Goal: Transaction & Acquisition: Purchase product/service

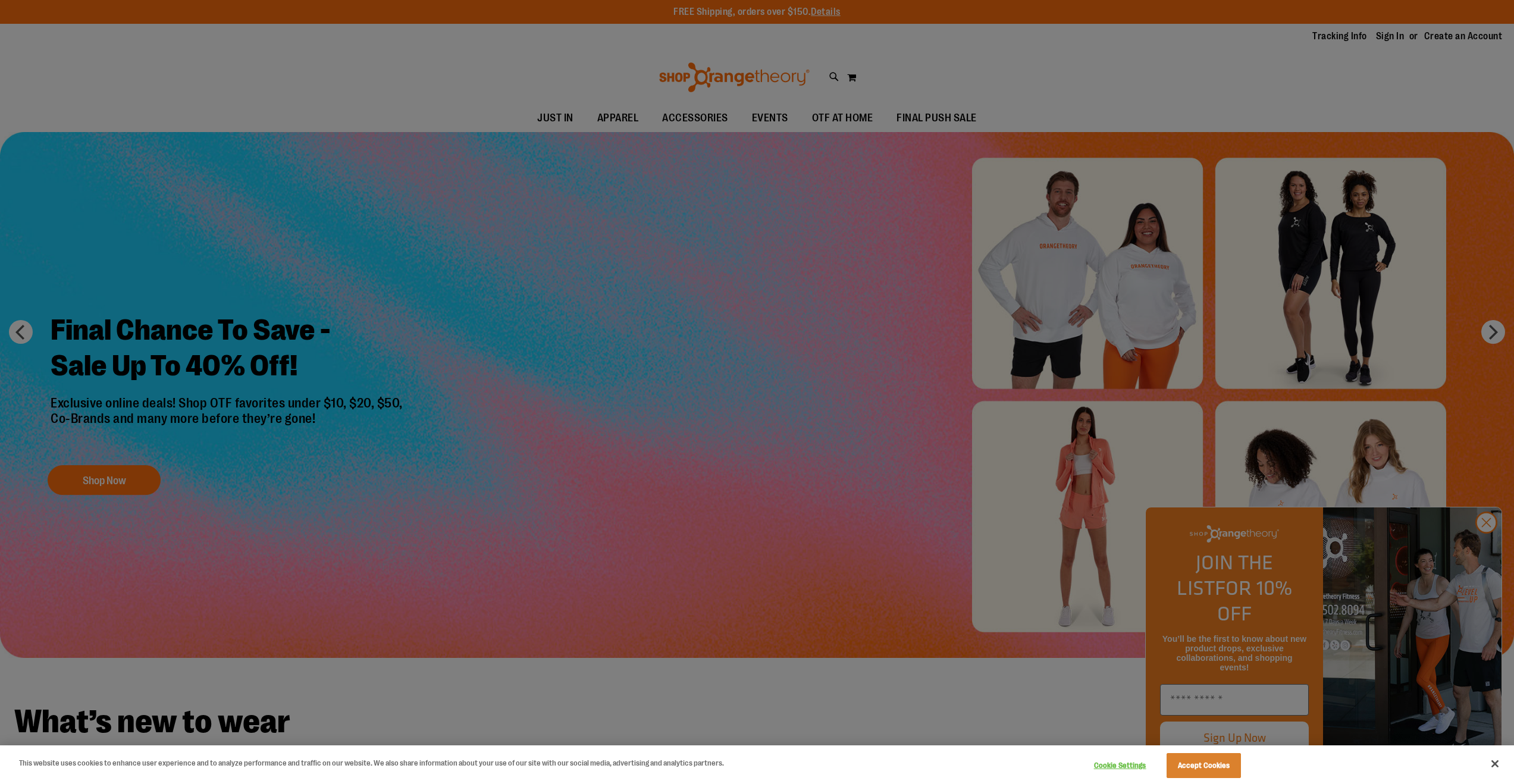
click at [1485, 548] on div at bounding box center [757, 392] width 1514 height 784
click at [1234, 764] on button "Accept Cookies" at bounding box center [1203, 765] width 74 height 25
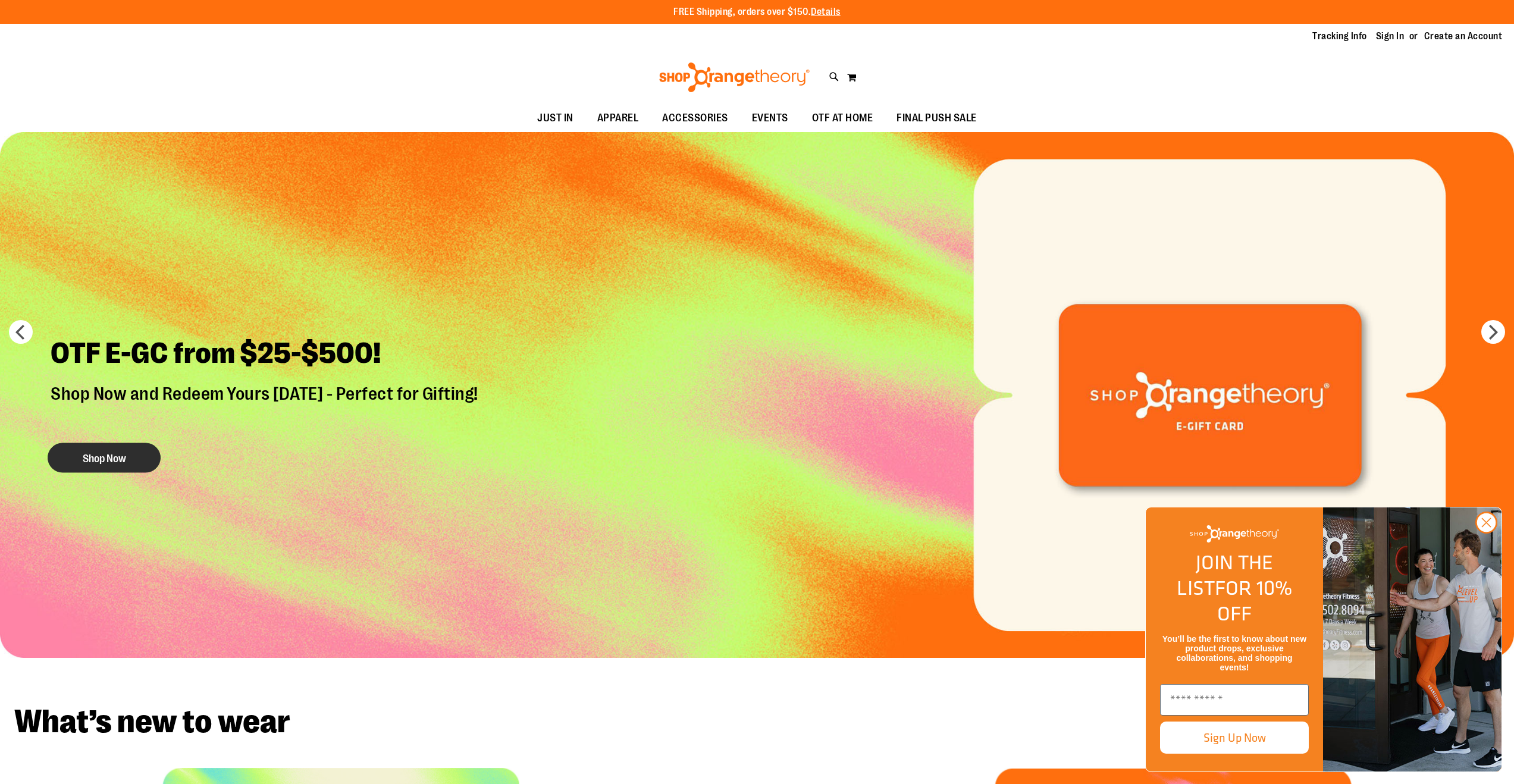
click at [130, 462] on button "Shop Now" at bounding box center [104, 457] width 113 height 30
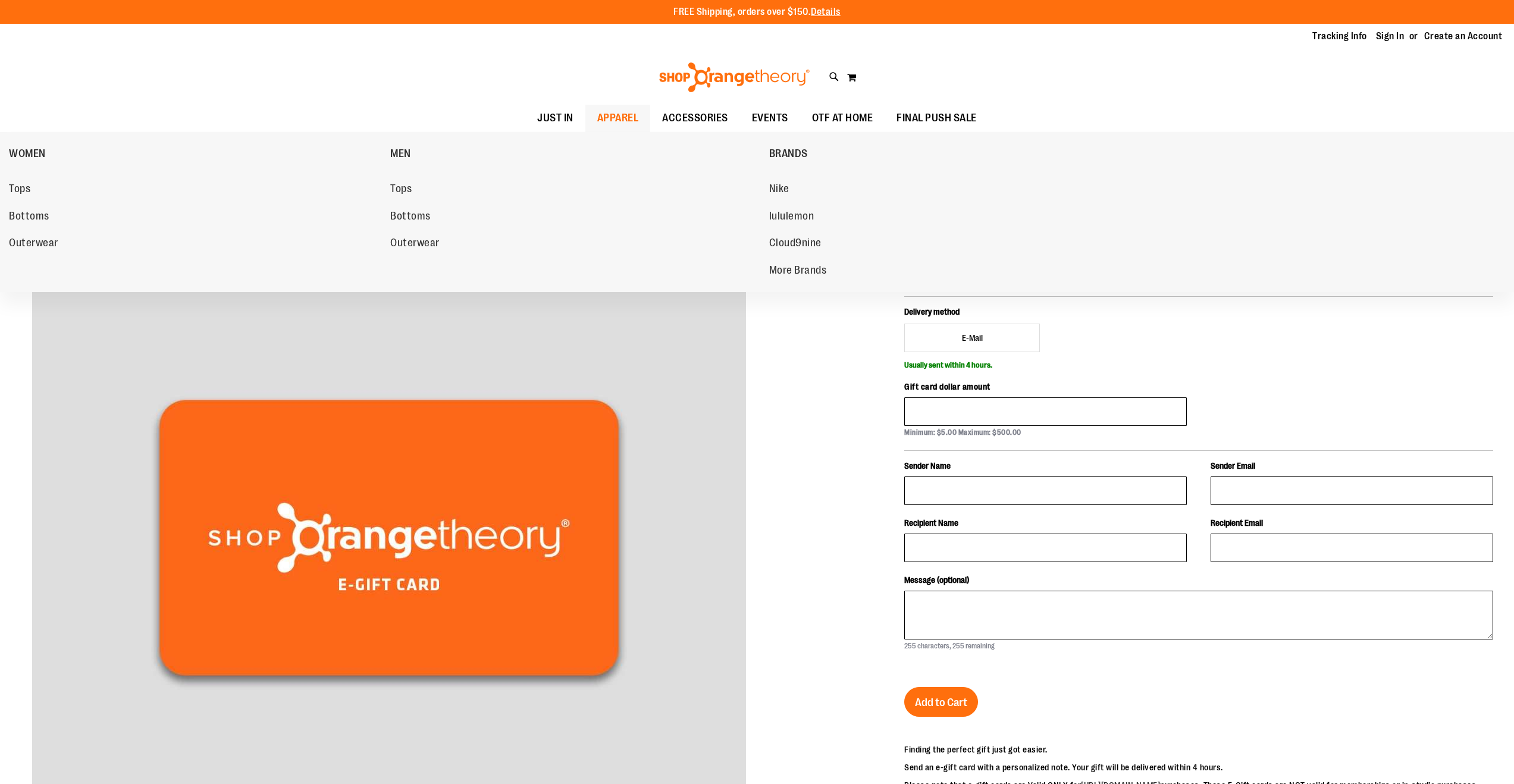
click at [597, 115] on span "APPAREL" at bounding box center [618, 117] width 42 height 27
click at [20, 151] on span "WOMEN" at bounding box center [27, 155] width 37 height 15
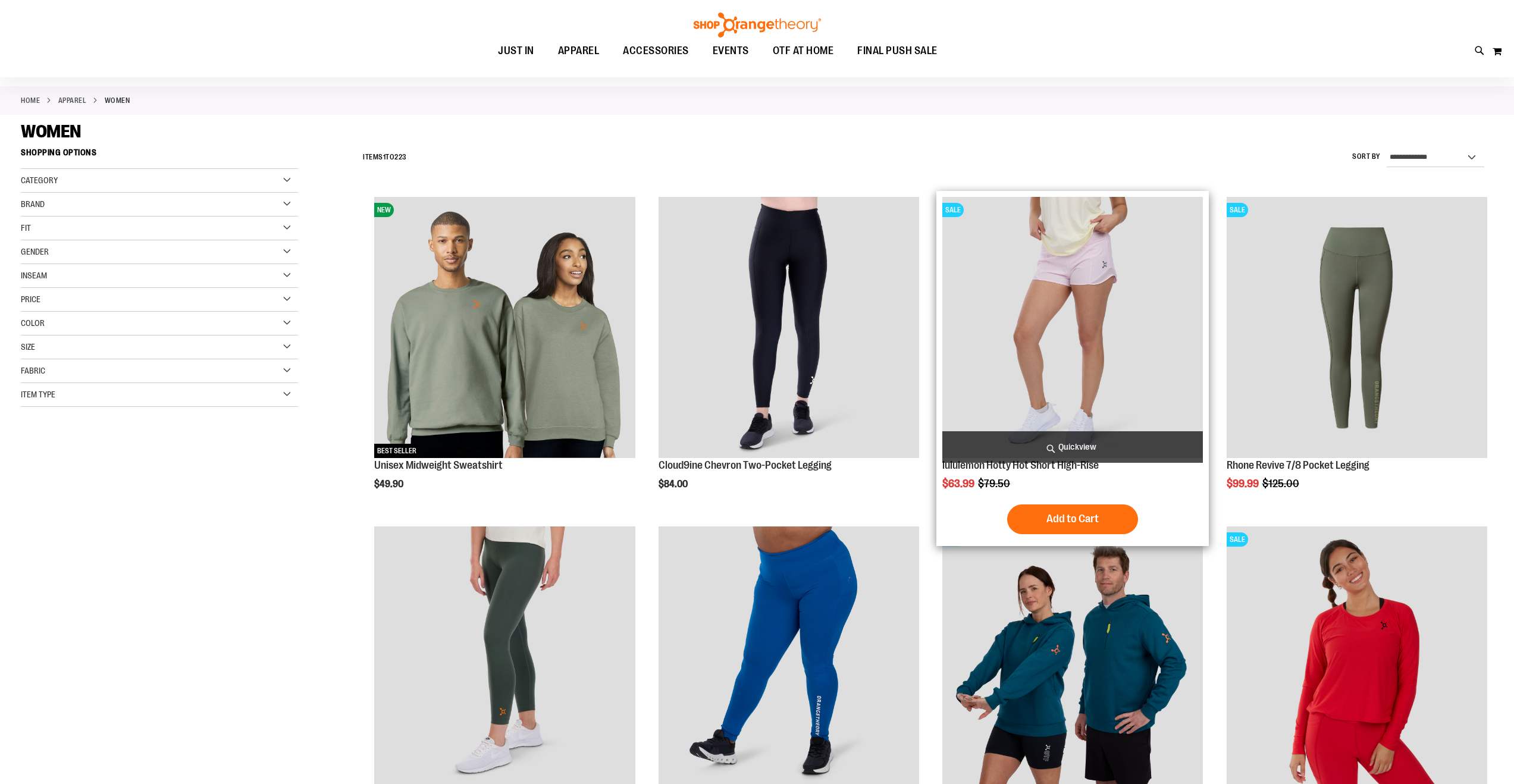
scroll to position [51, 0]
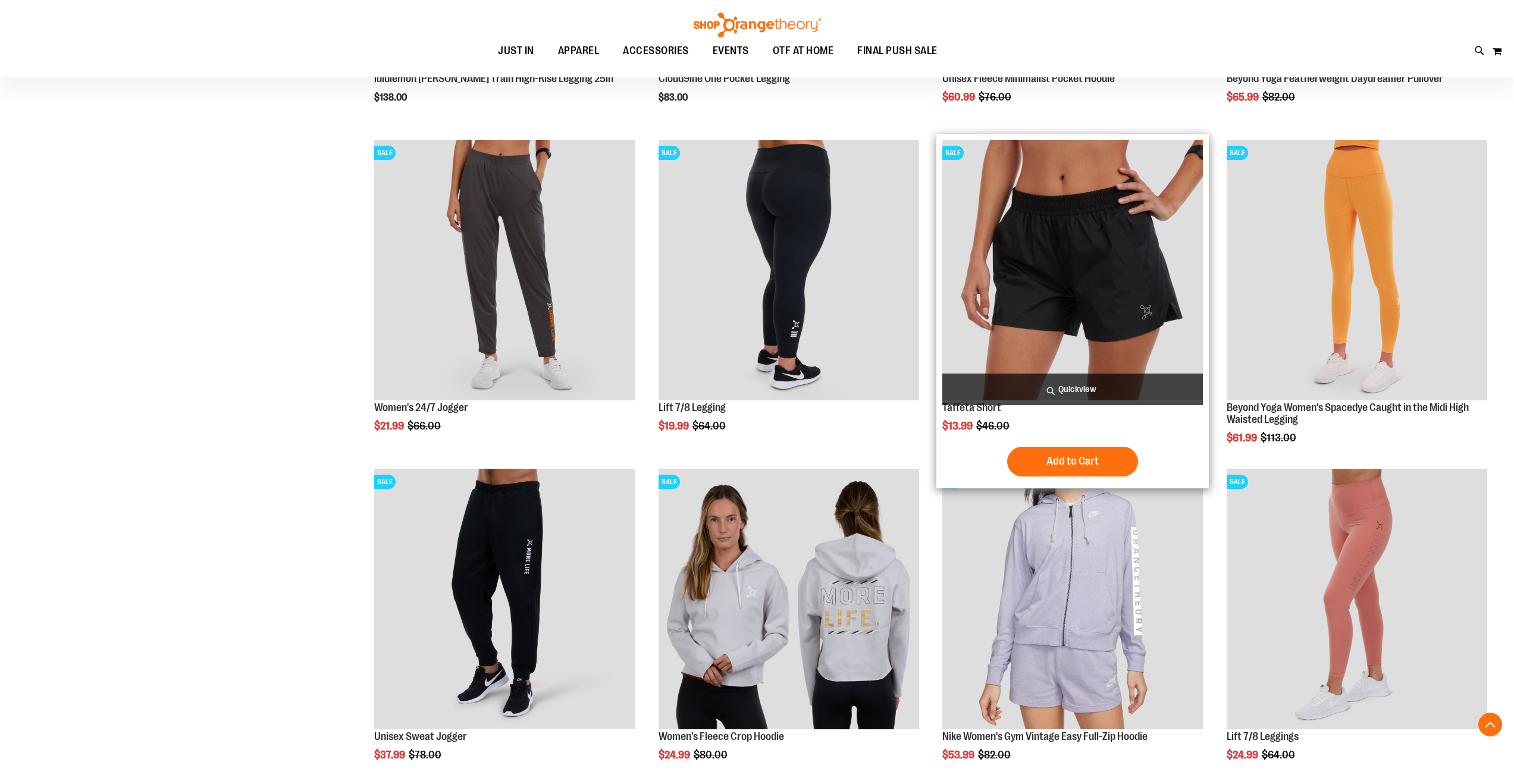
scroll to position [763, 0]
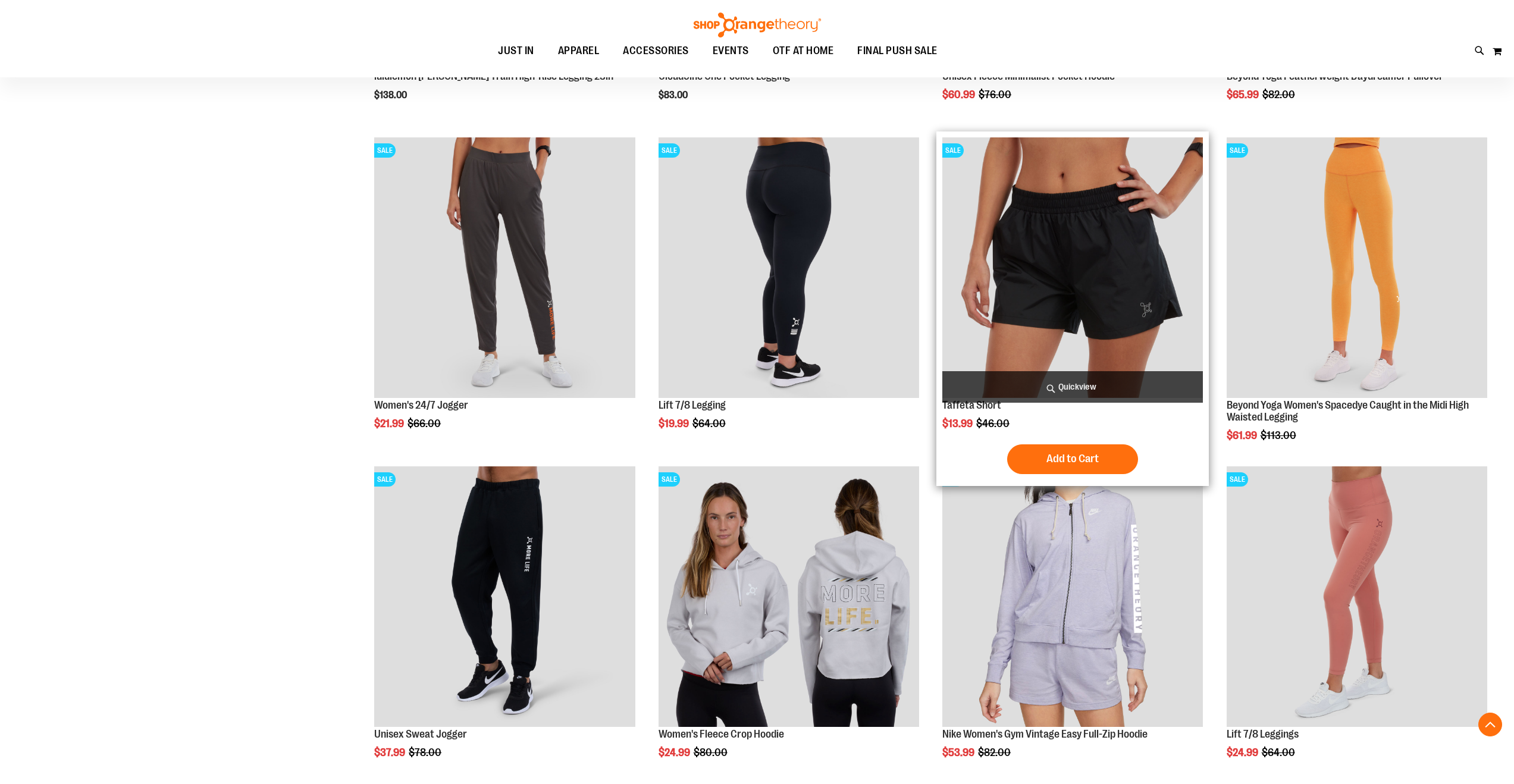
click at [1091, 313] on img "product" at bounding box center [1073, 268] width 261 height 261
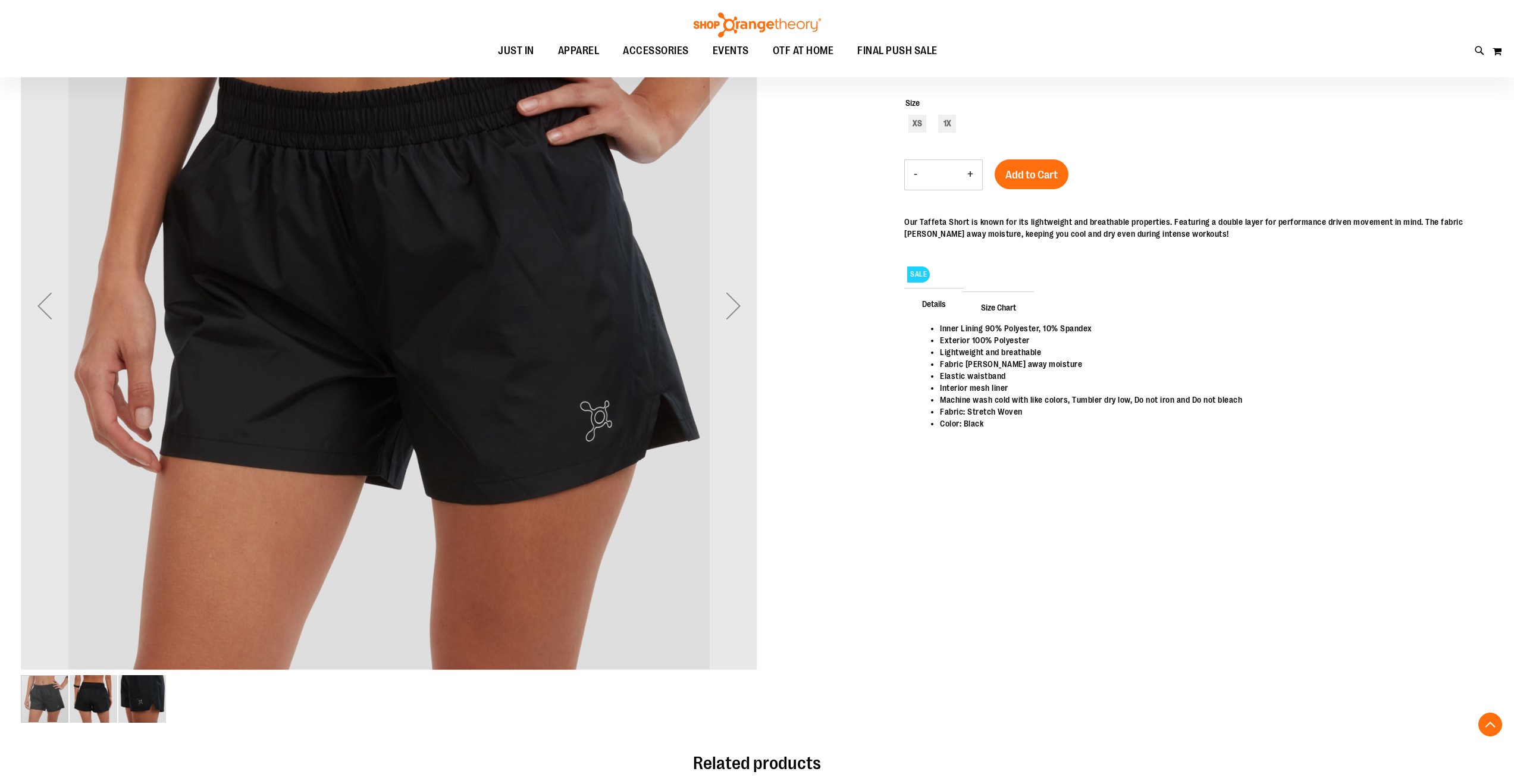
scroll to position [251, 0]
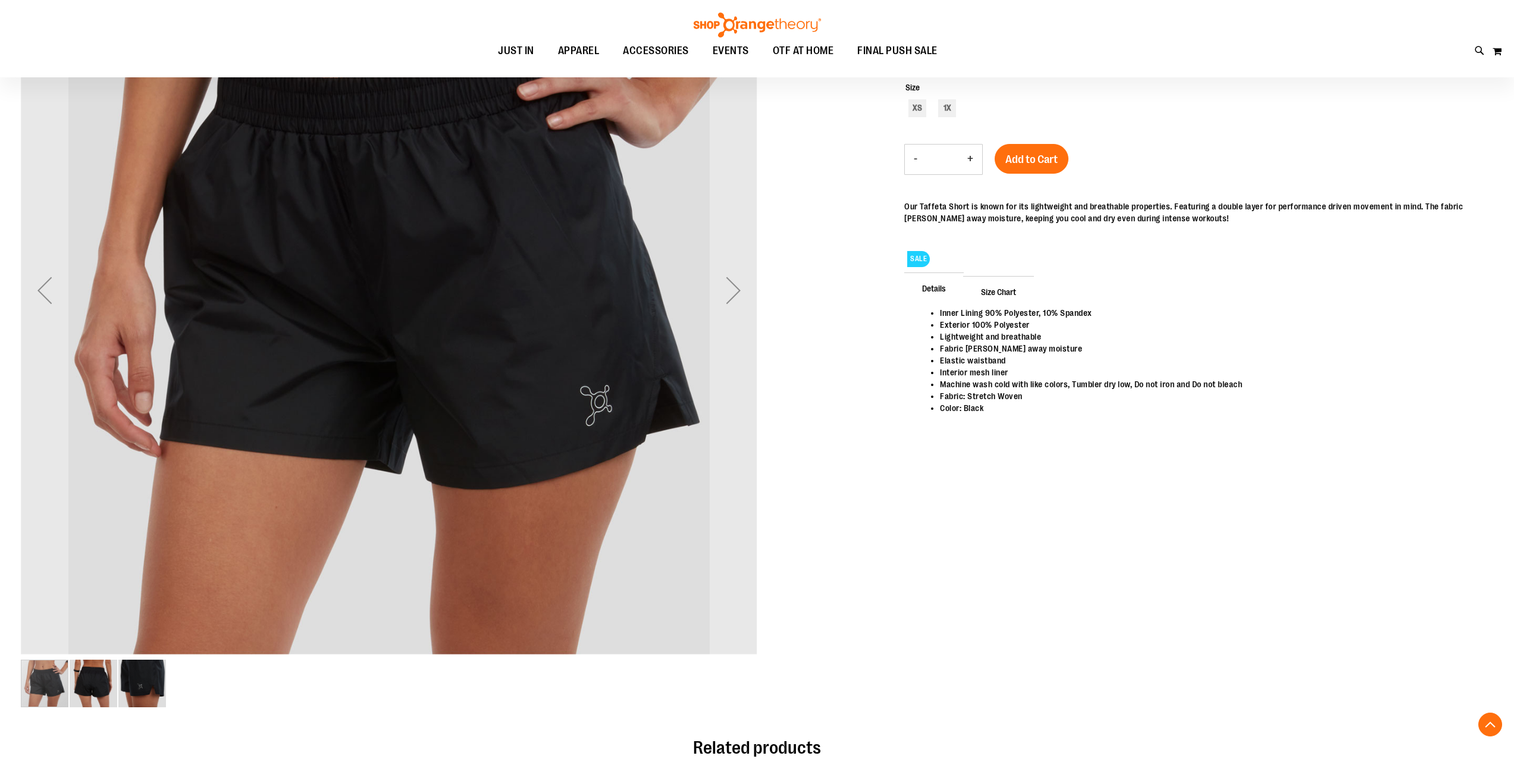
click at [123, 680] on img "image 3 of 3" at bounding box center [142, 684] width 48 height 48
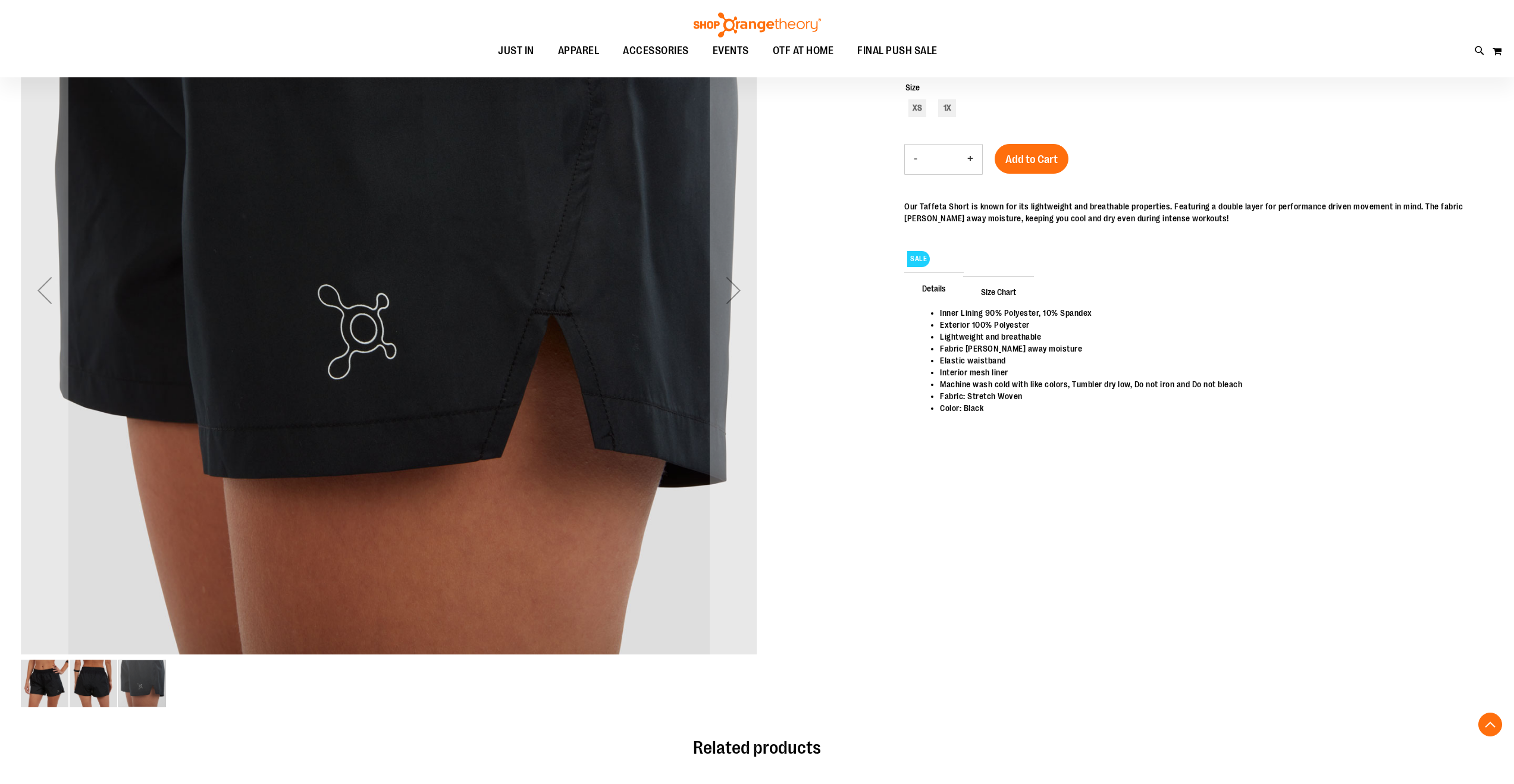
click at [101, 693] on img "image 2 of 3" at bounding box center [94, 684] width 48 height 48
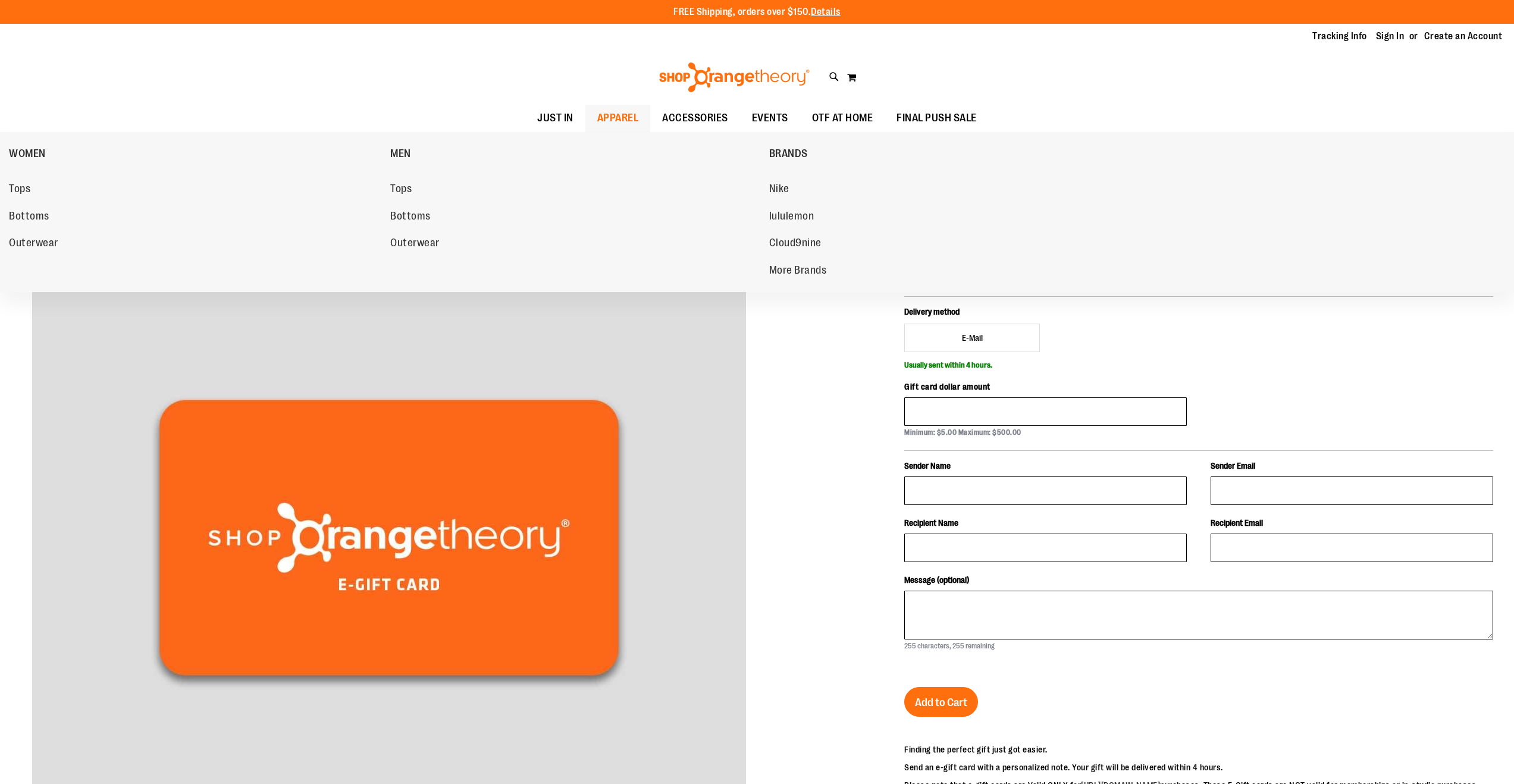
click at [597, 117] on span "APPAREL" at bounding box center [618, 117] width 42 height 27
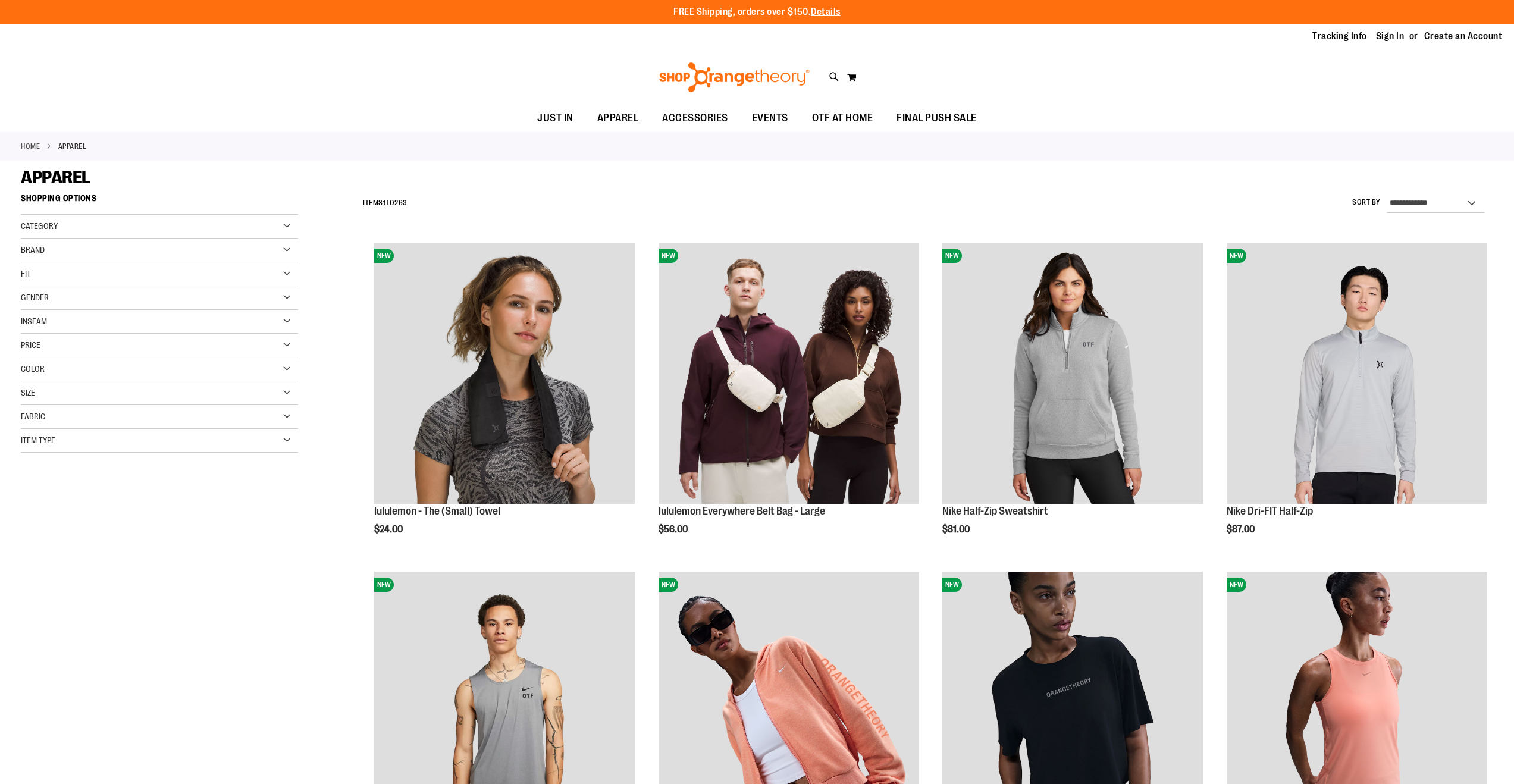
click at [190, 289] on div "Gender" at bounding box center [159, 298] width 277 height 24
click at [63, 337] on link "Women 153 items" at bounding box center [151, 334] width 266 height 12
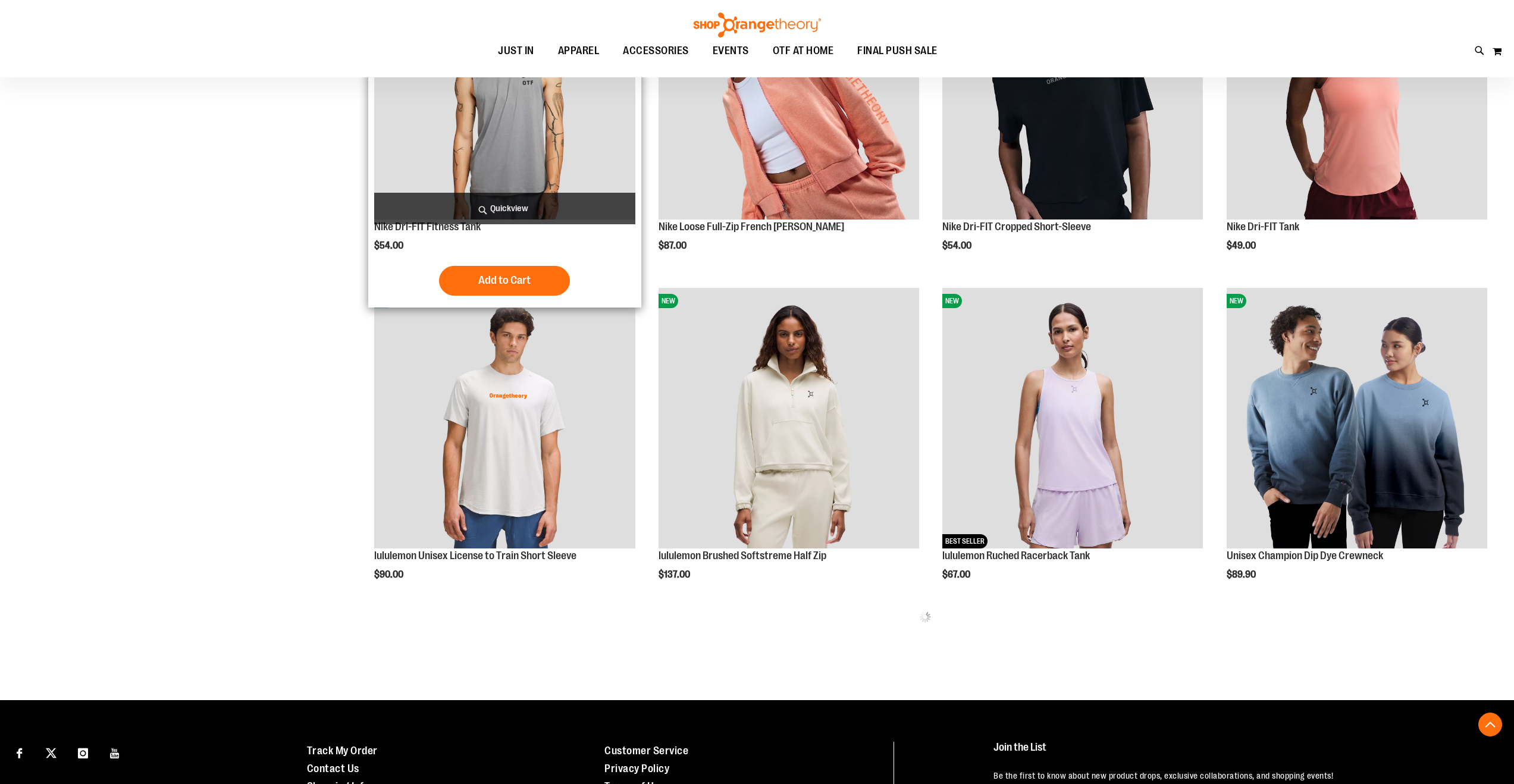
scroll to position [615, 0]
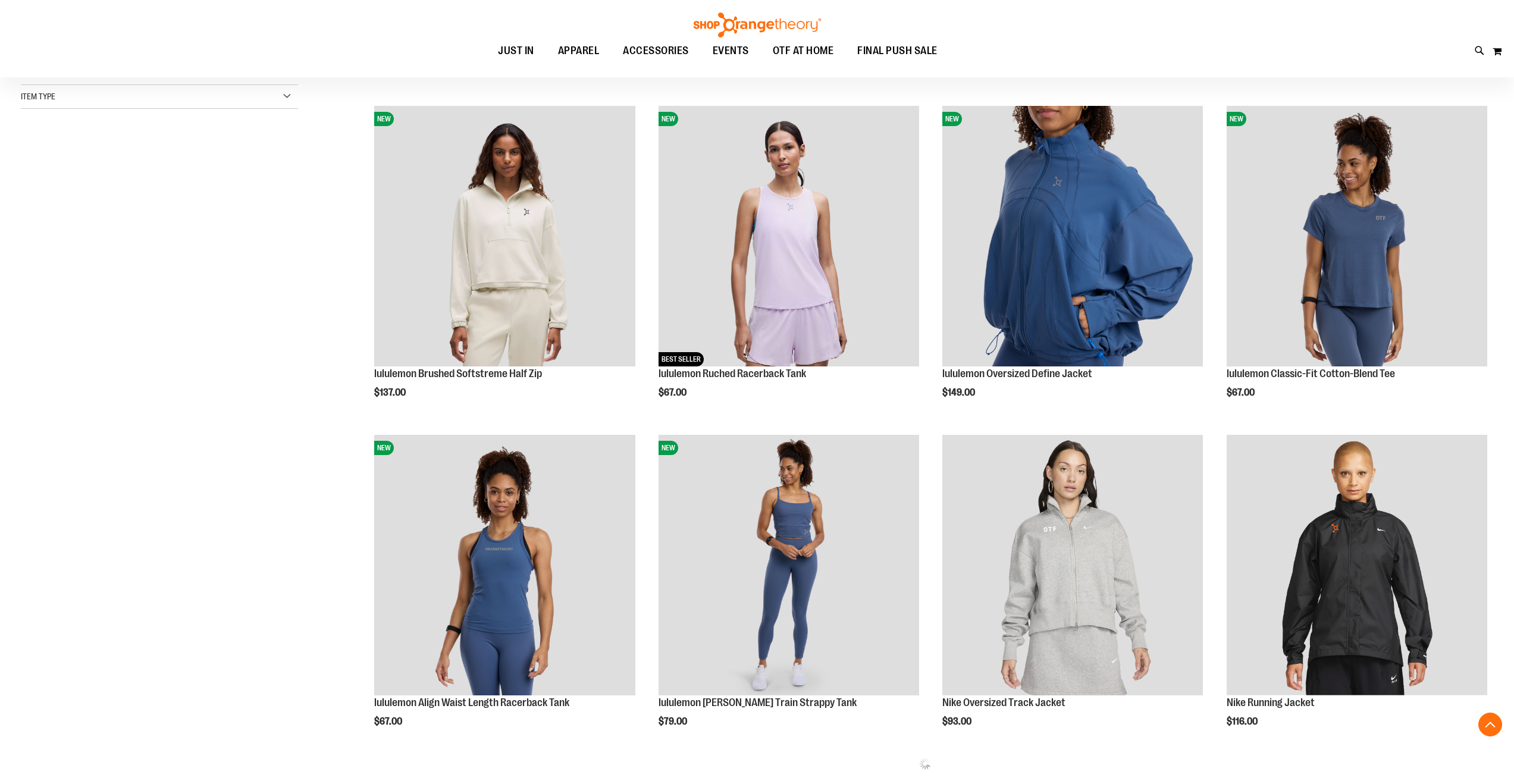
scroll to position [462, 0]
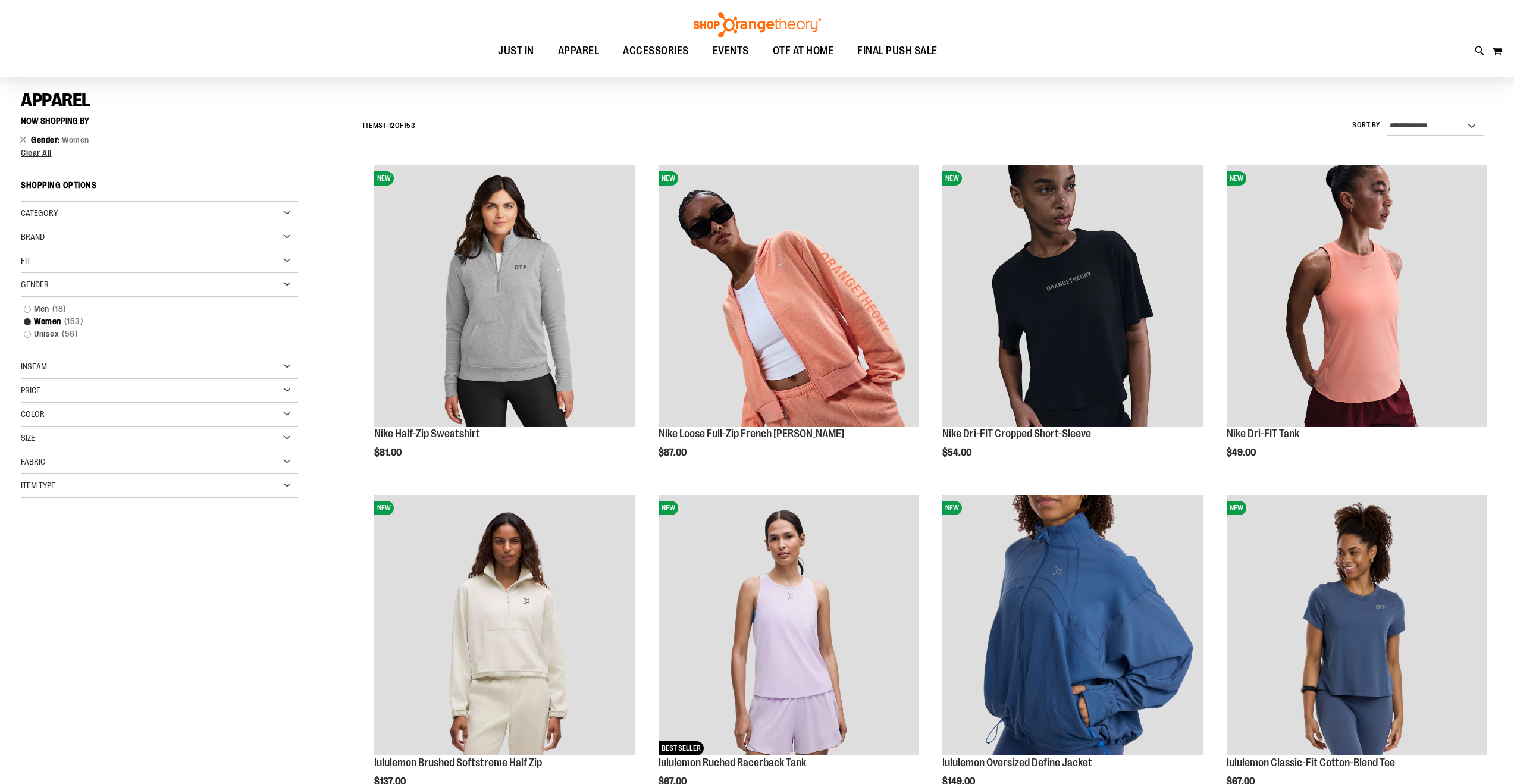
scroll to position [76, 0]
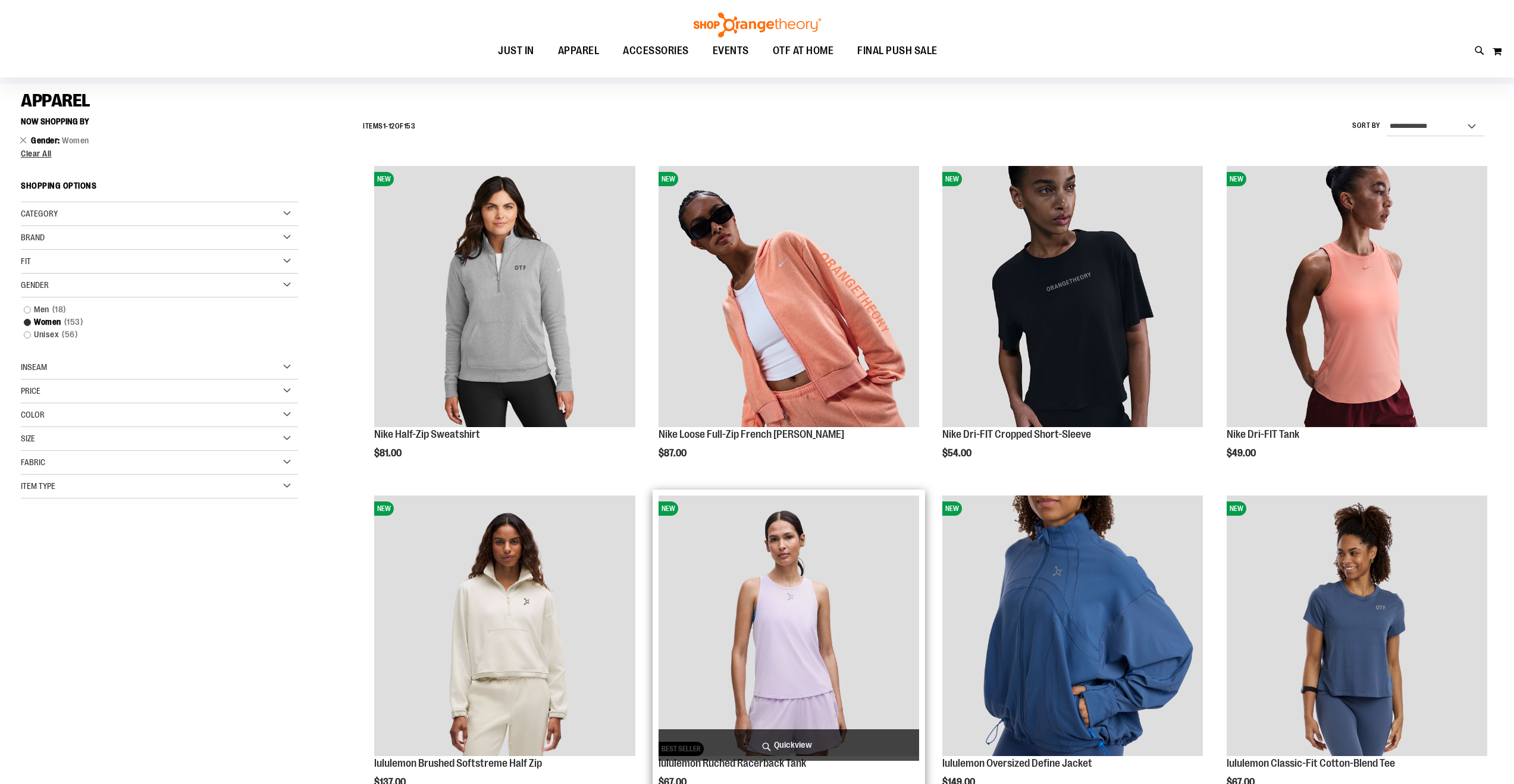
click at [777, 613] on img "product" at bounding box center [789, 626] width 261 height 261
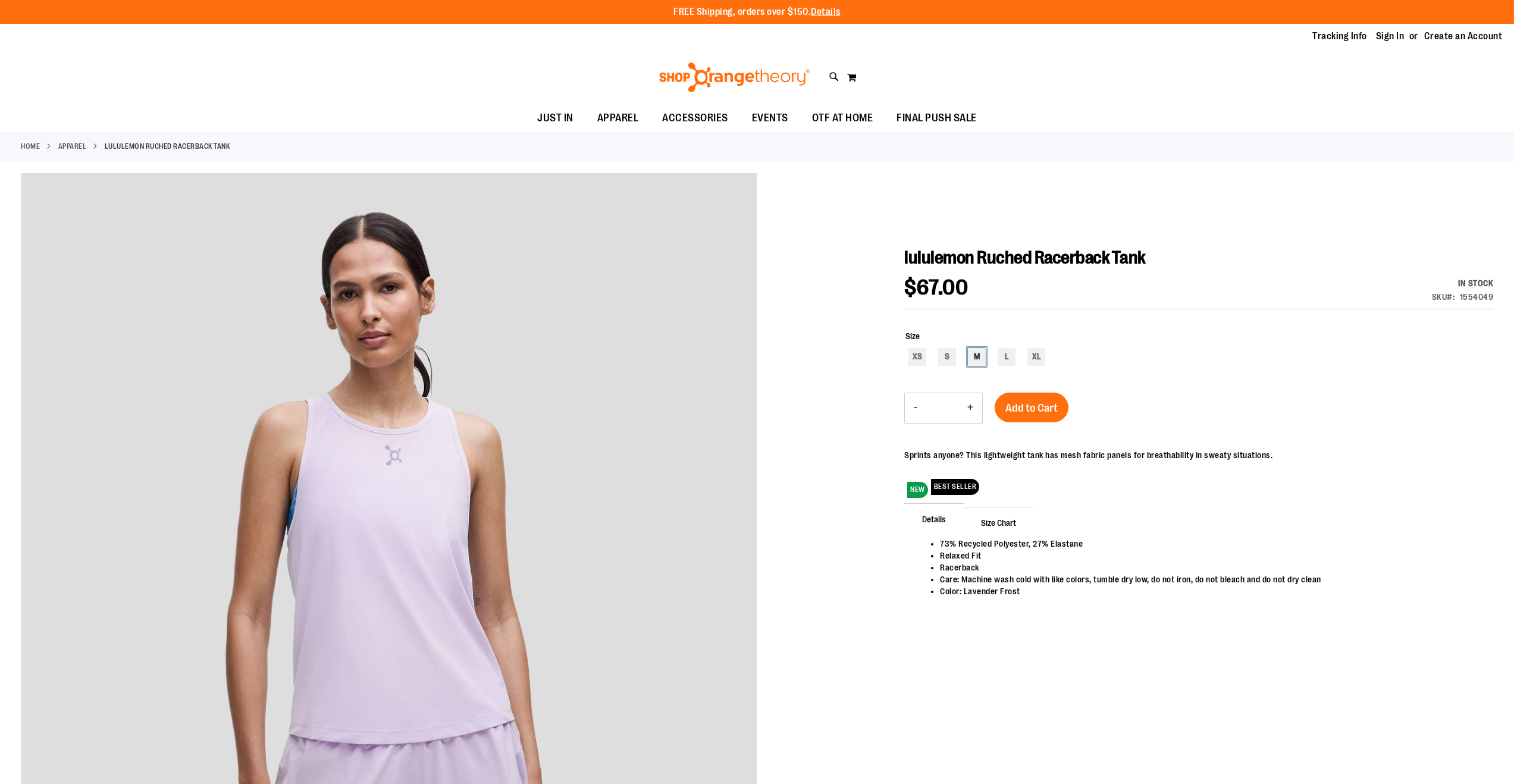
click at [970, 361] on div "M" at bounding box center [976, 357] width 18 height 18
type input "***"
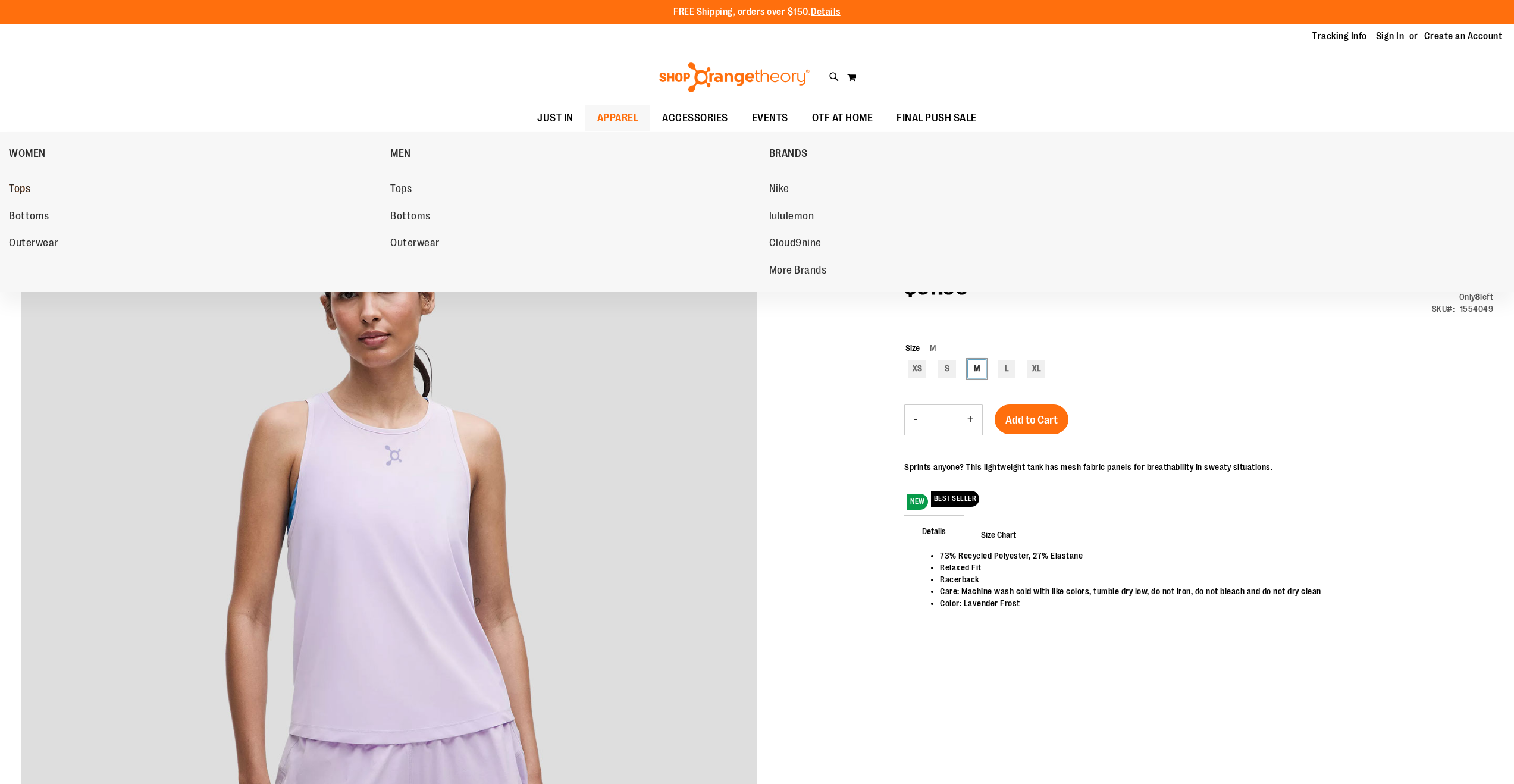
click at [27, 189] on span "Tops" at bounding box center [19, 190] width 22 height 15
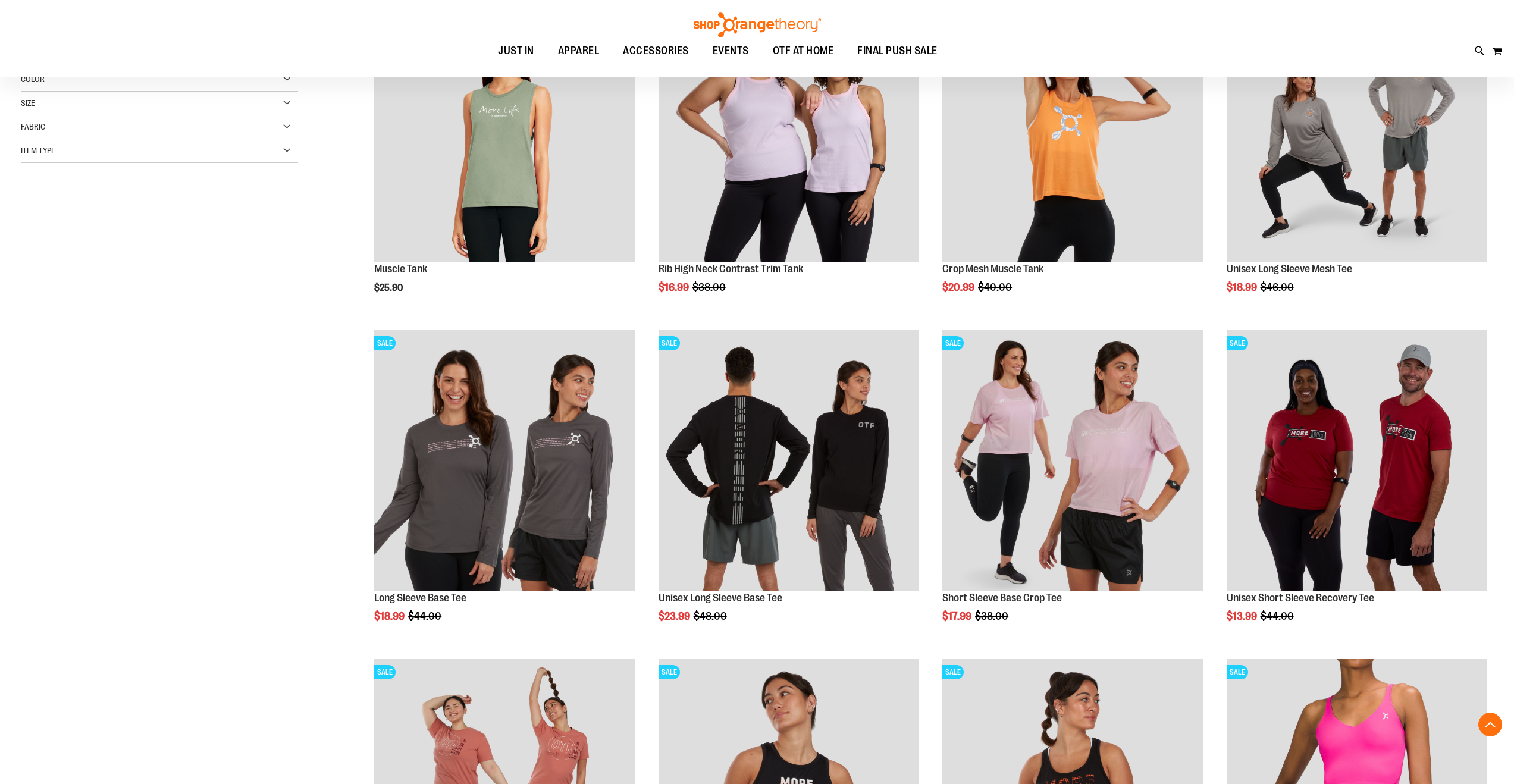
scroll to position [244, 0]
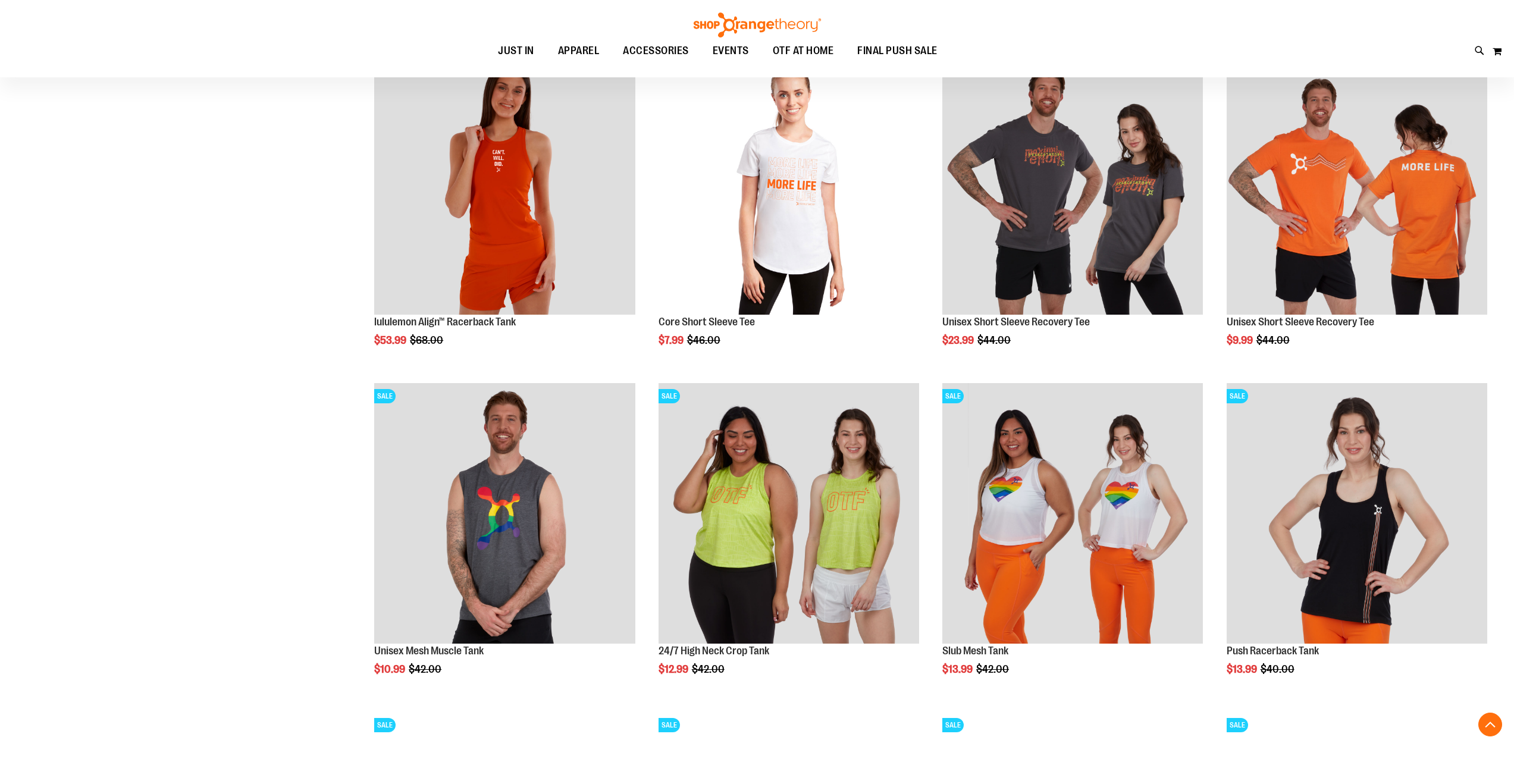
scroll to position [1177, 0]
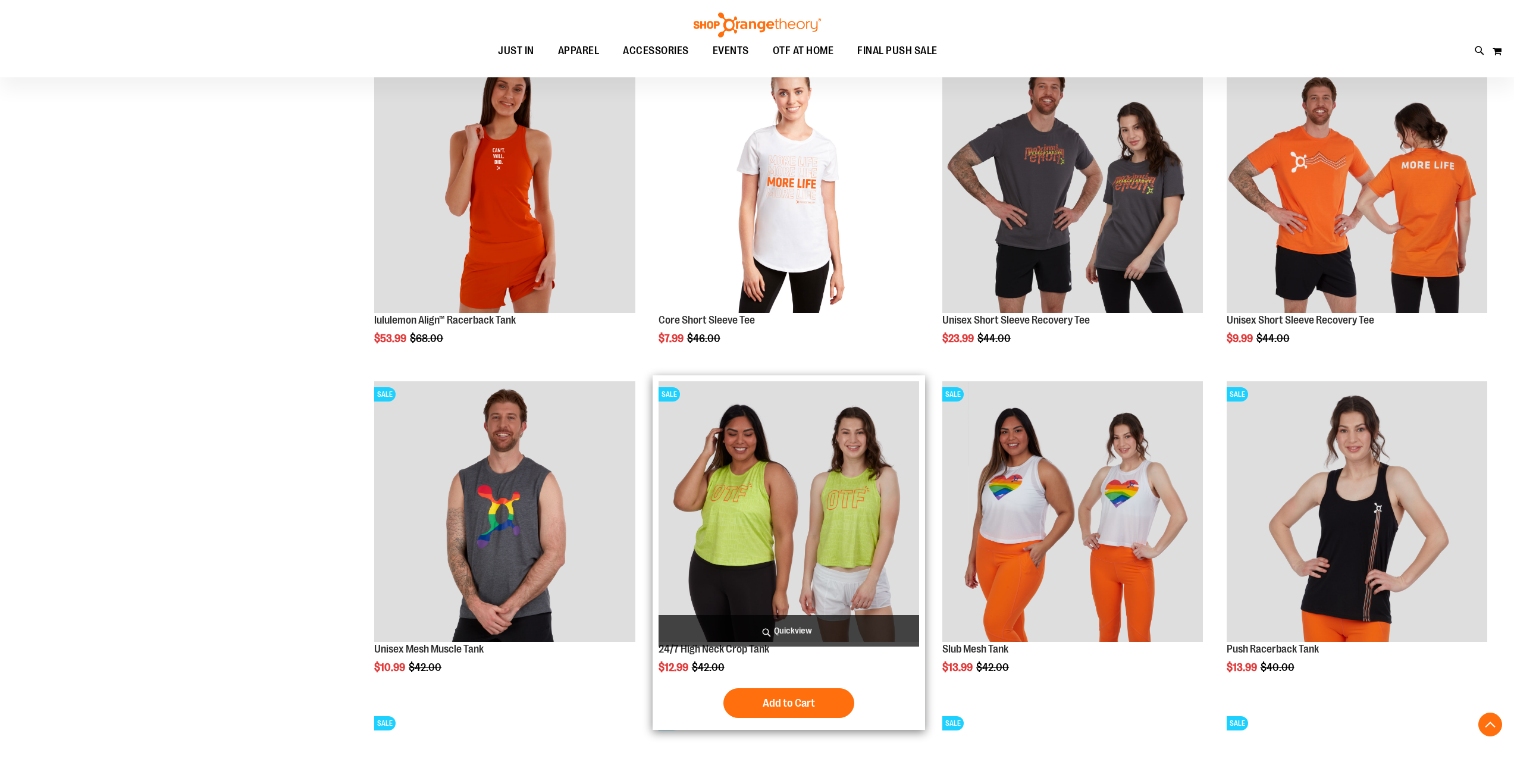
click at [806, 545] on img "product" at bounding box center [789, 512] width 261 height 261
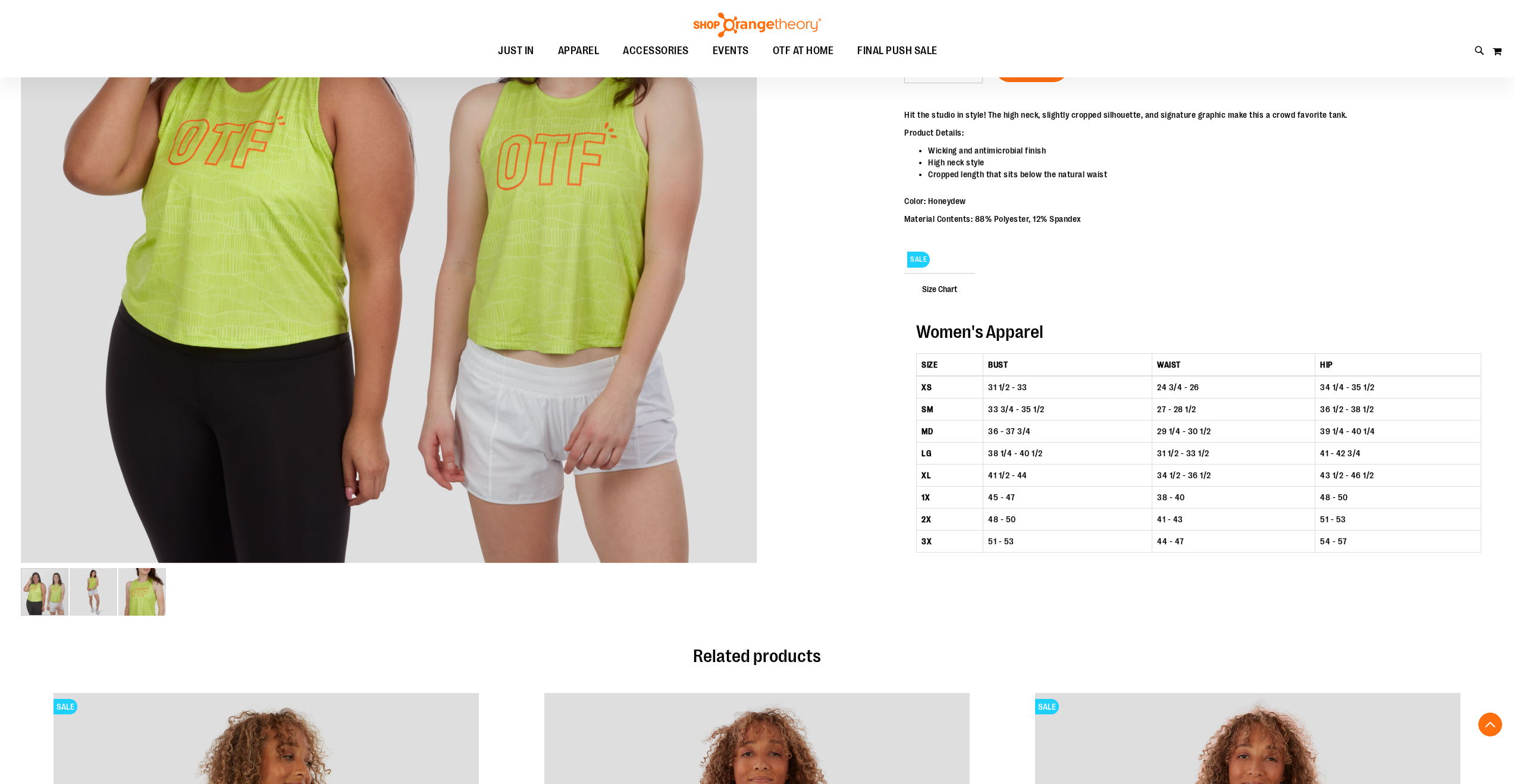
scroll to position [323, 0]
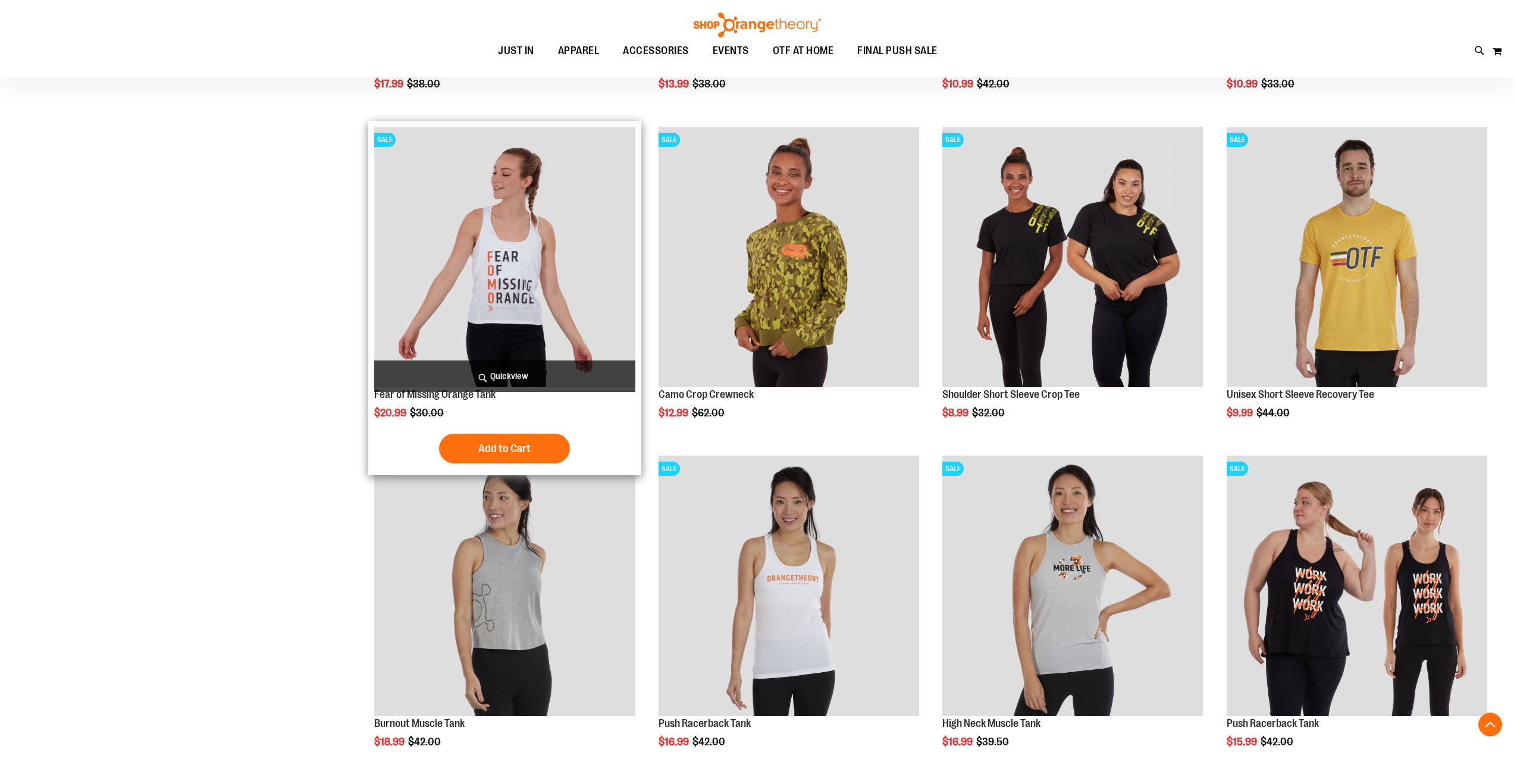
scroll to position [1135, 0]
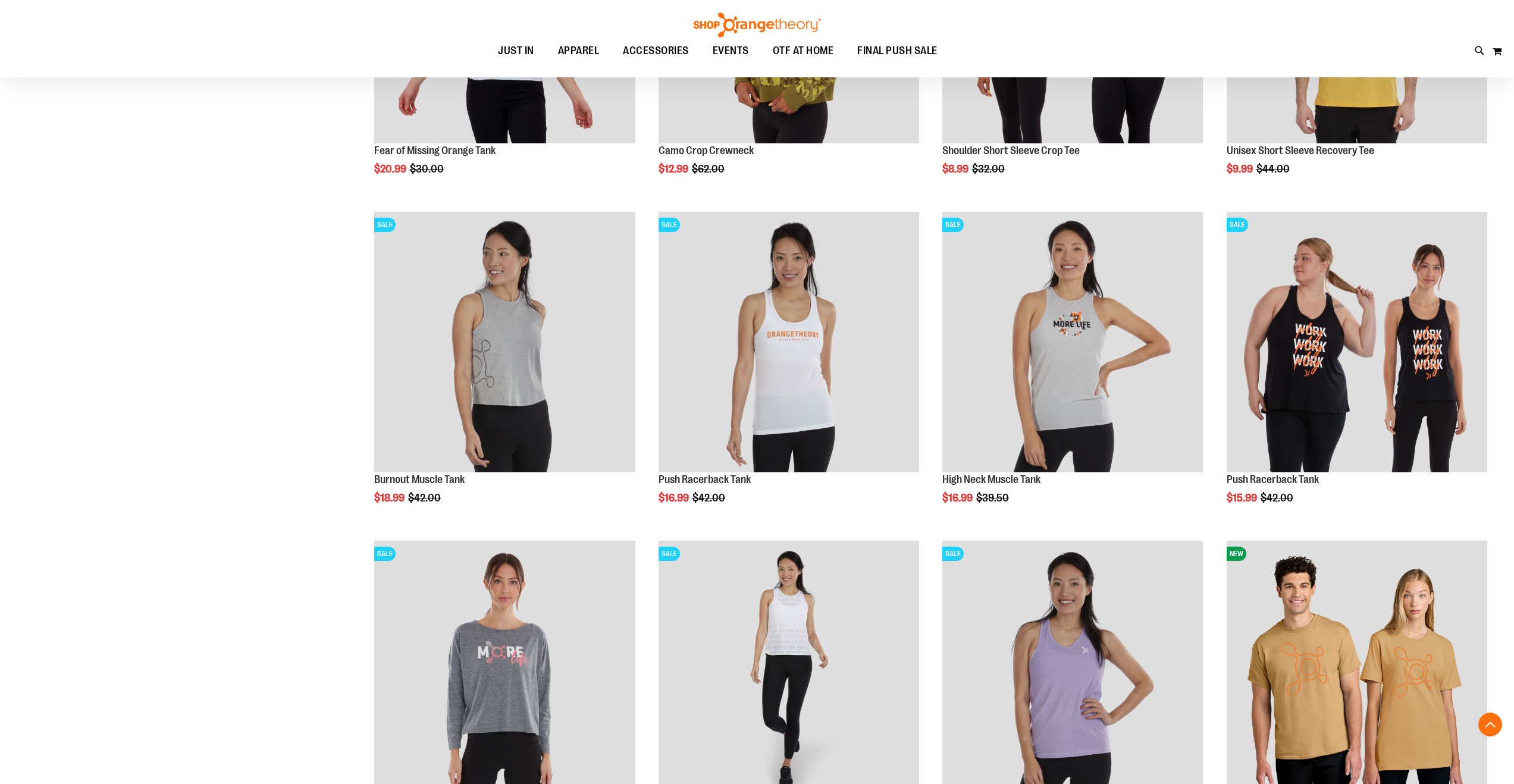
scroll to position [1329, 0]
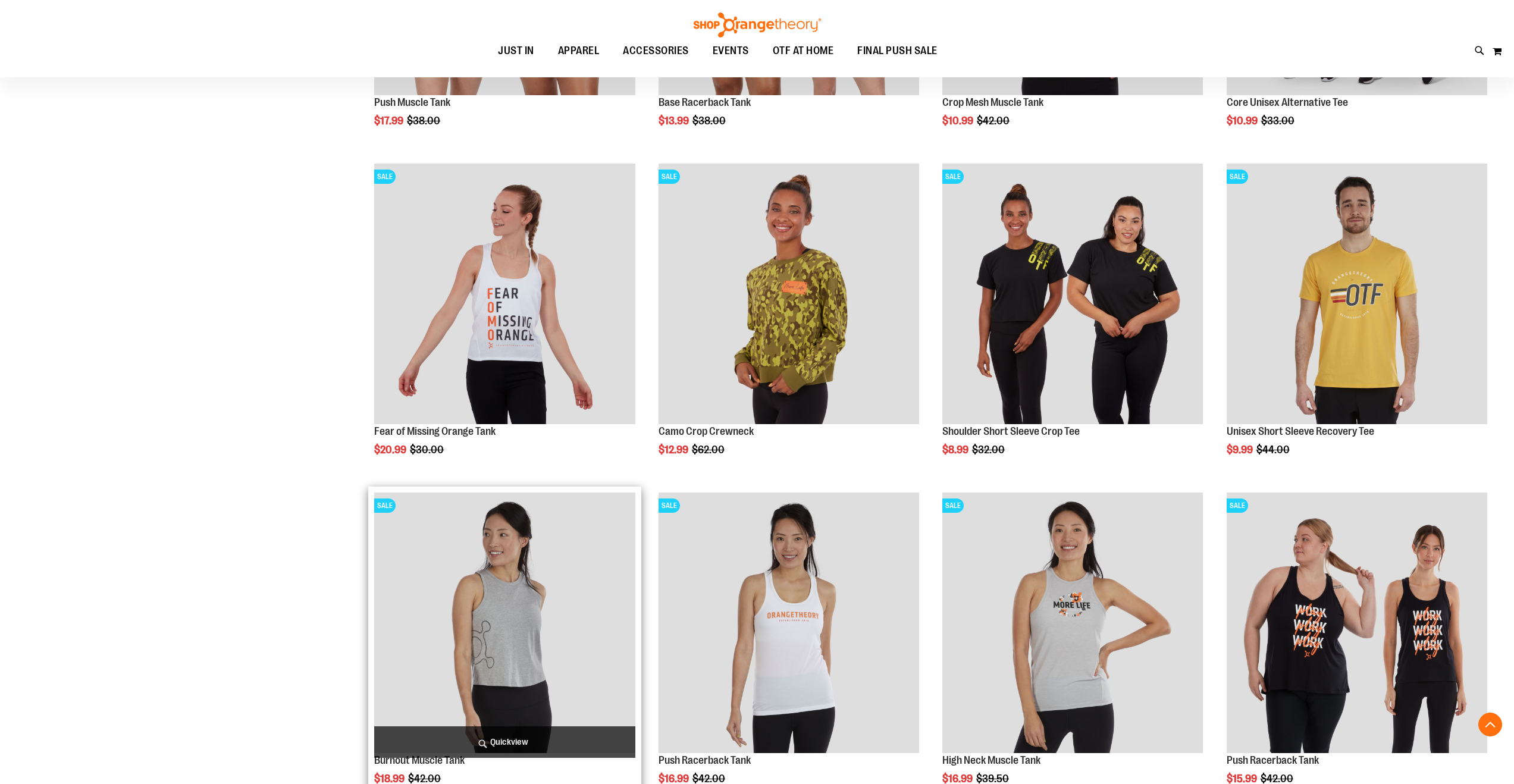
scroll to position [1084, 0]
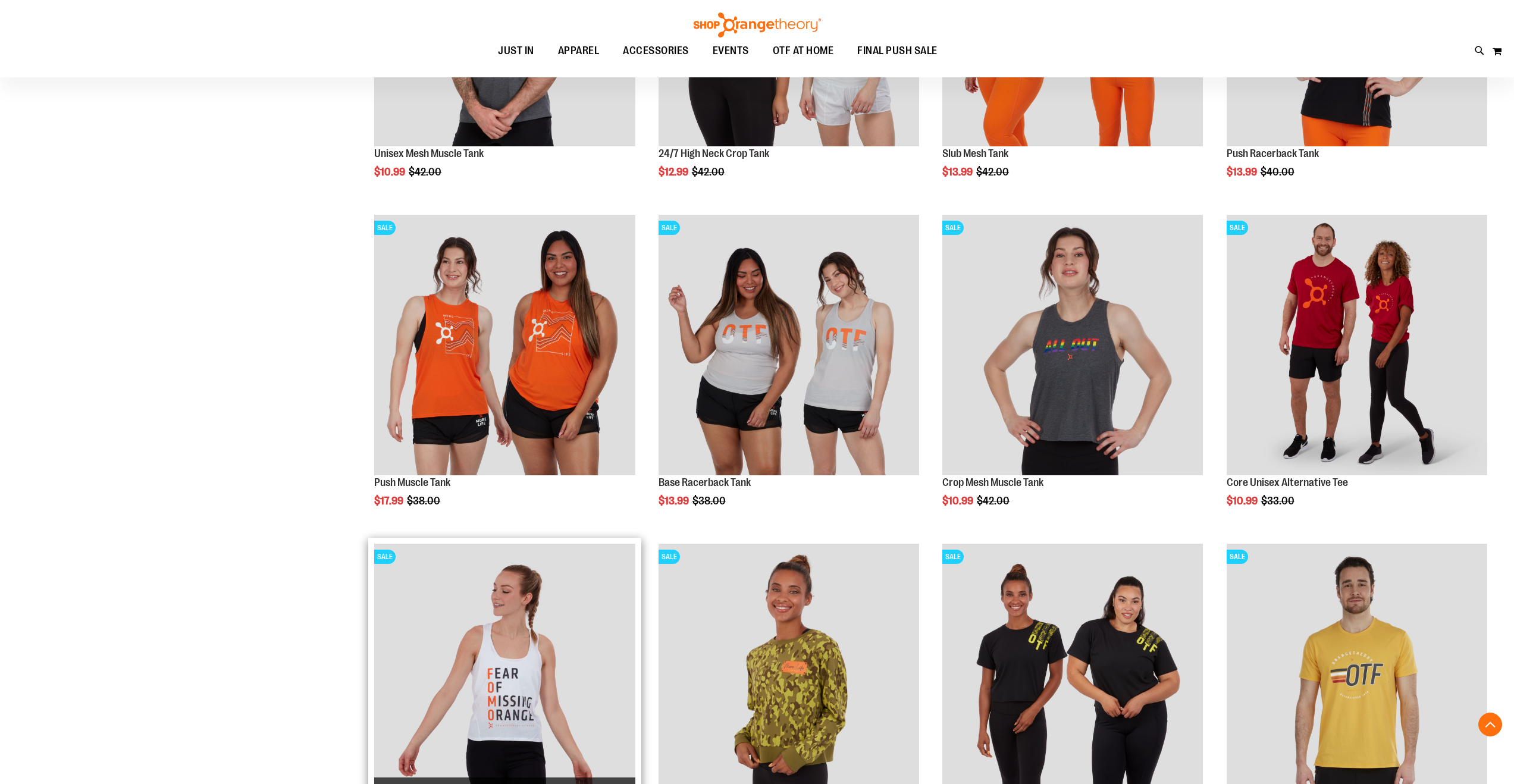
scroll to position [715, 0]
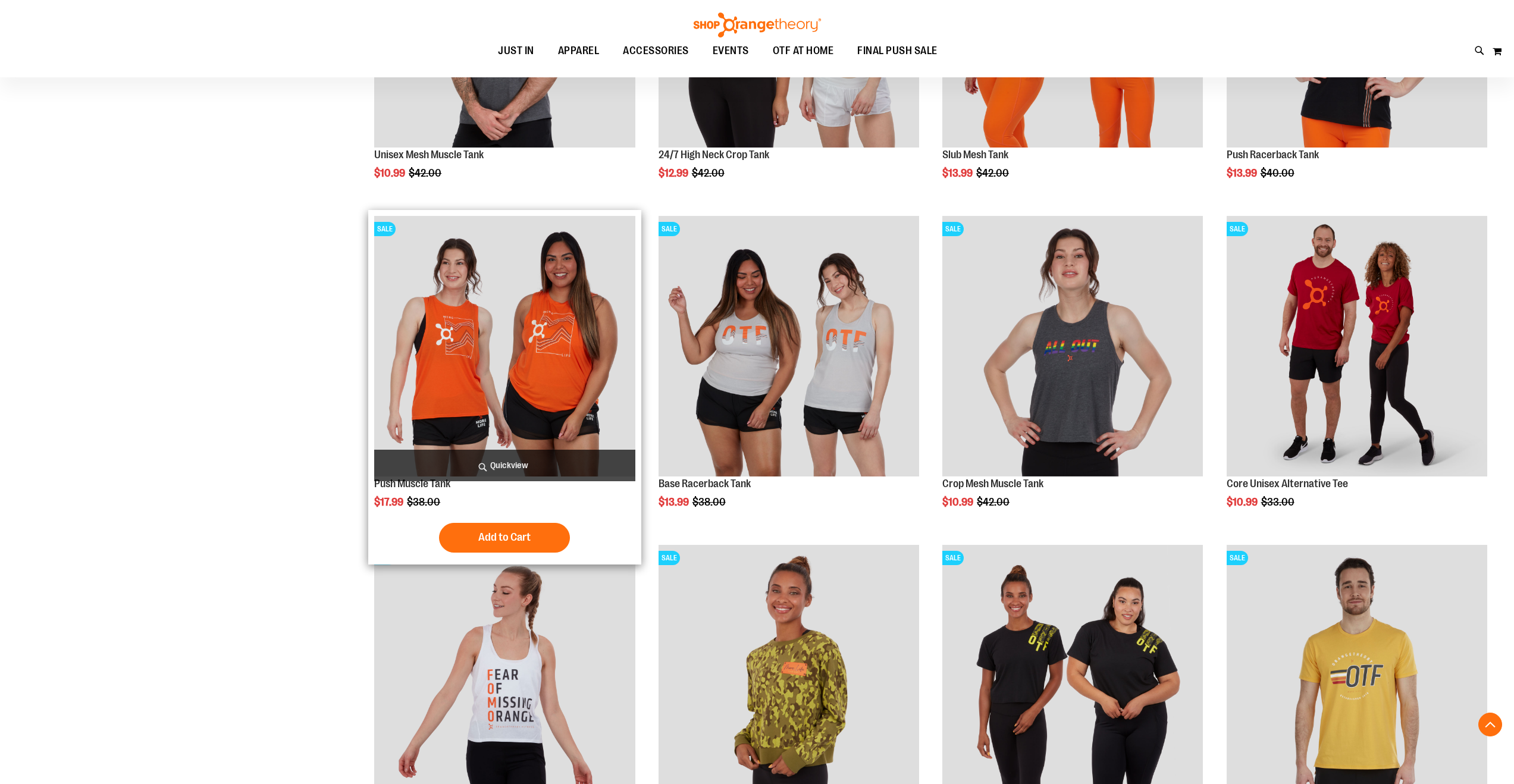
click at [554, 404] on img "product" at bounding box center [504, 347] width 261 height 261
click at [541, 368] on img "product" at bounding box center [504, 347] width 261 height 261
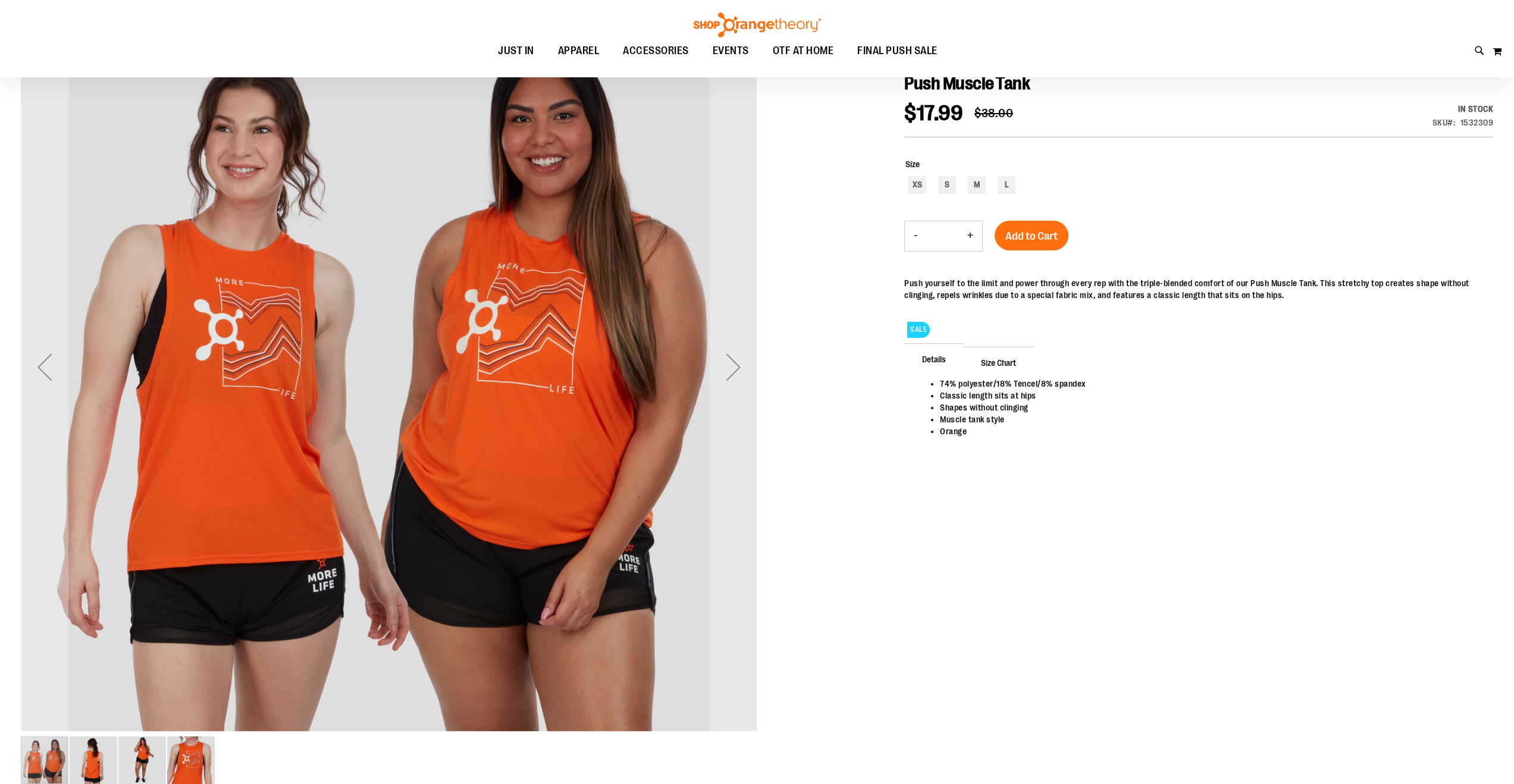
scroll to position [179, 0]
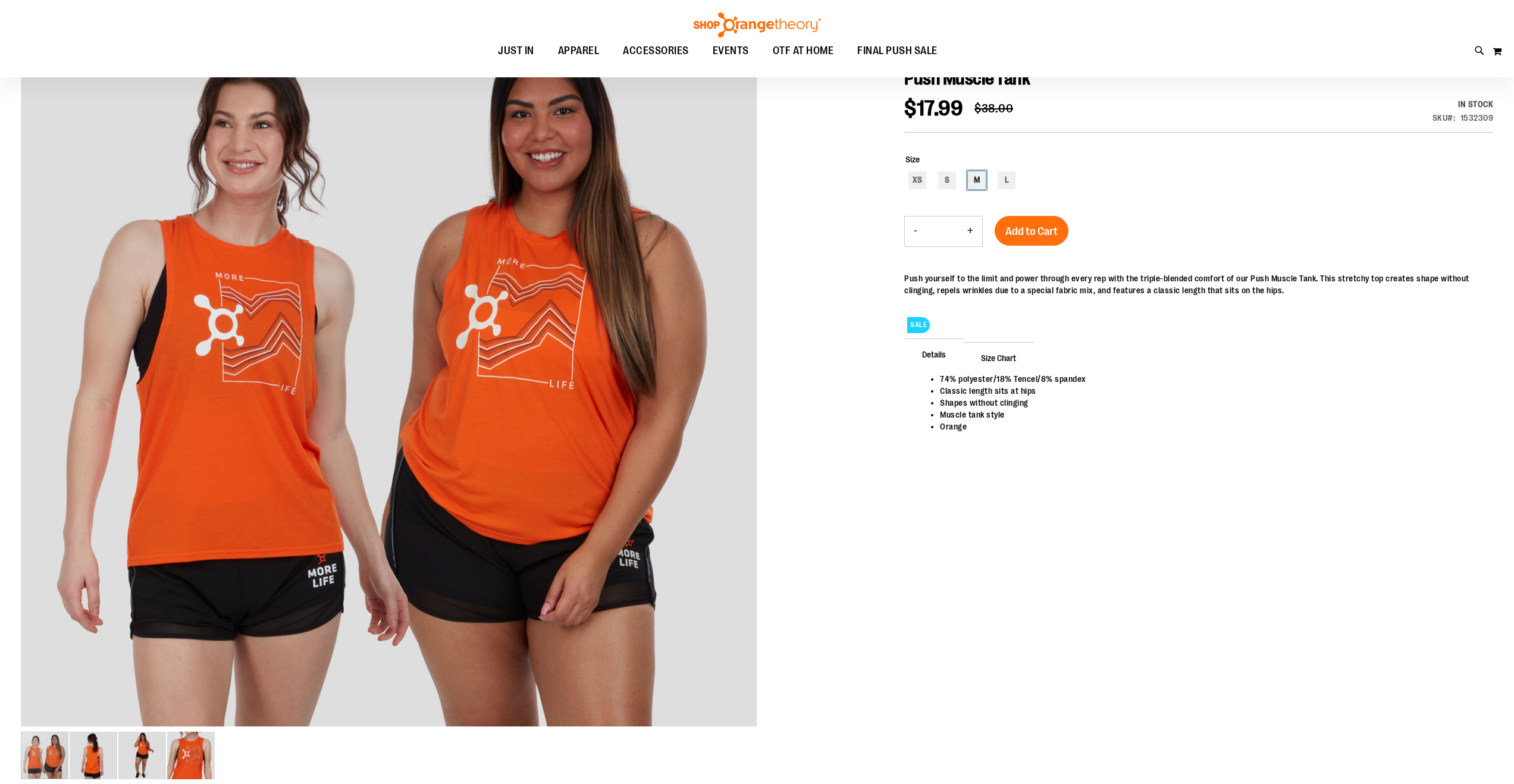
click at [978, 189] on div "M" at bounding box center [976, 180] width 18 height 18
type input "***"
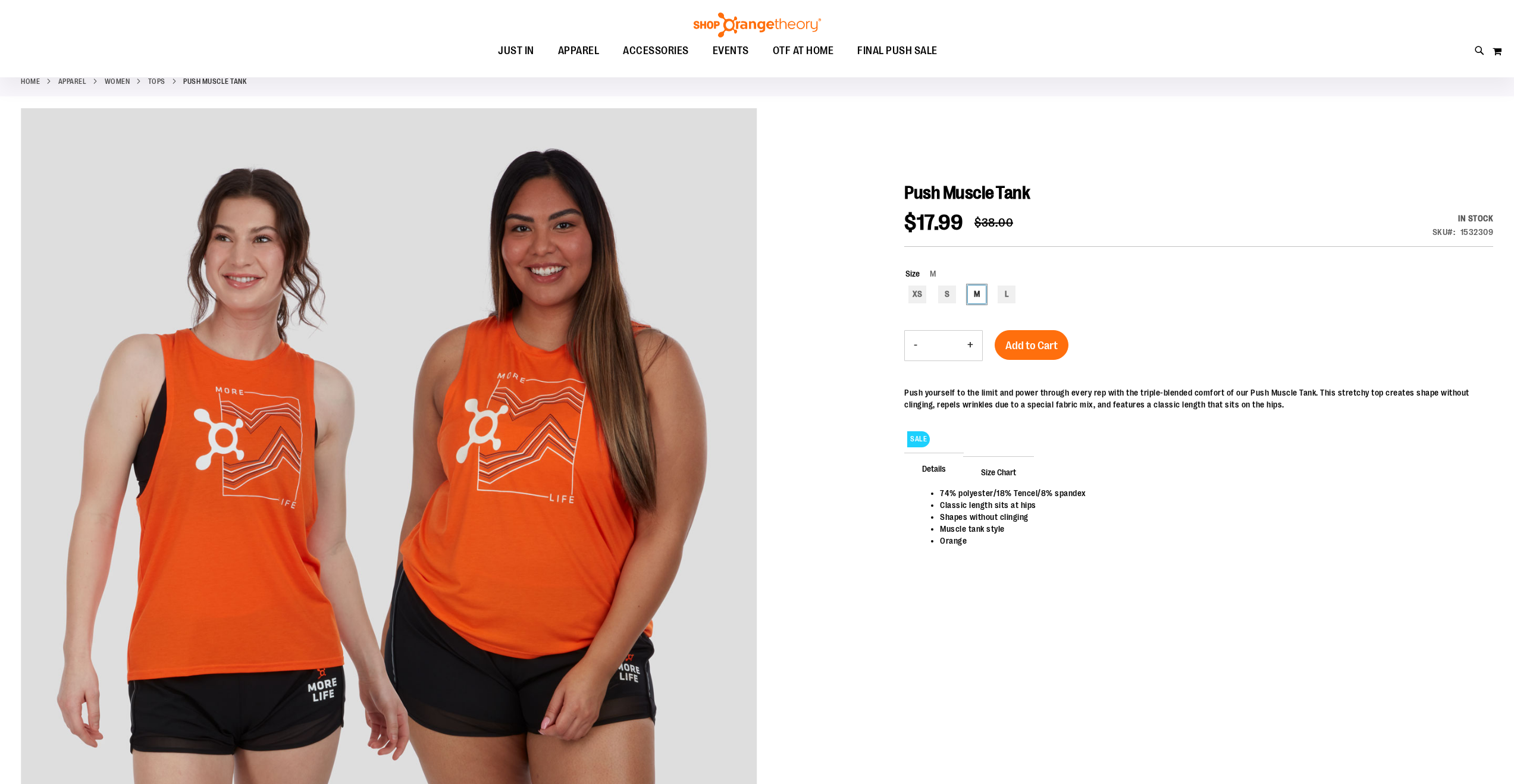
scroll to position [55, 0]
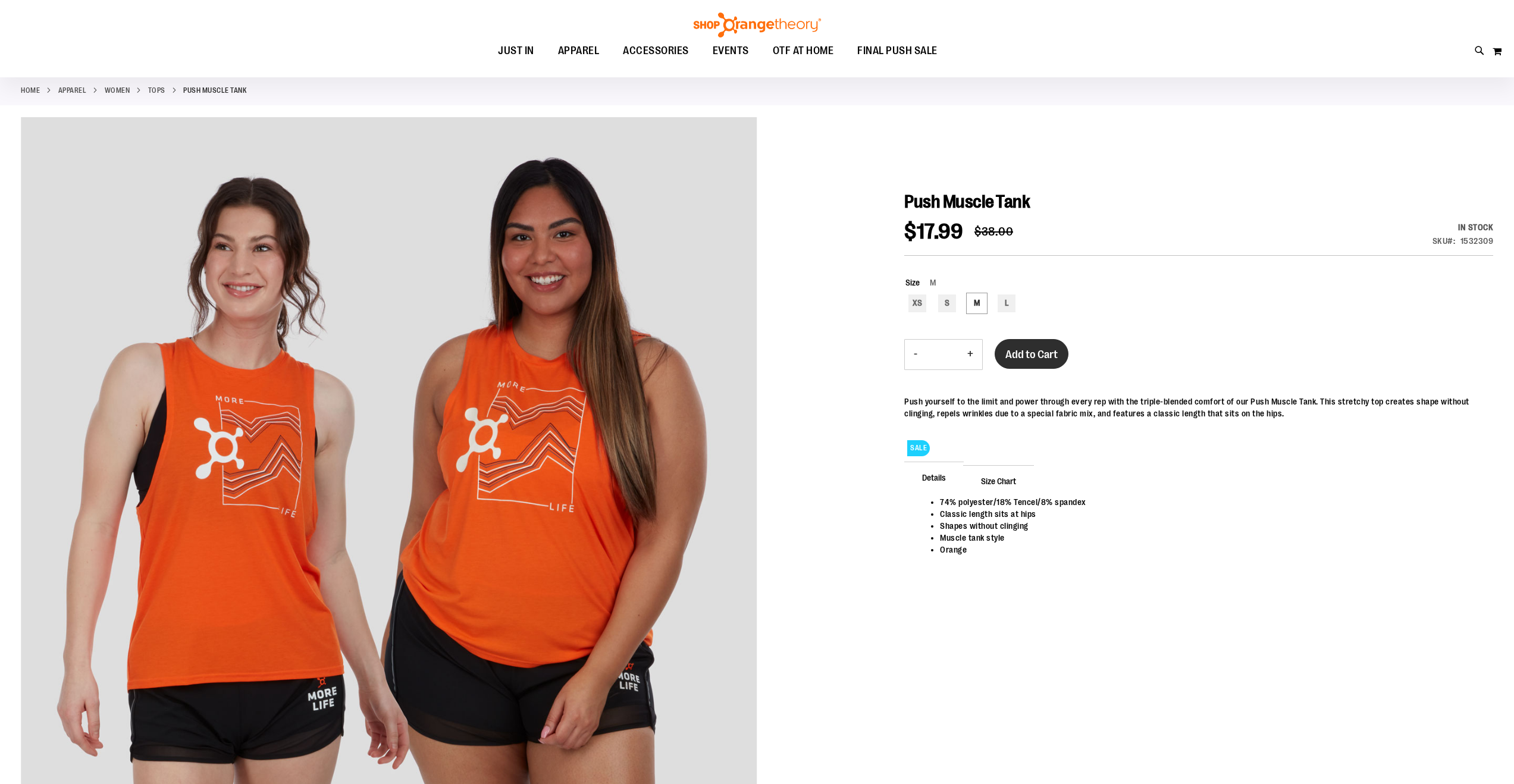
click at [1030, 358] on span "Add to Cart" at bounding box center [1031, 355] width 53 height 13
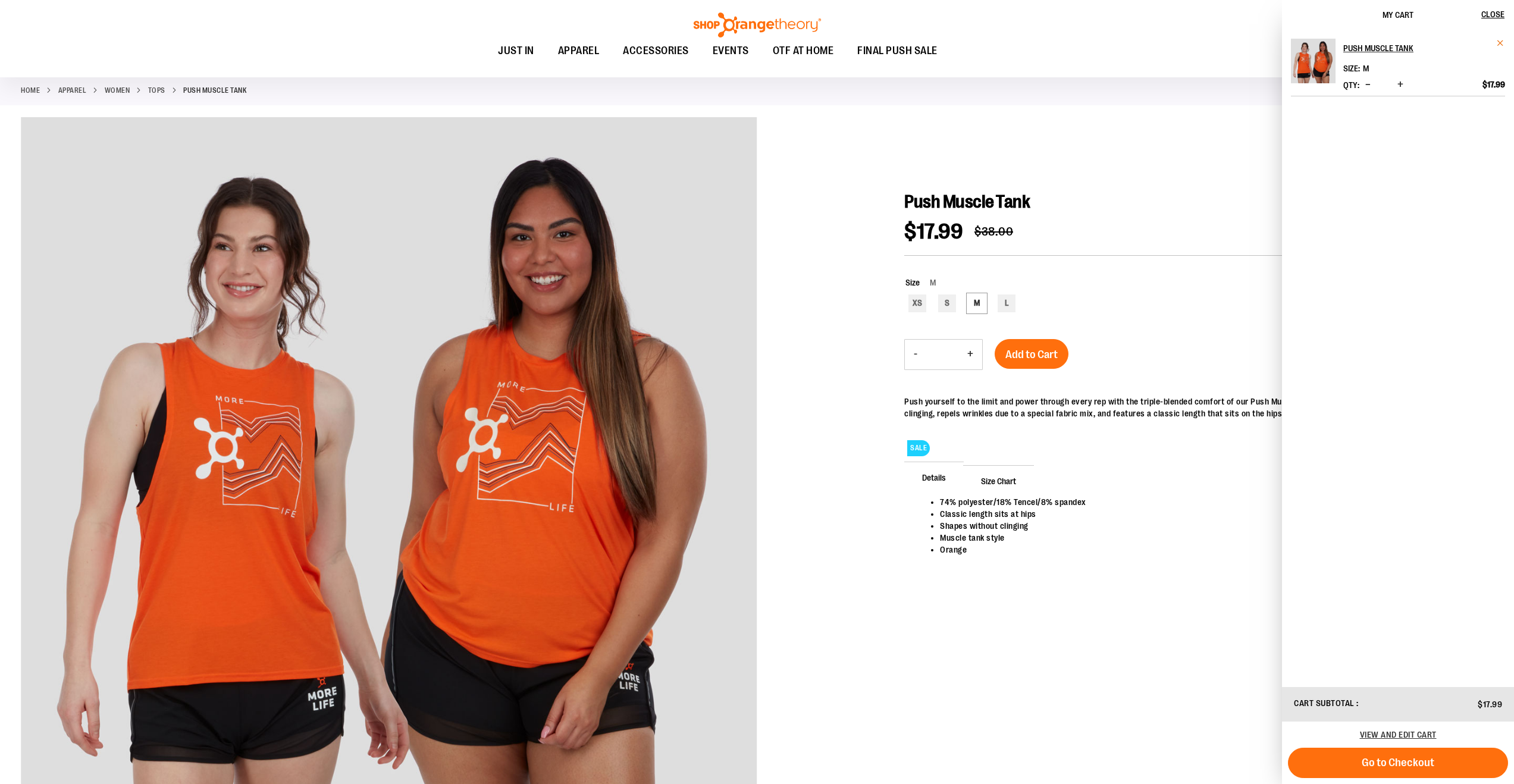
click at [1498, 44] on span "Remove item" at bounding box center [1501, 43] width 9 height 9
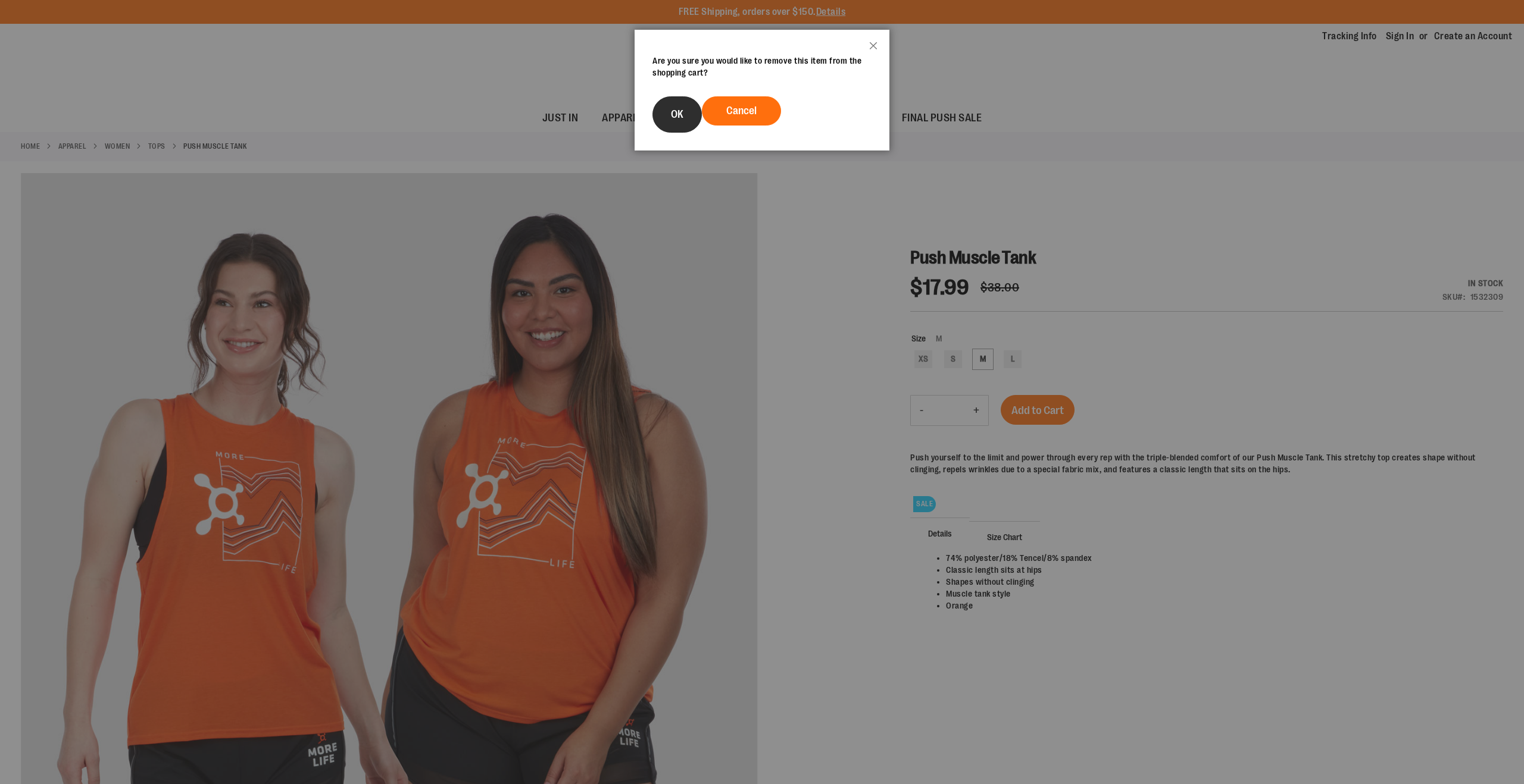
click at [670, 122] on button "OK" at bounding box center [677, 115] width 50 height 36
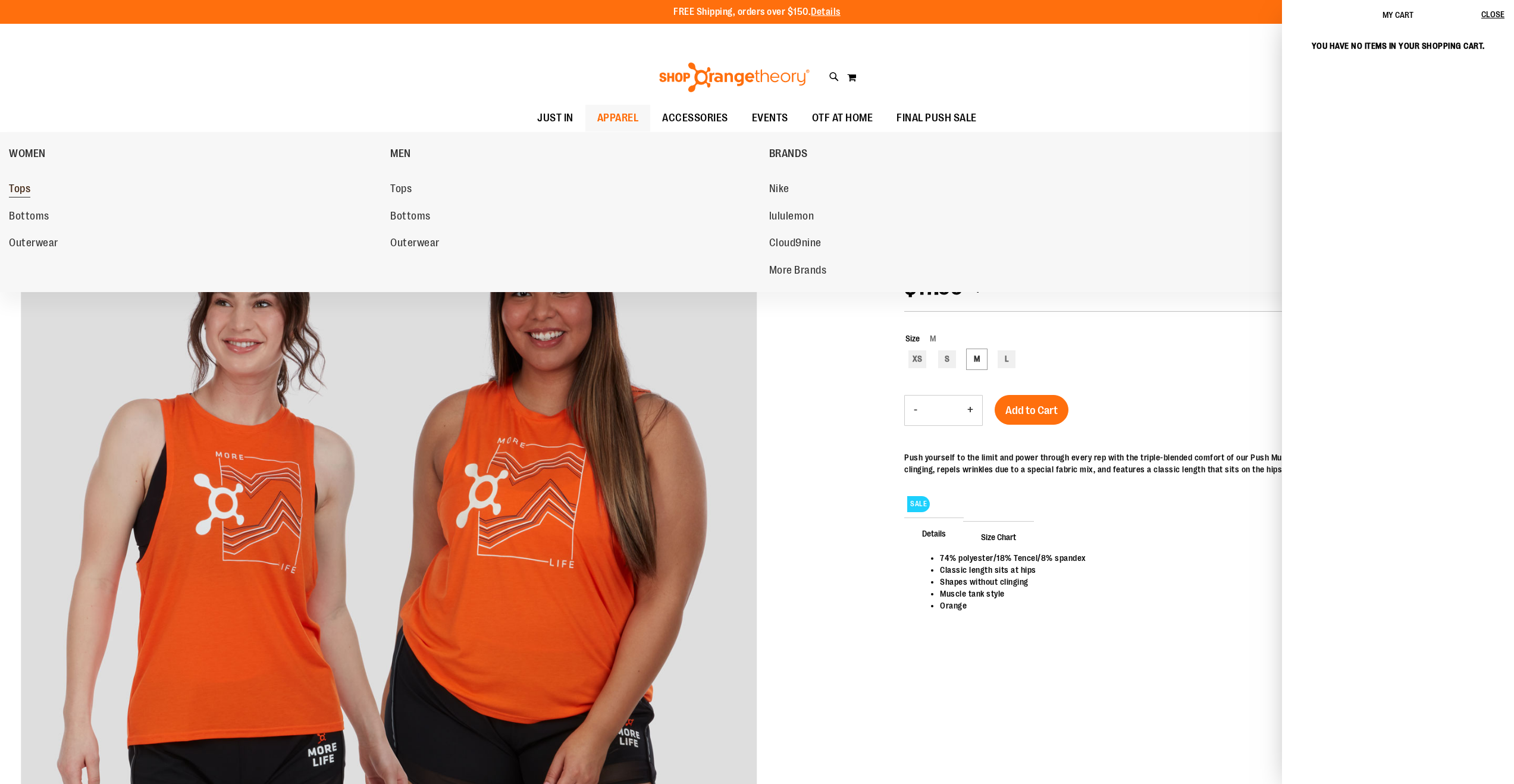
click at [15, 183] on span "Tops" at bounding box center [19, 190] width 22 height 15
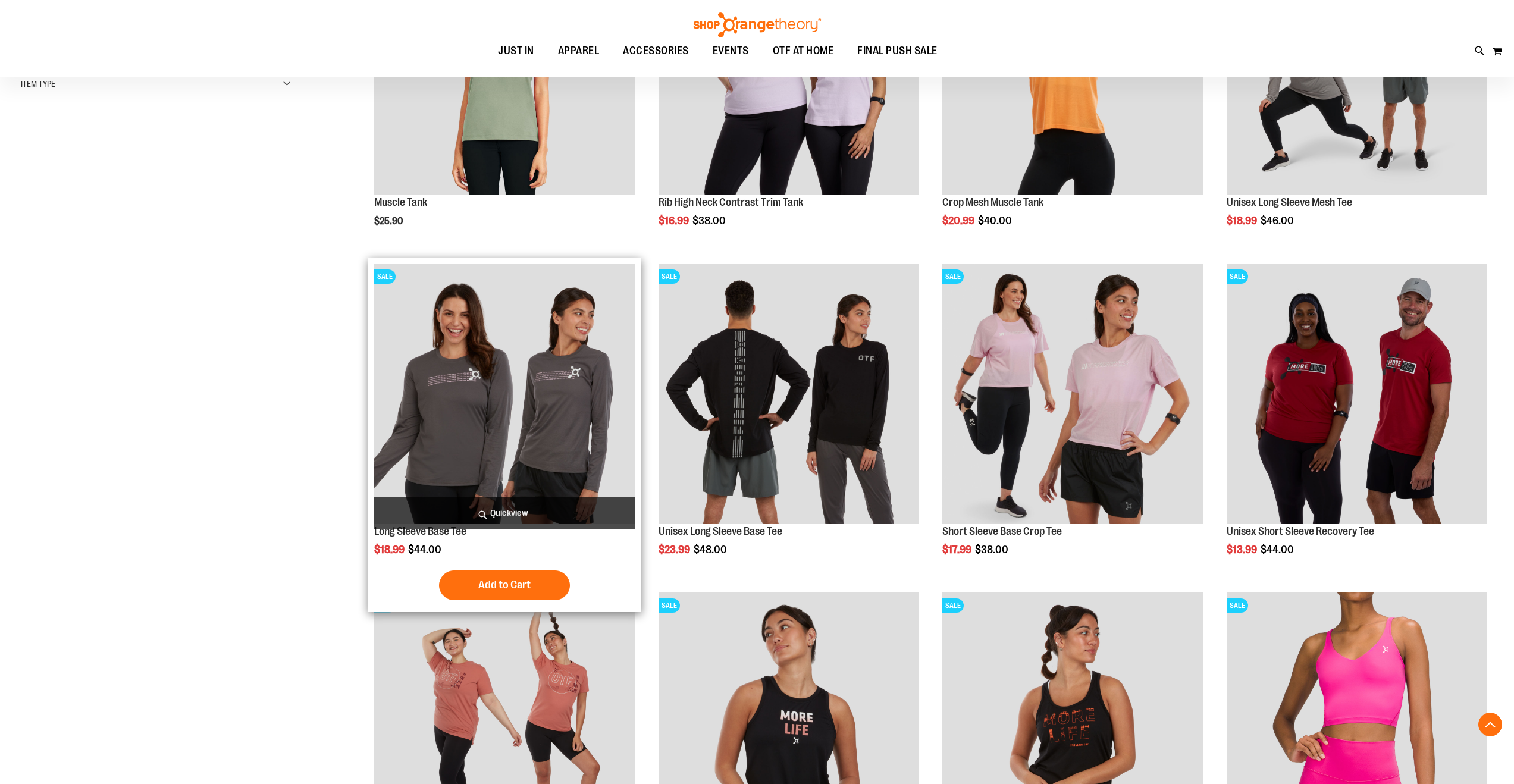
scroll to position [311, 0]
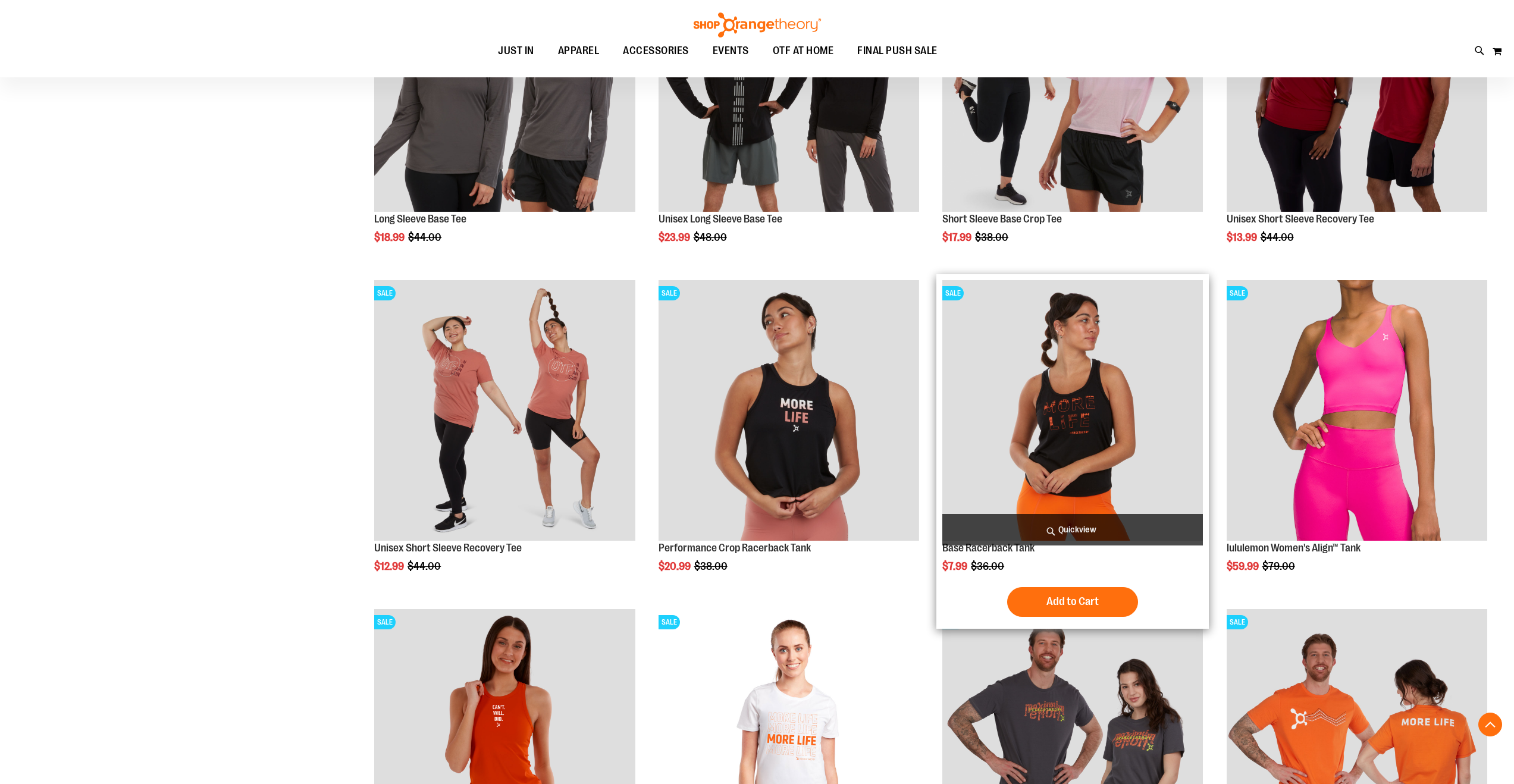
scroll to position [622, 0]
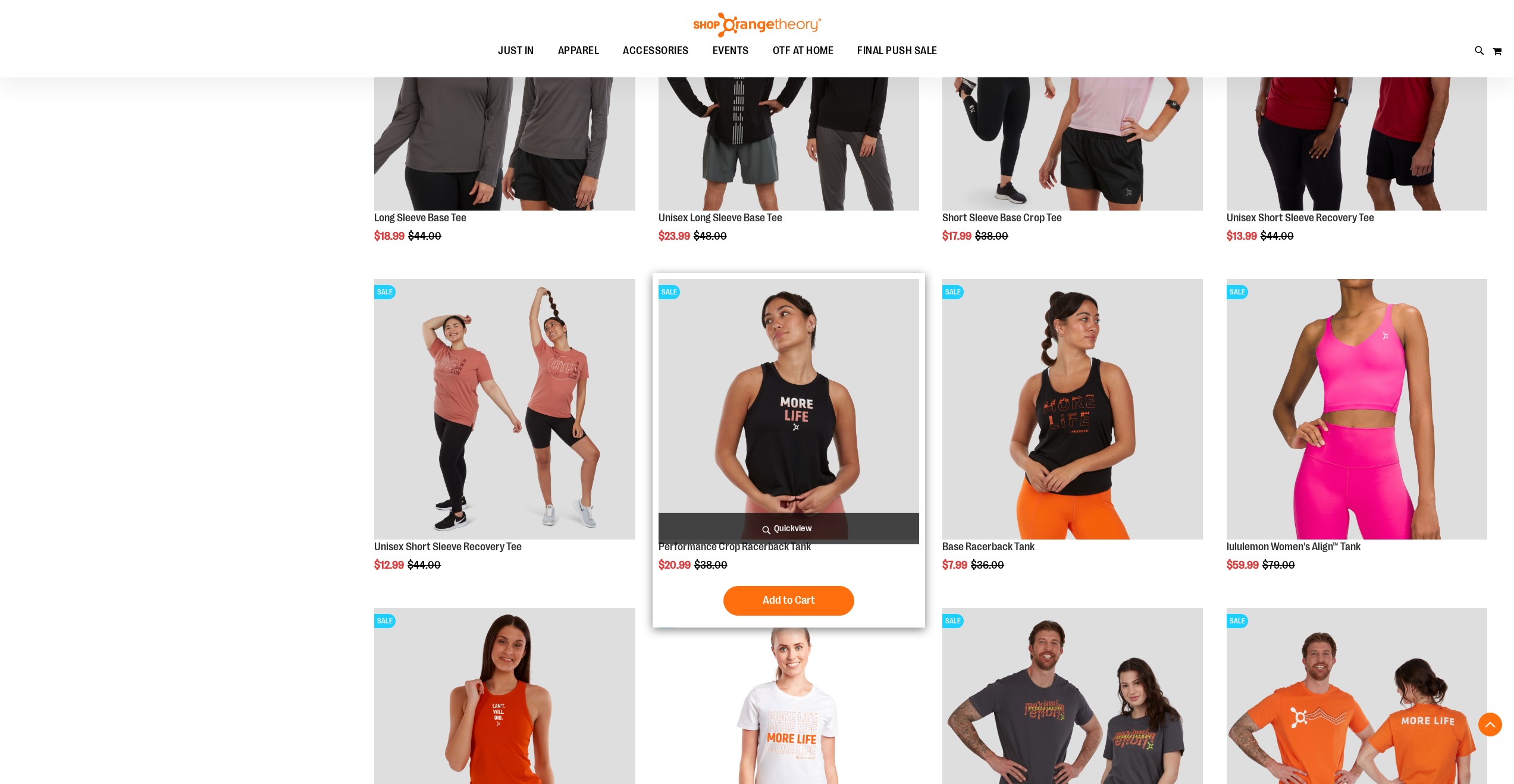
click at [839, 429] on img "product" at bounding box center [789, 409] width 261 height 261
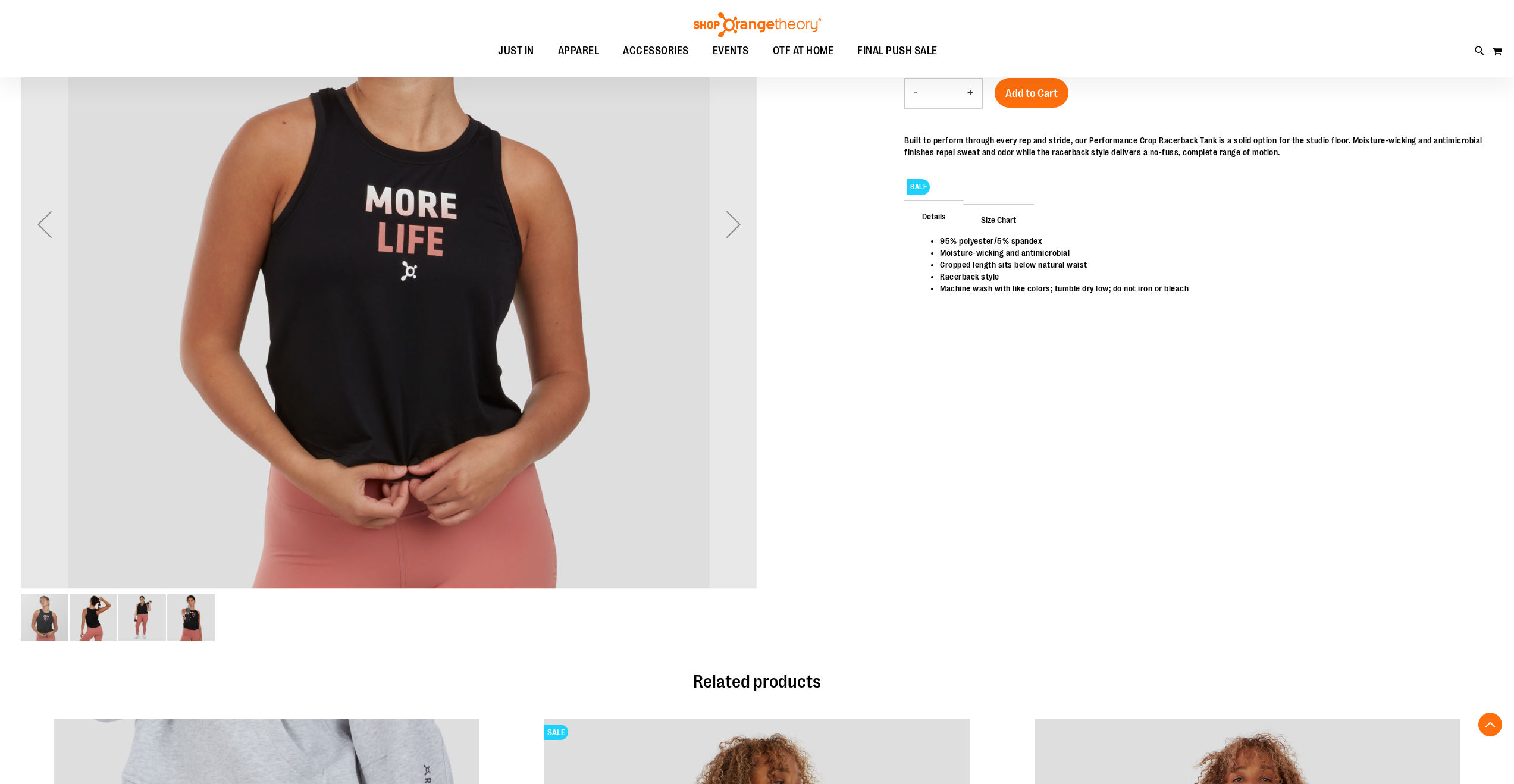
scroll to position [373, 0]
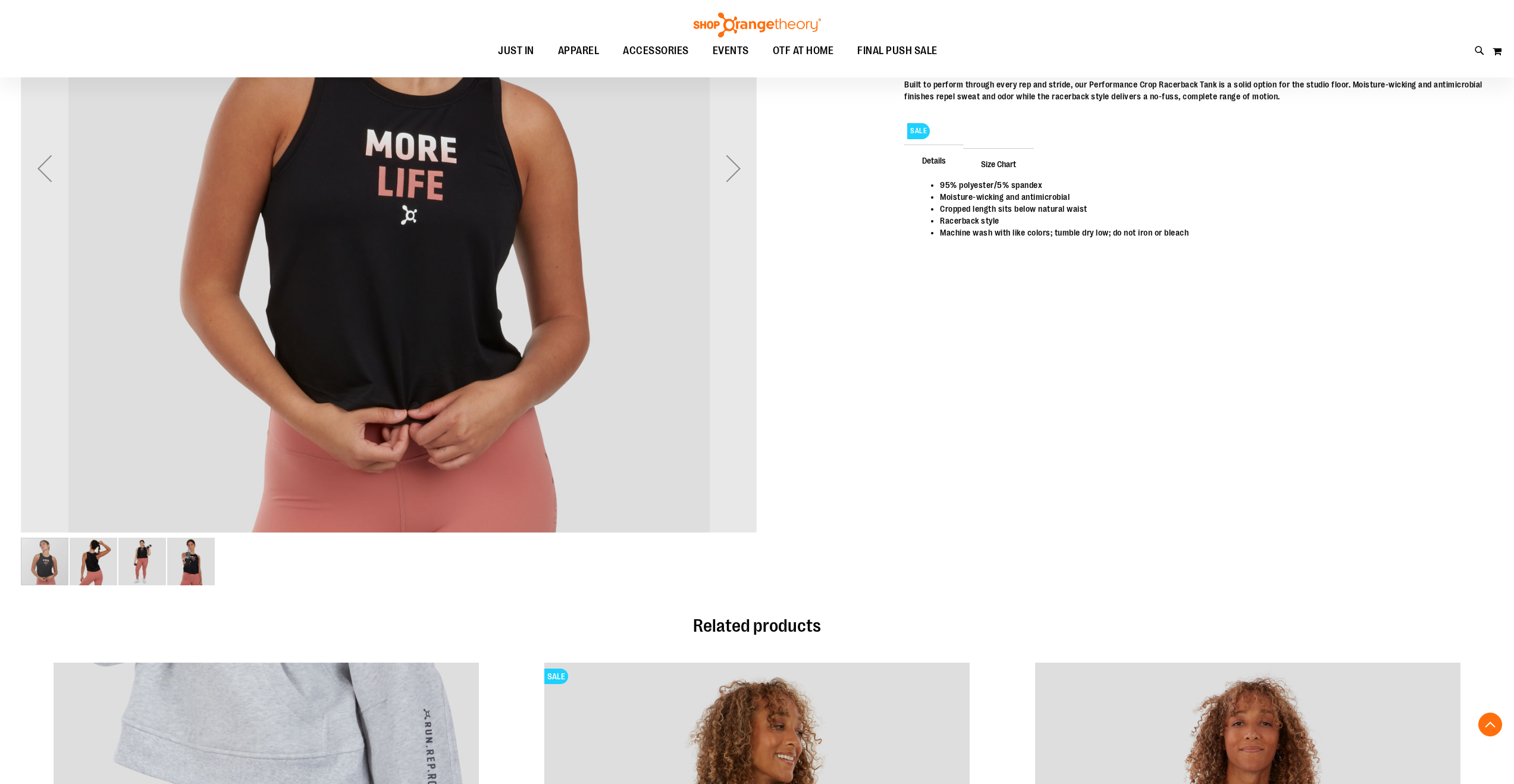
click at [138, 579] on img "image 3 of 4" at bounding box center [142, 561] width 48 height 48
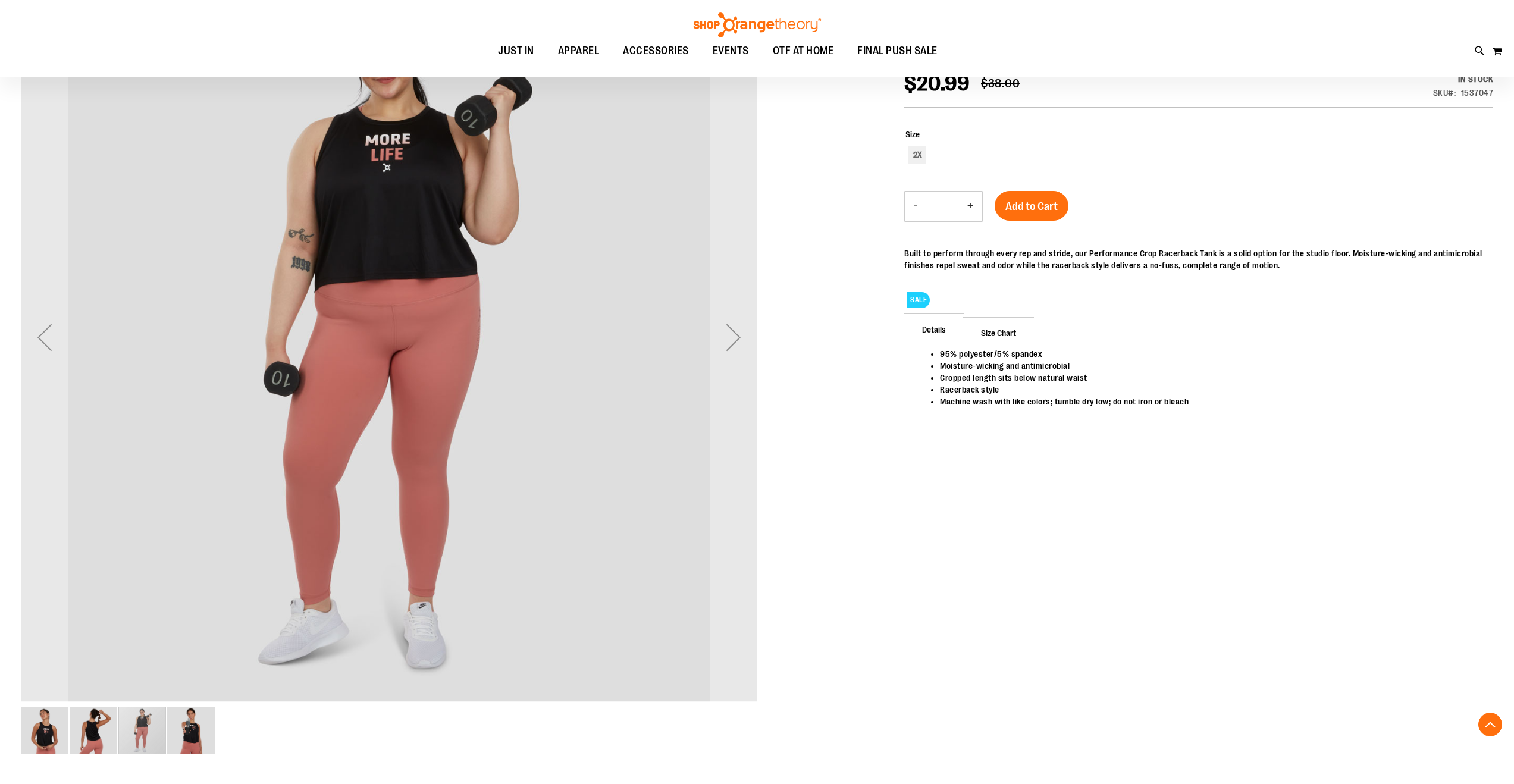
scroll to position [205, 0]
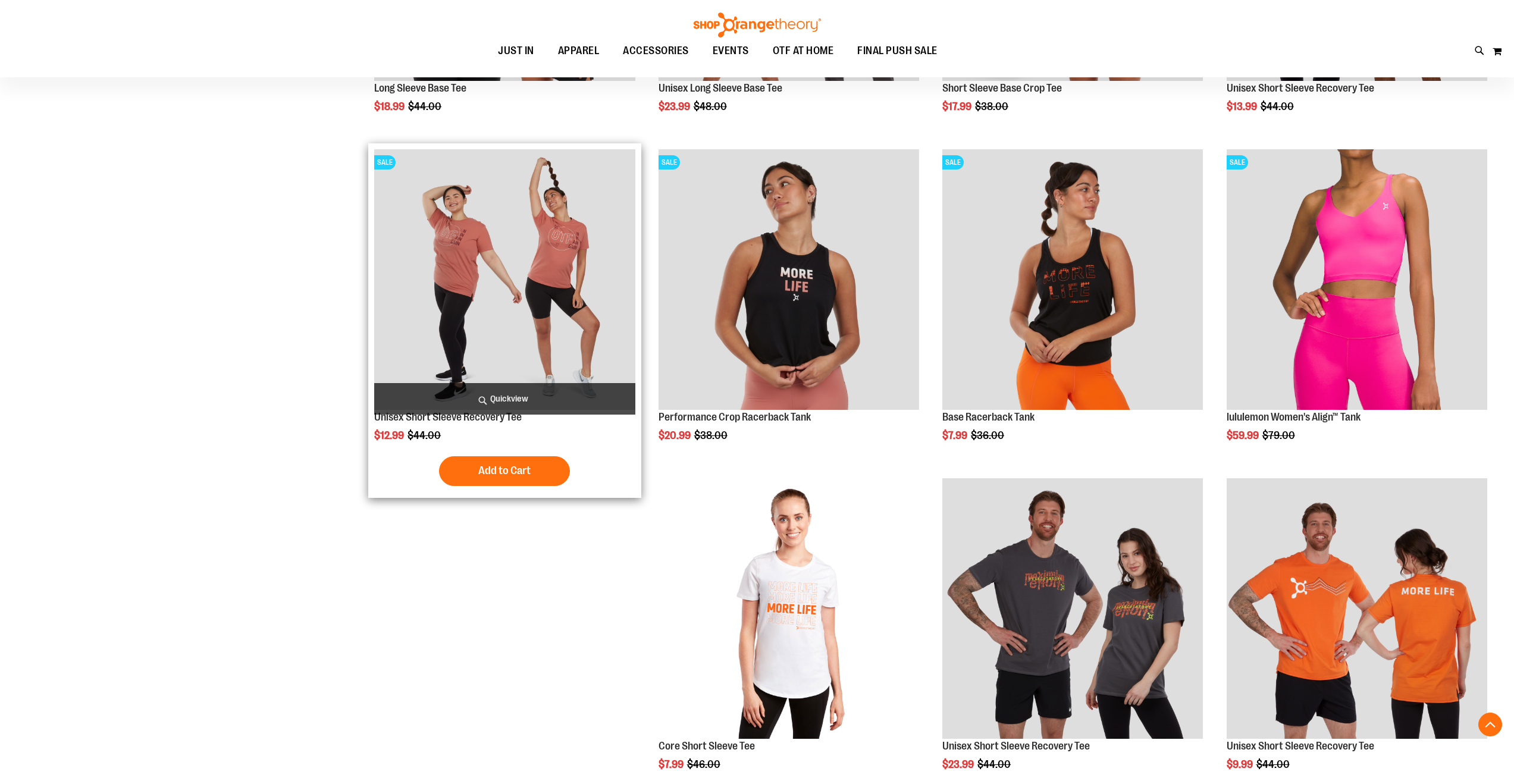
scroll to position [622, 0]
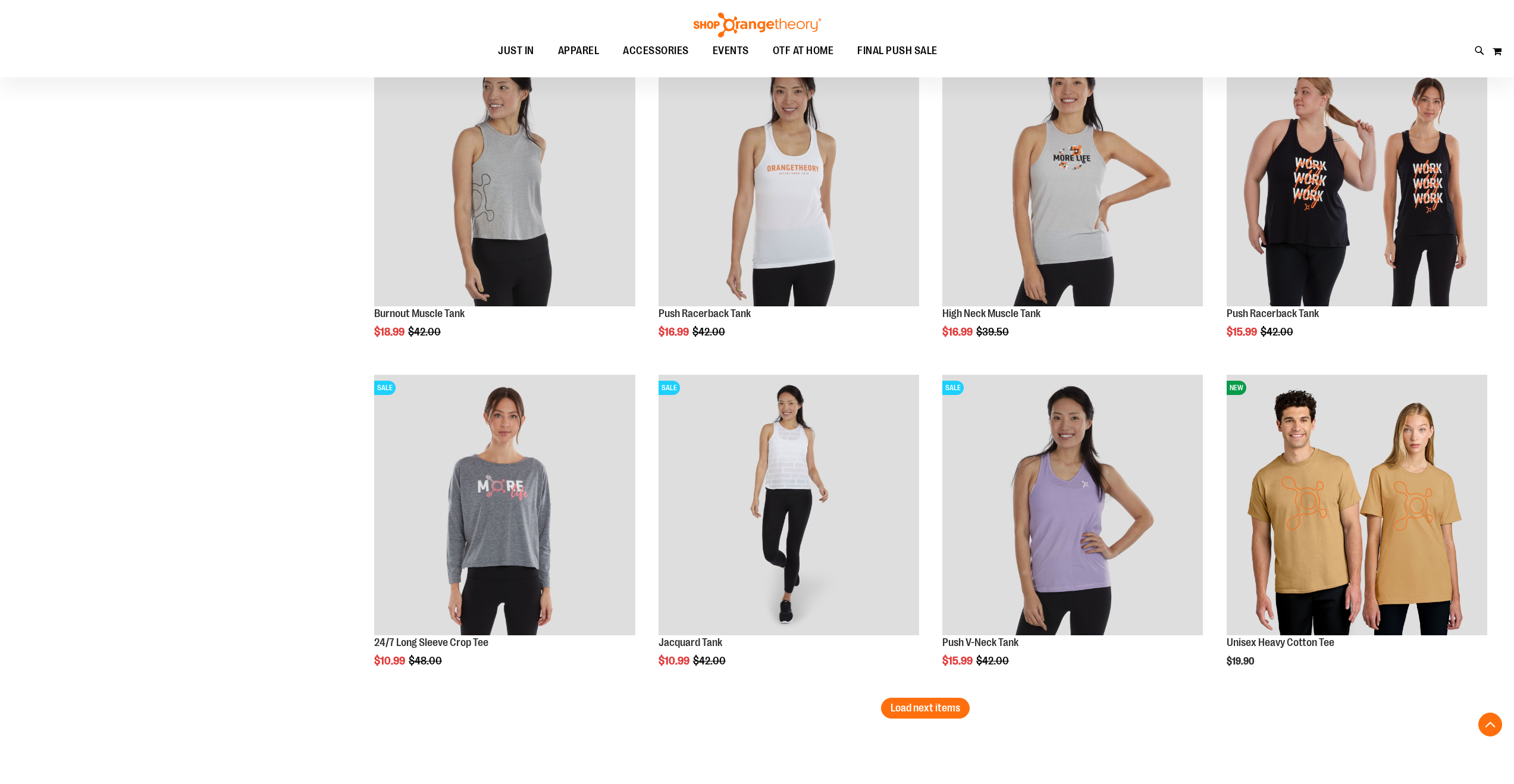
scroll to position [2377, 0]
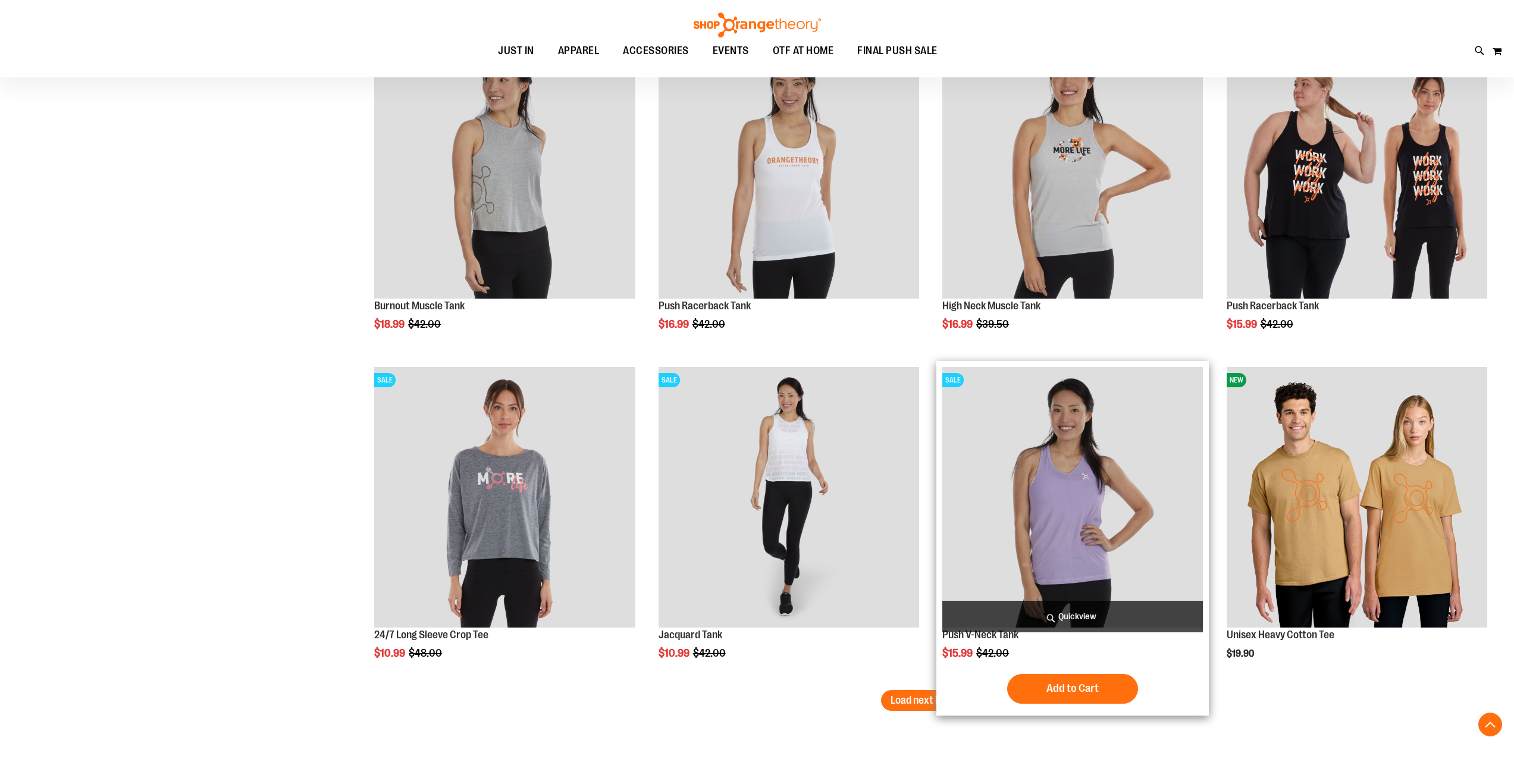
click at [1046, 557] on img "product" at bounding box center [1073, 497] width 261 height 261
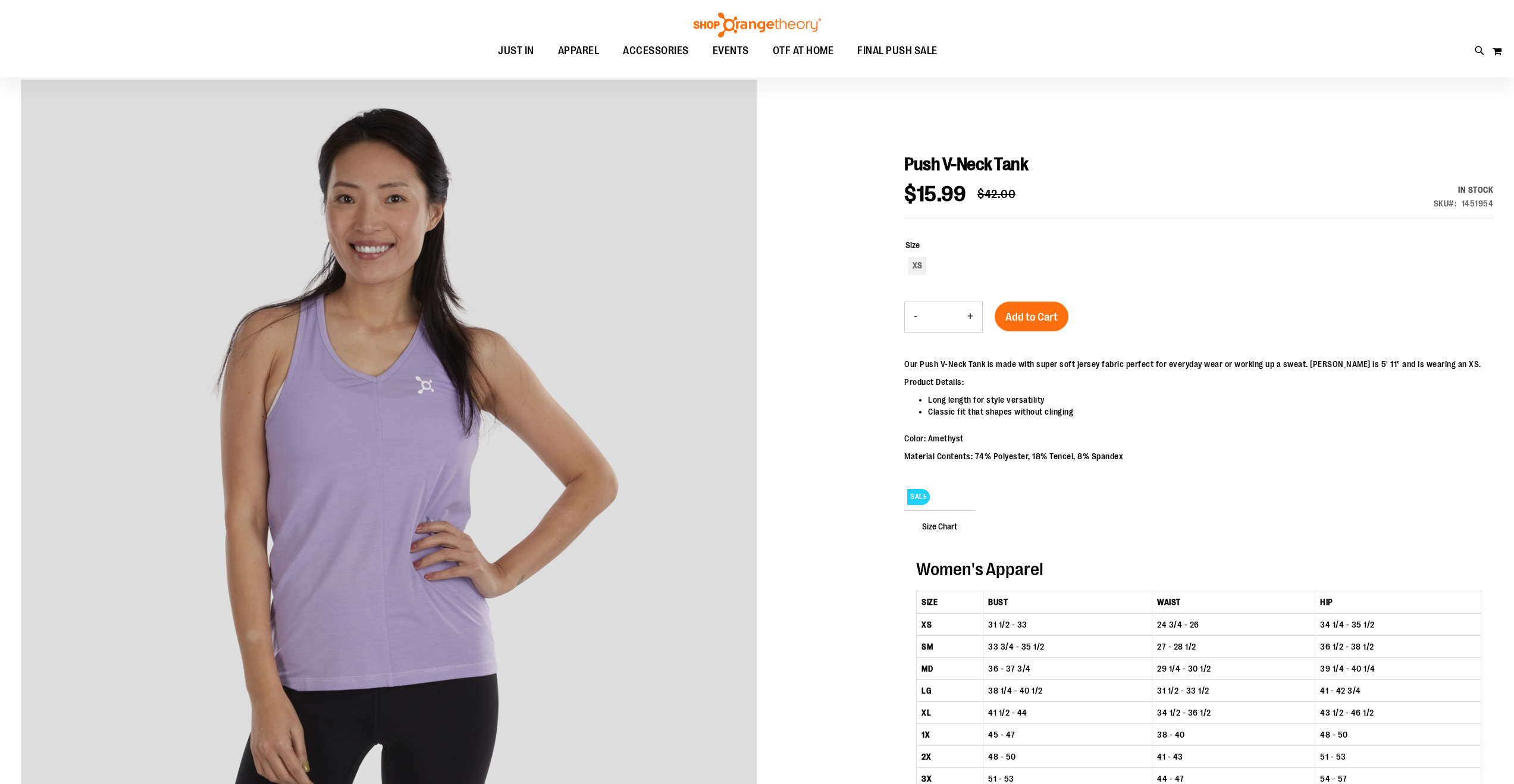
scroll to position [112, 0]
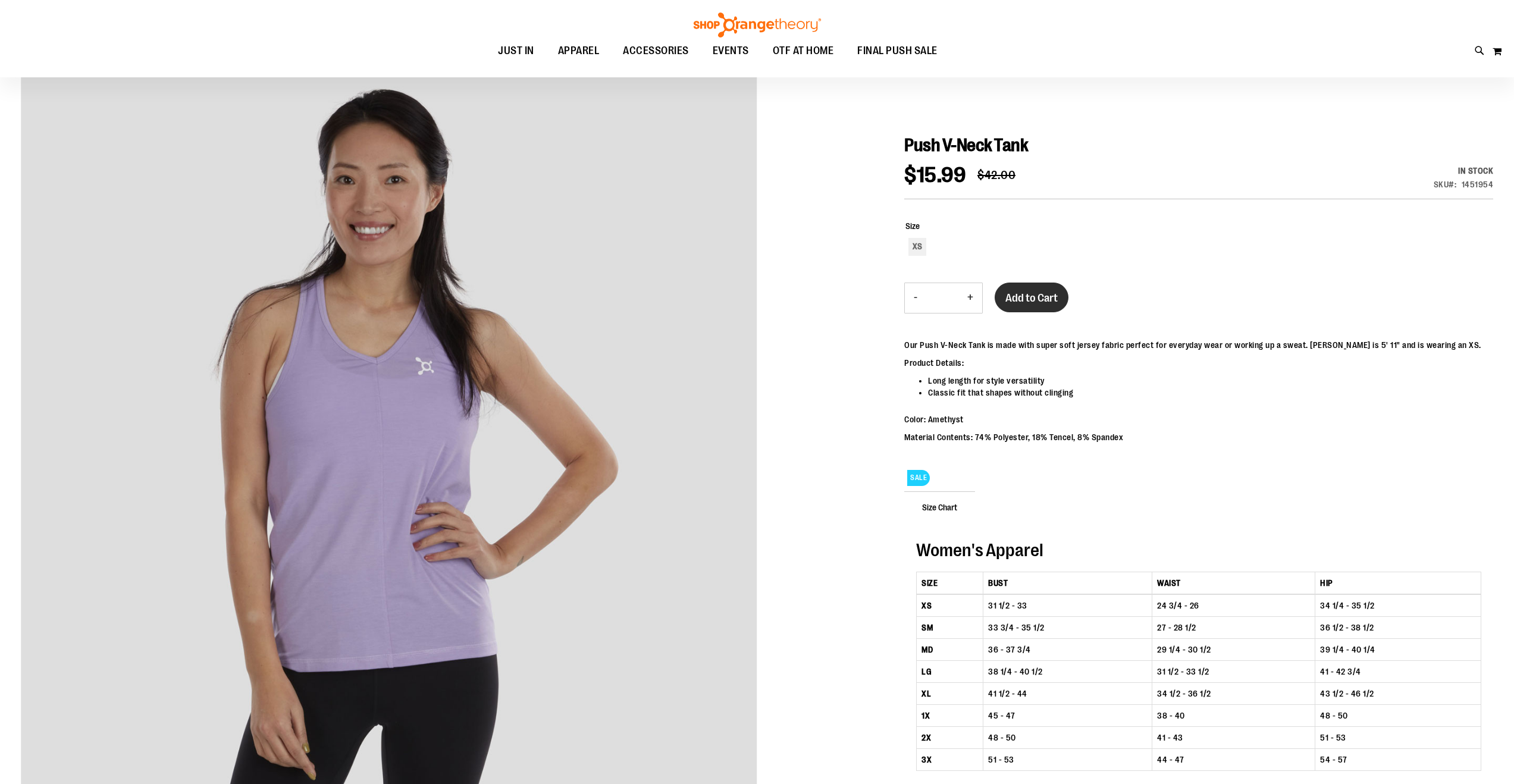
click at [1035, 300] on span "Add to Cart" at bounding box center [1031, 298] width 53 height 13
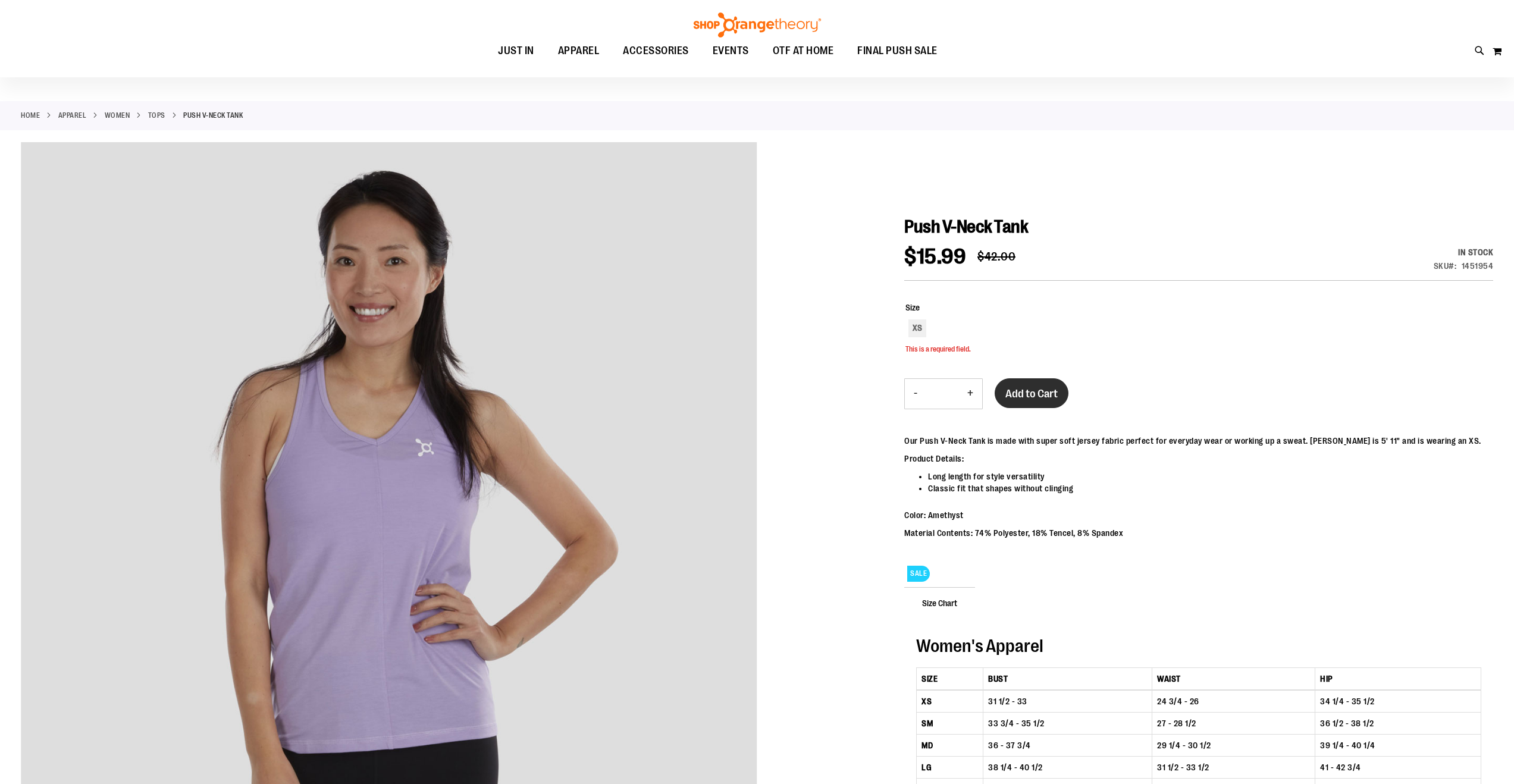
scroll to position [0, 0]
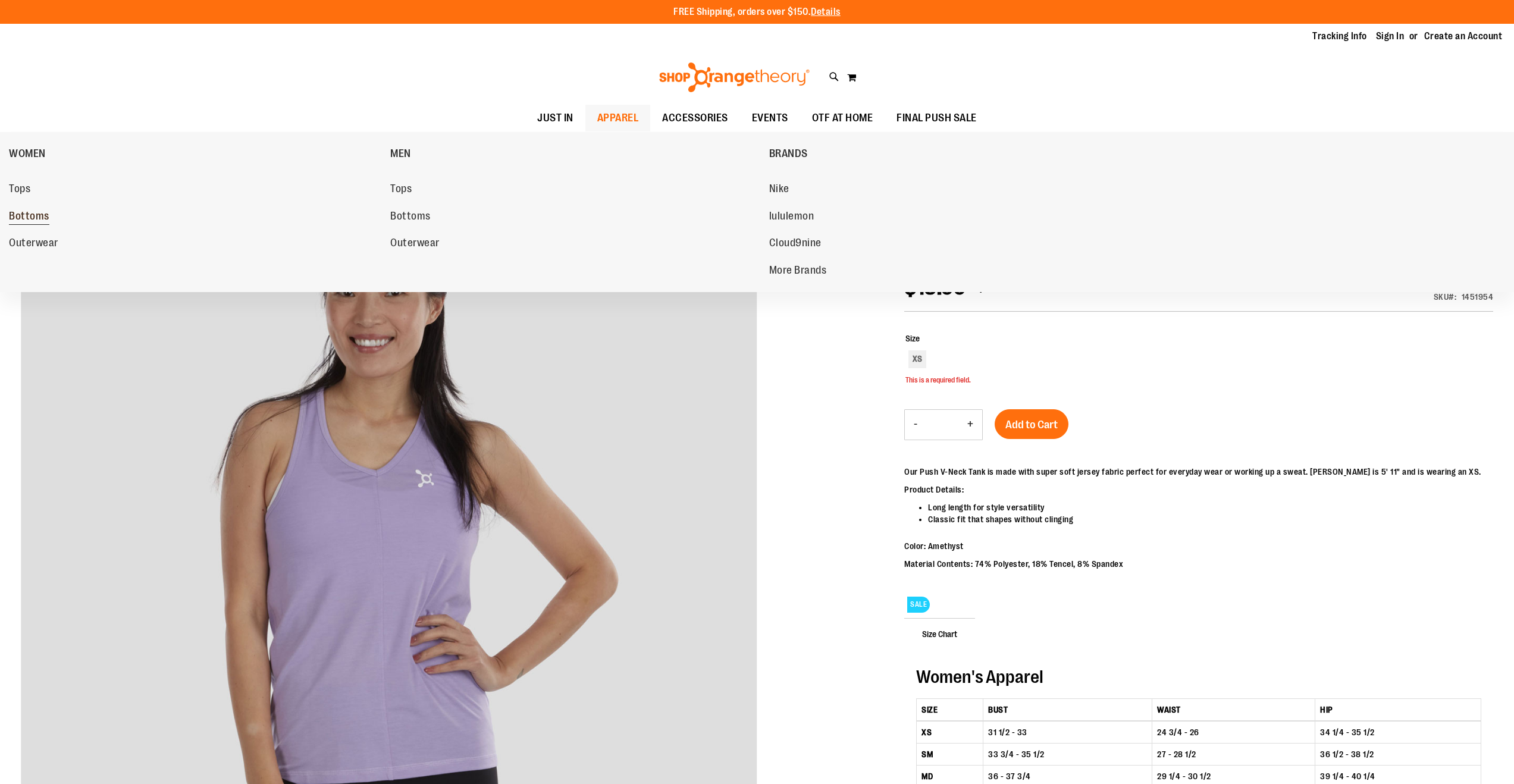
click at [18, 216] on span "Bottoms" at bounding box center [29, 217] width 40 height 15
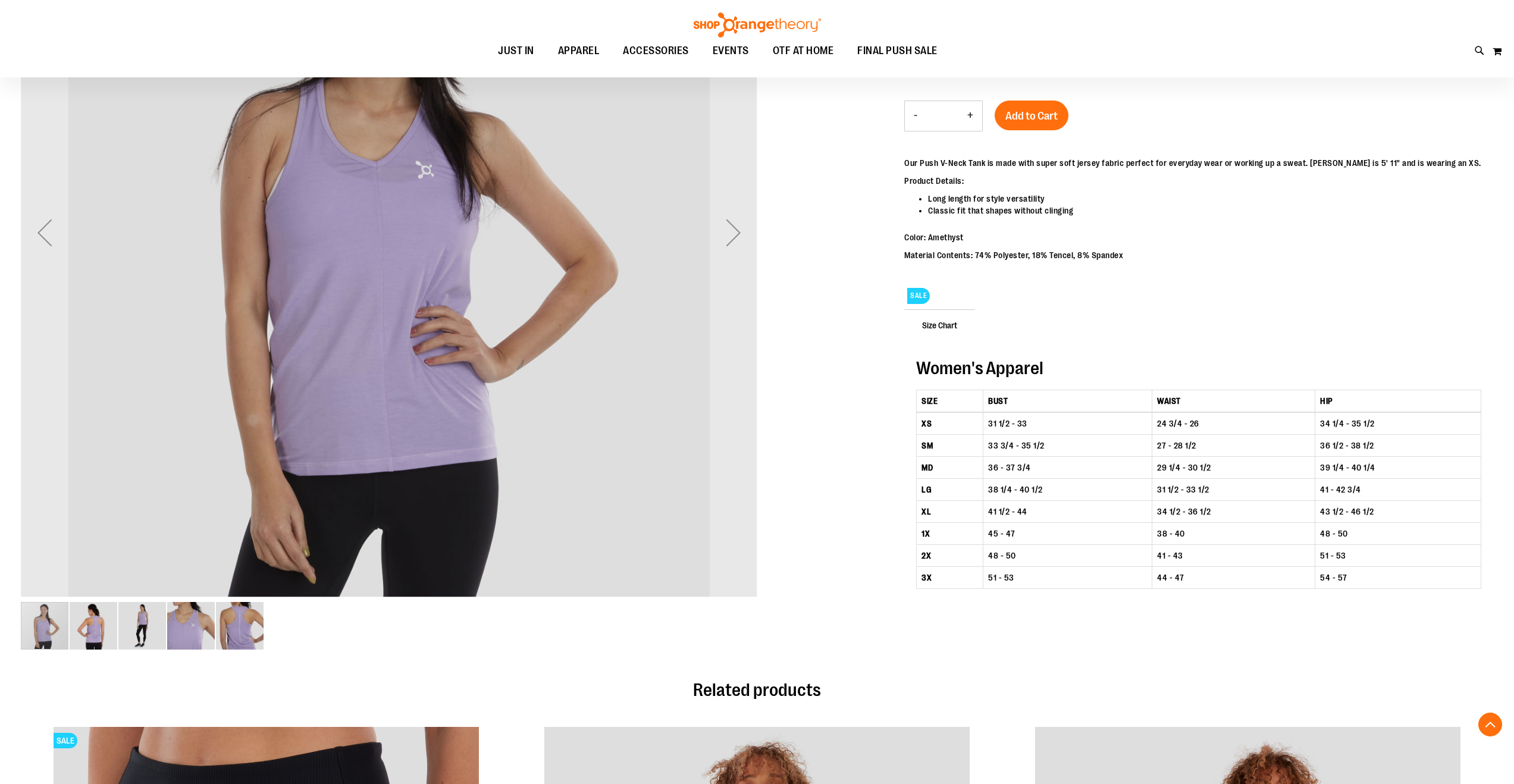
scroll to position [392, 0]
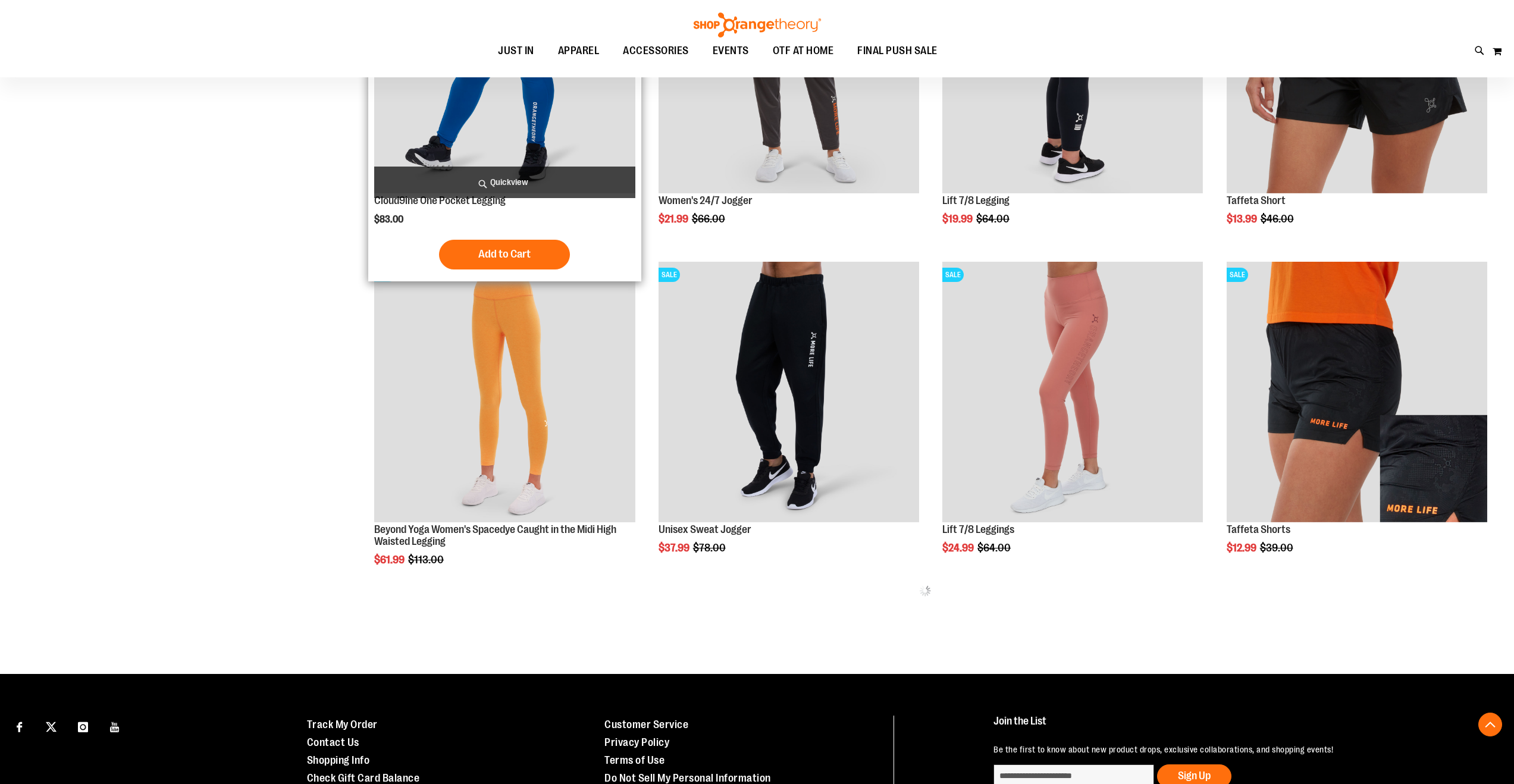
scroll to position [640, 0]
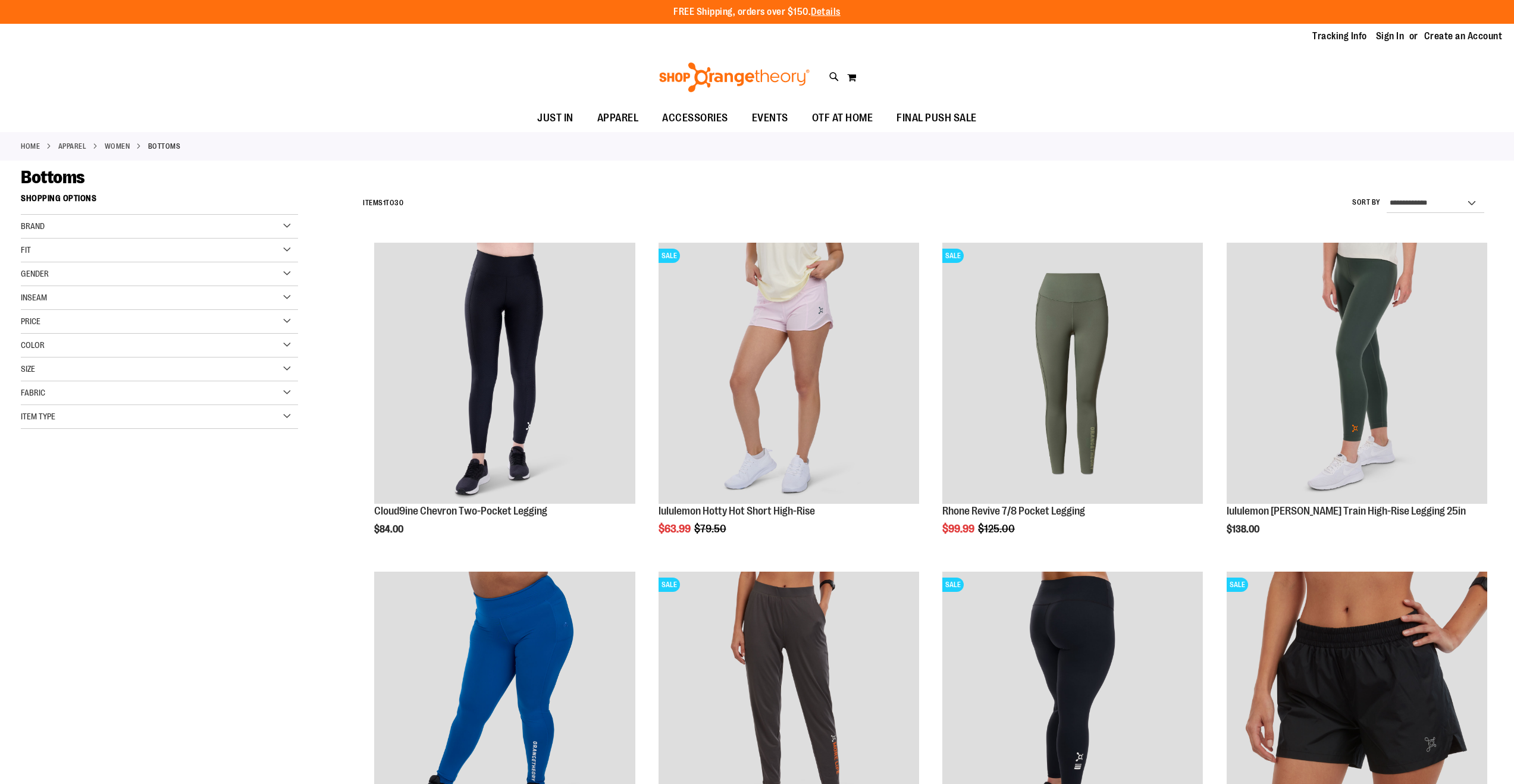
click at [126, 257] on div "Fit" at bounding box center [159, 250] width 277 height 24
click at [60, 373] on div "Gender" at bounding box center [159, 370] width 277 height 24
click at [53, 393] on link "Women 27 items" at bounding box center [151, 393] width 266 height 12
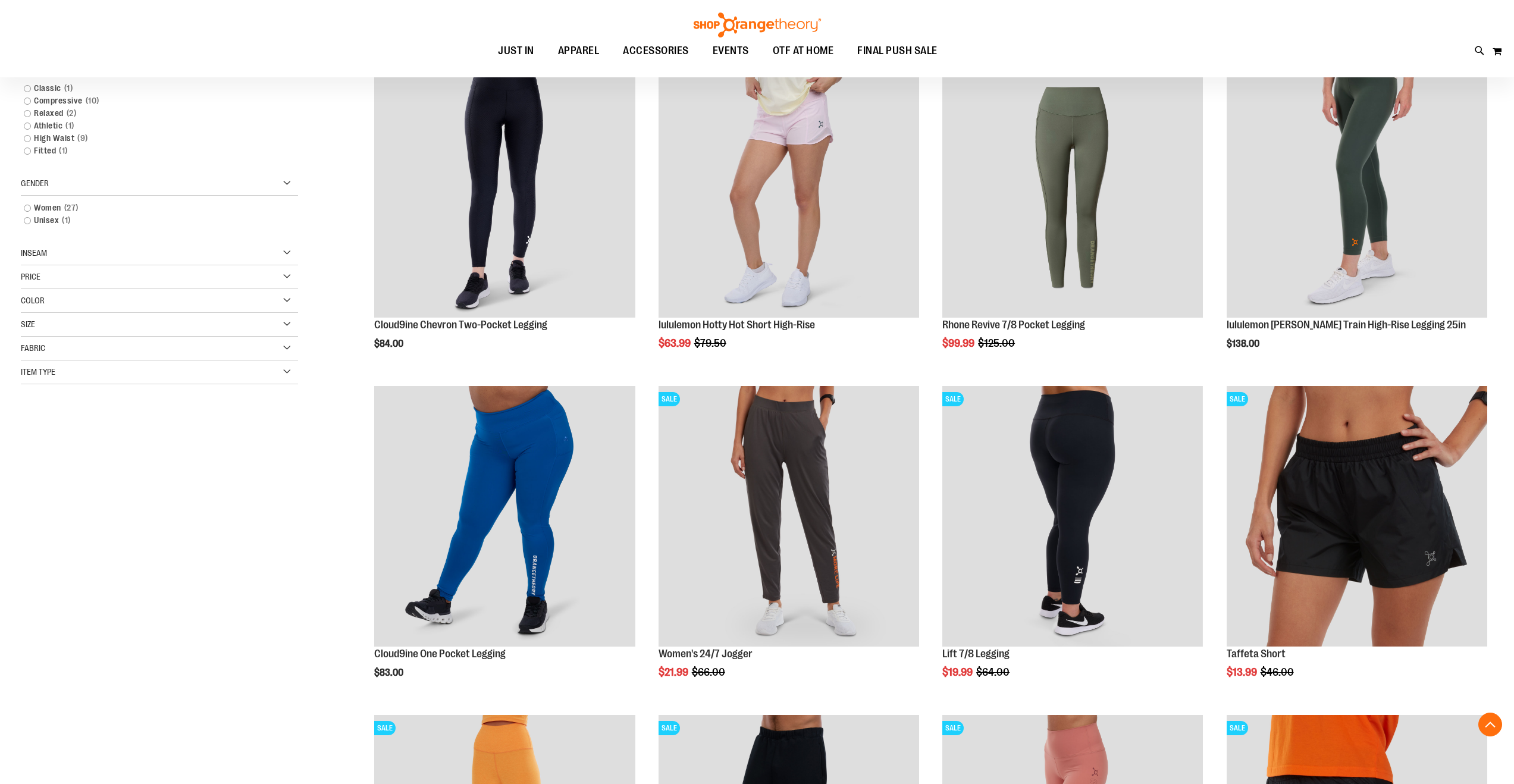
scroll to position [188, 0]
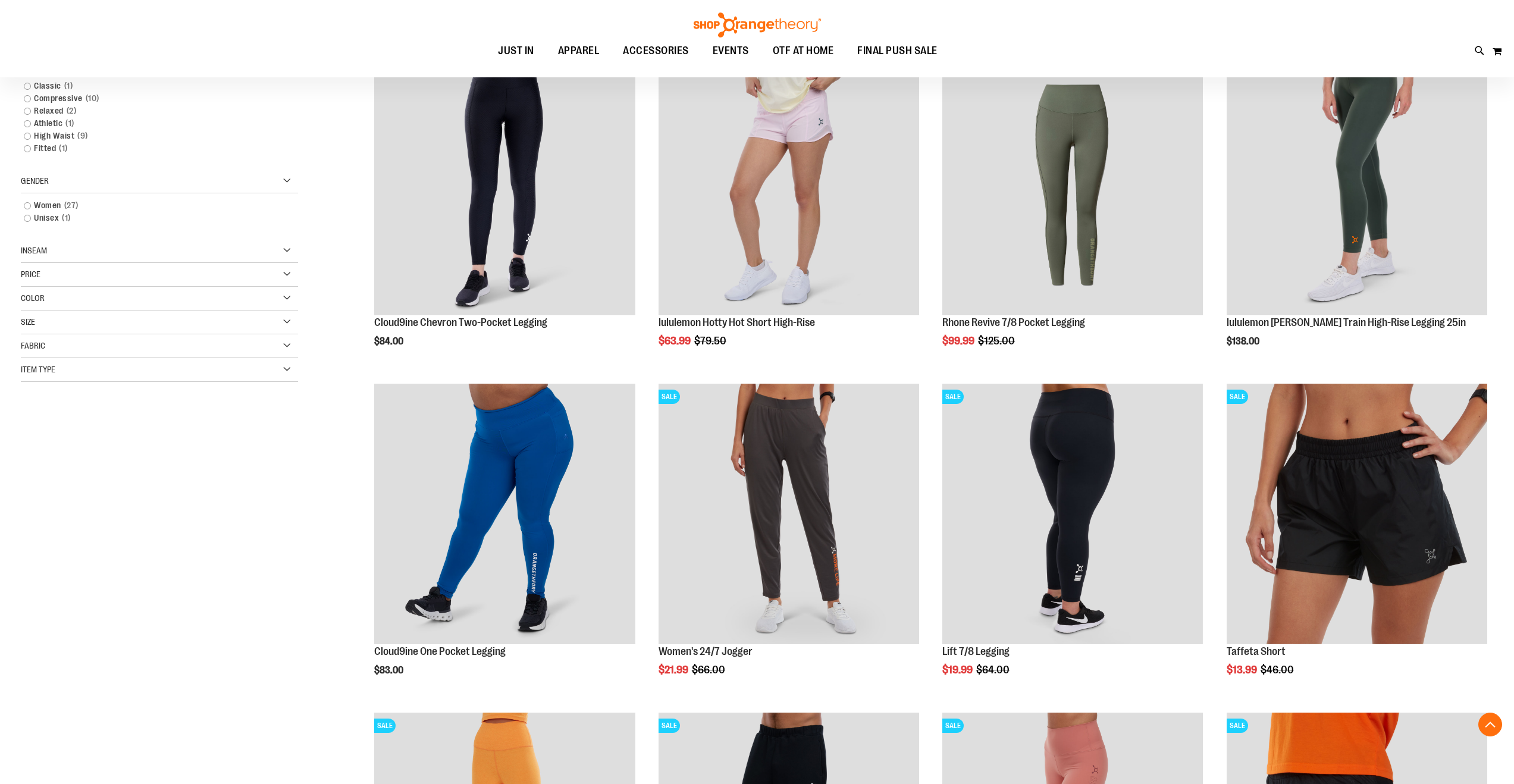
click at [210, 244] on div "Inseam" at bounding box center [159, 251] width 277 height 24
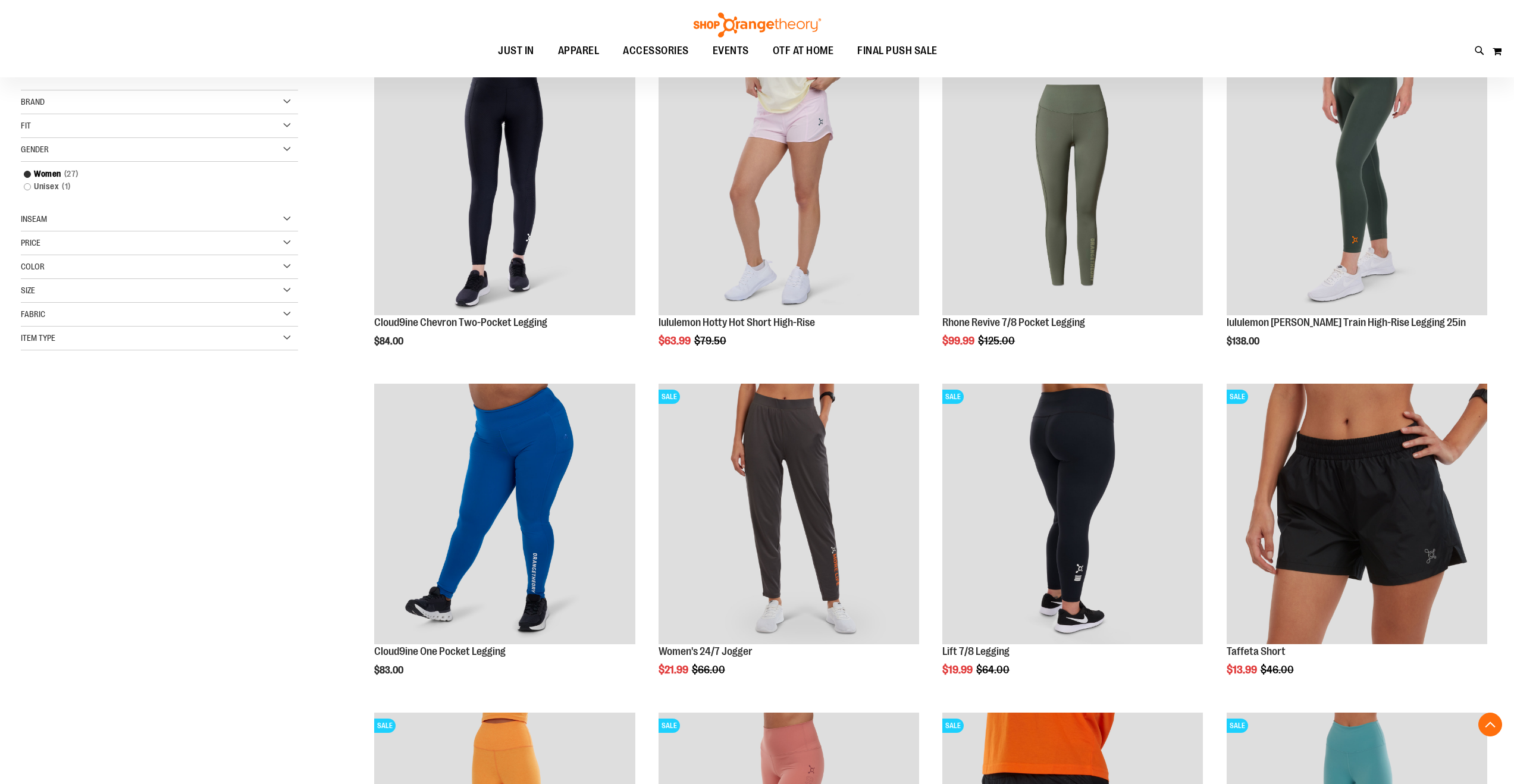
click at [198, 223] on div "Inseam" at bounding box center [159, 219] width 277 height 24
click at [30, 260] on link "25 2 items" at bounding box center [151, 262] width 266 height 12
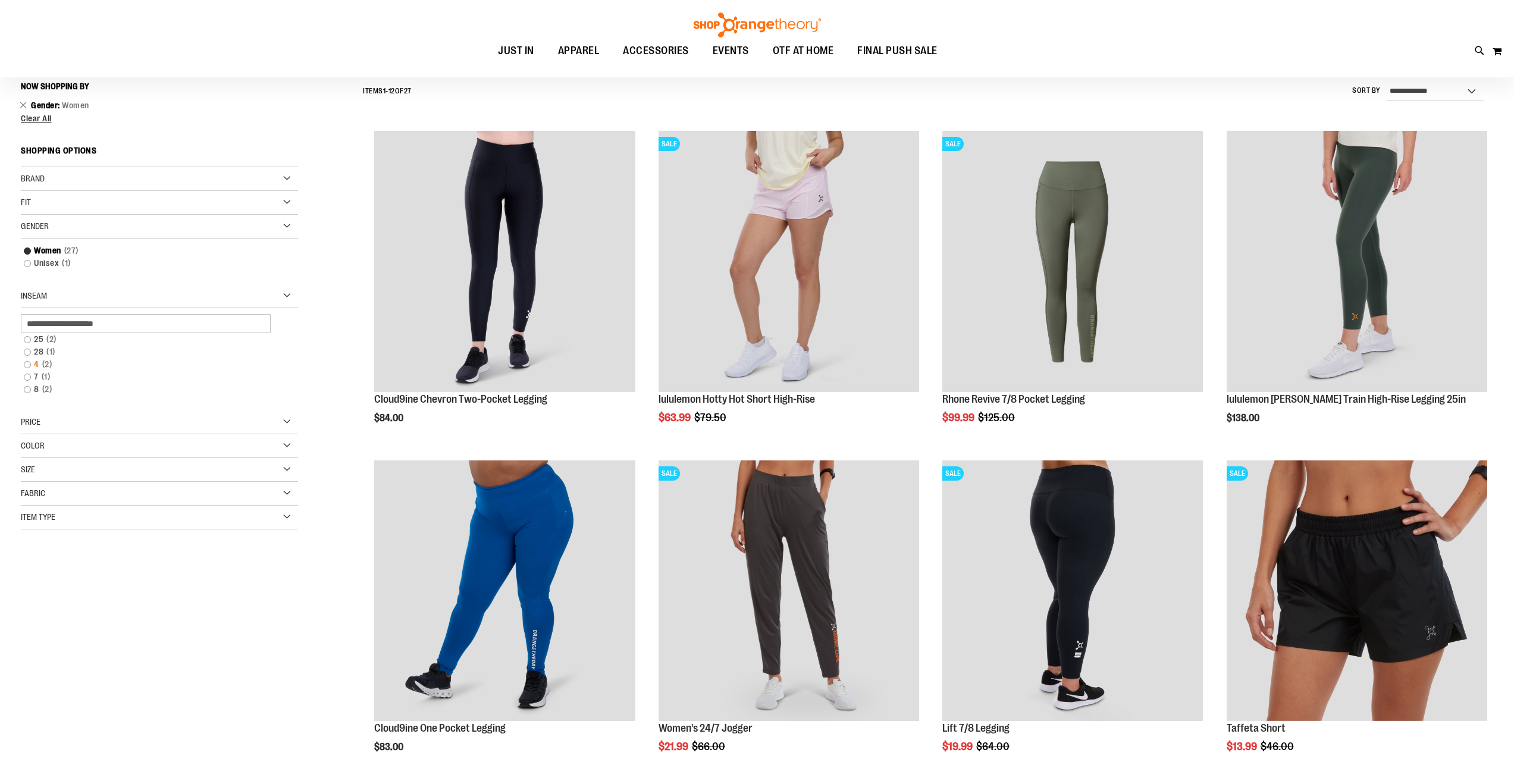
scroll to position [111, 0]
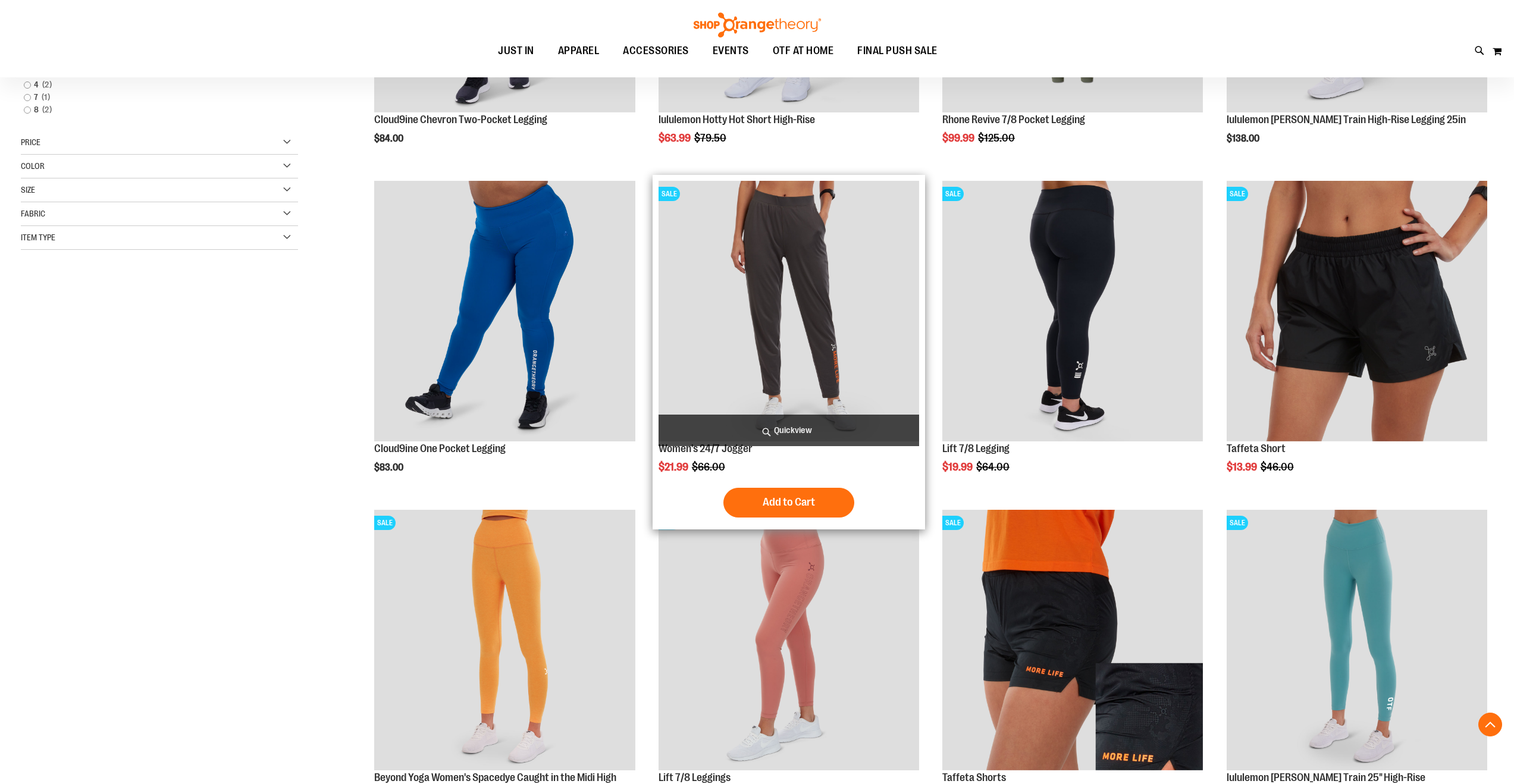
scroll to position [393, 0]
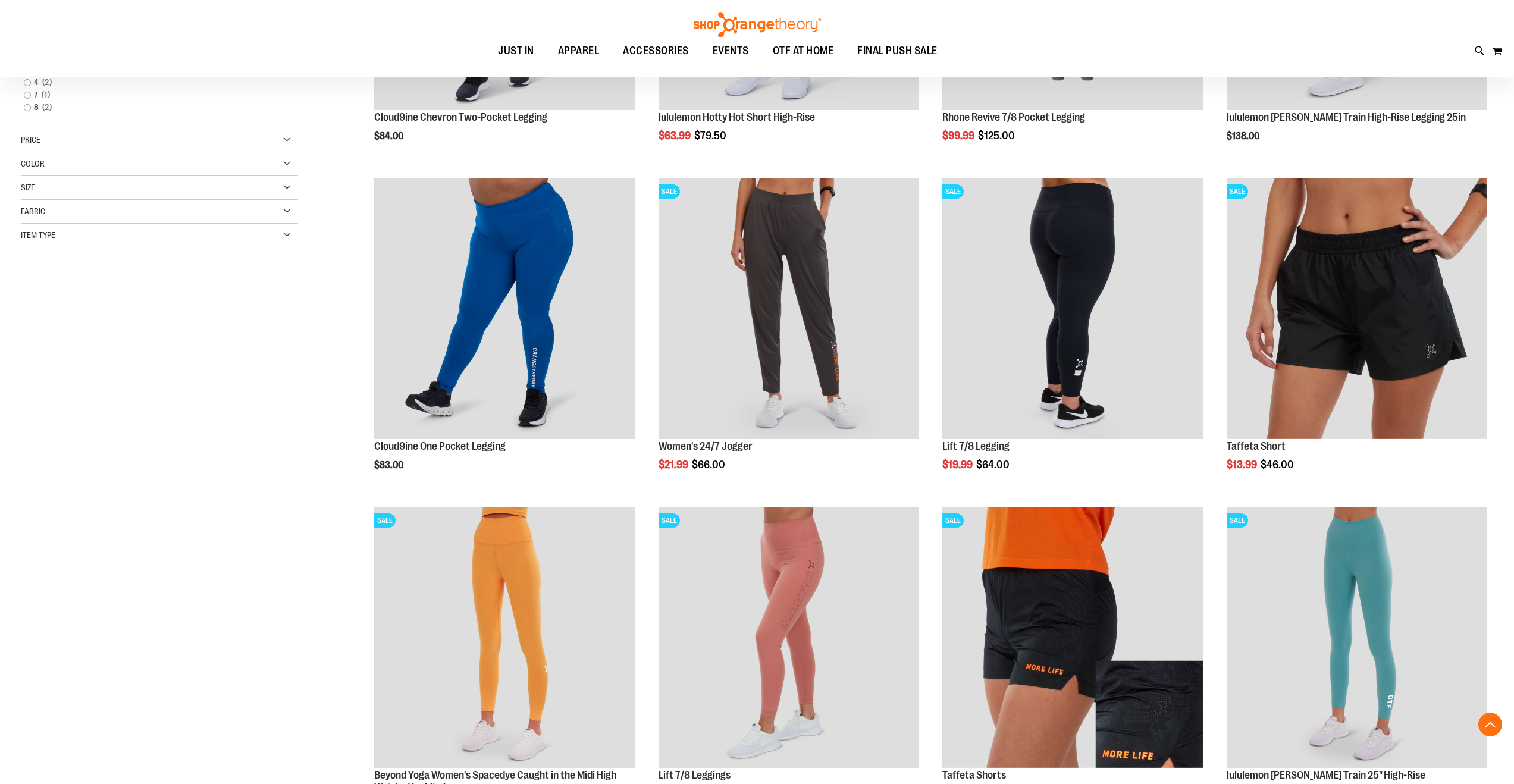
scroll to position [145, 0]
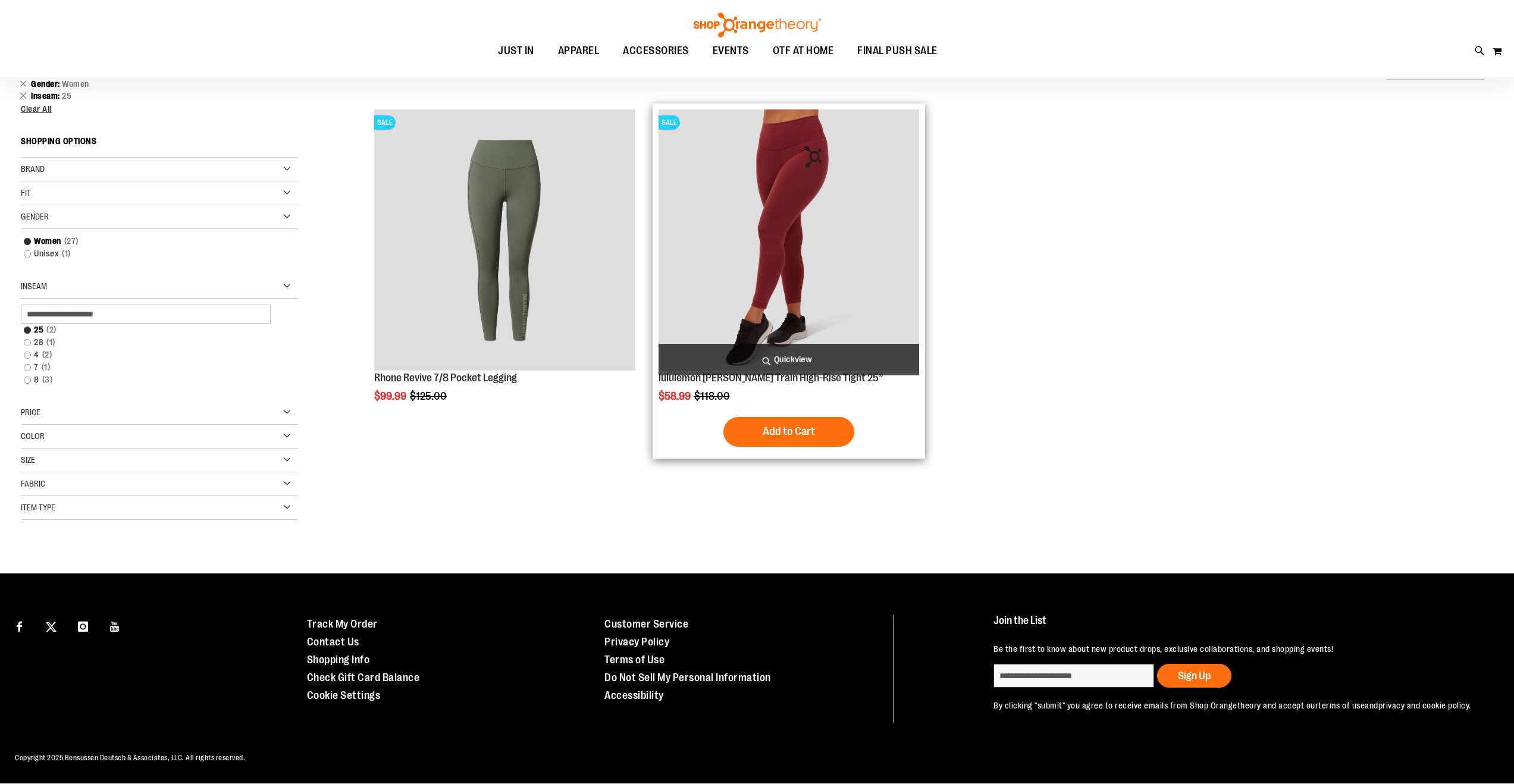
click at [757, 188] on img "product" at bounding box center [789, 240] width 261 height 261
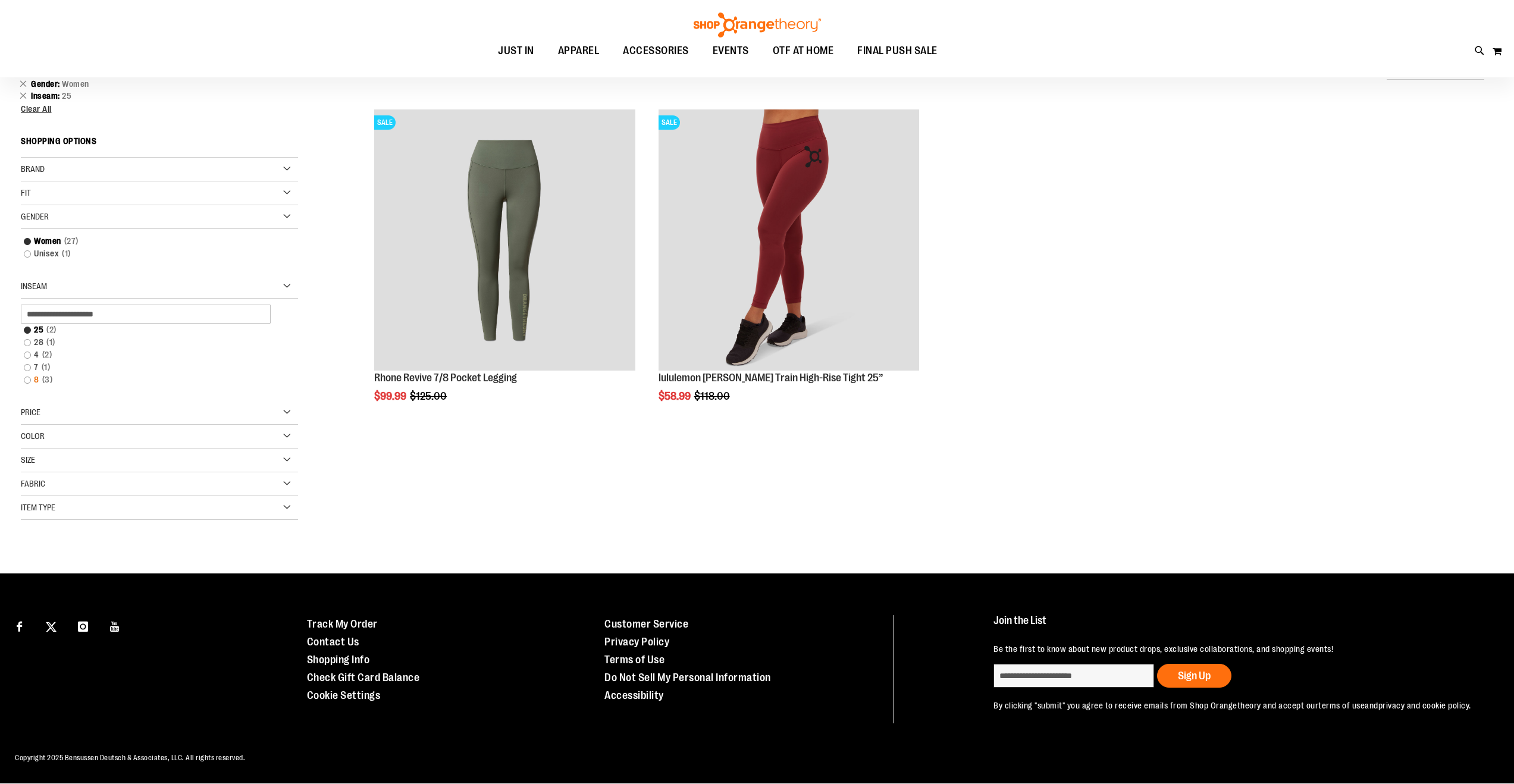
click at [26, 374] on link "8 3 items" at bounding box center [151, 380] width 266 height 12
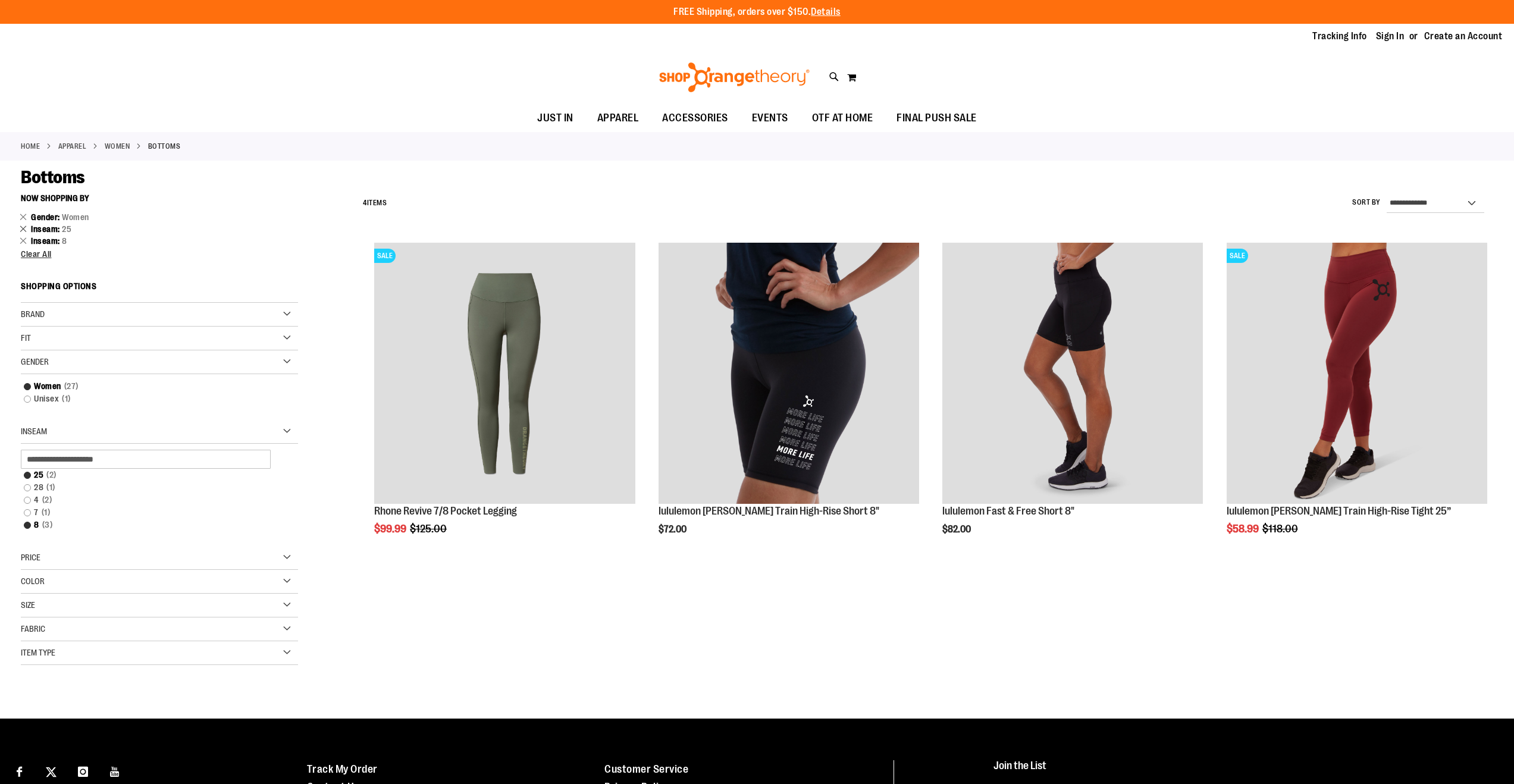
click at [24, 228] on link "Remove This Item" at bounding box center [23, 228] width 8 height 12
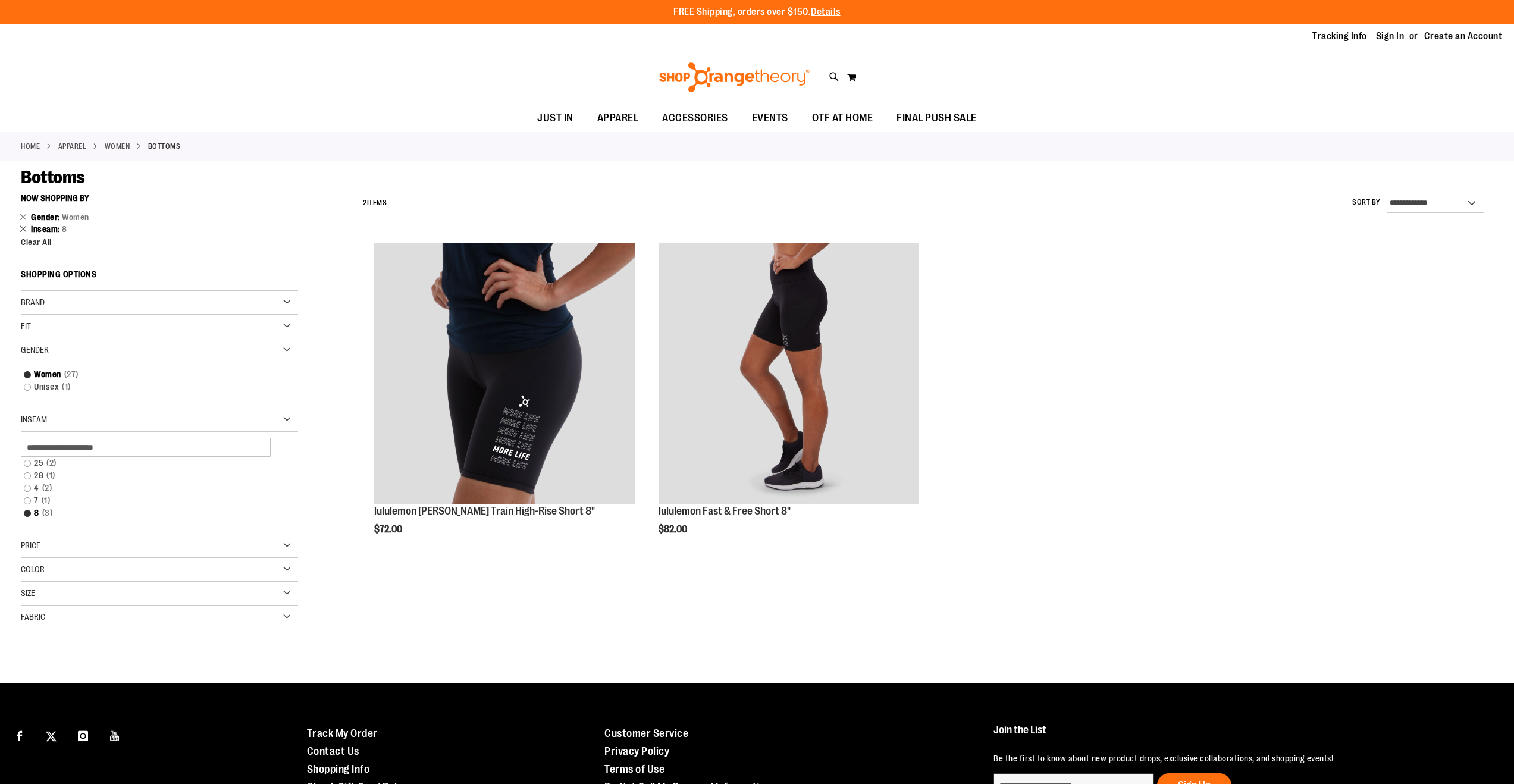
click at [25, 227] on link "Remove This Item" at bounding box center [23, 228] width 8 height 12
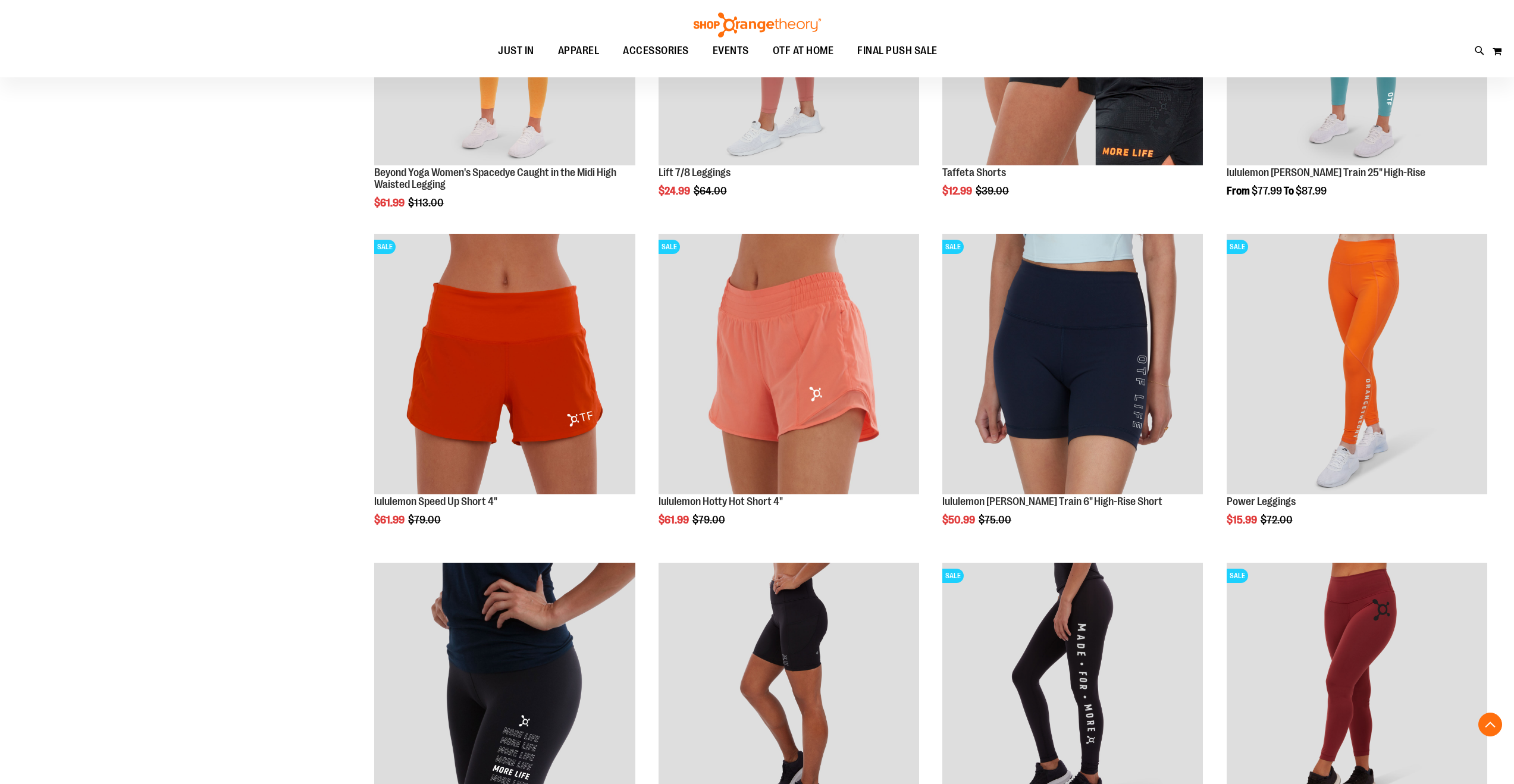
scroll to position [866, 0]
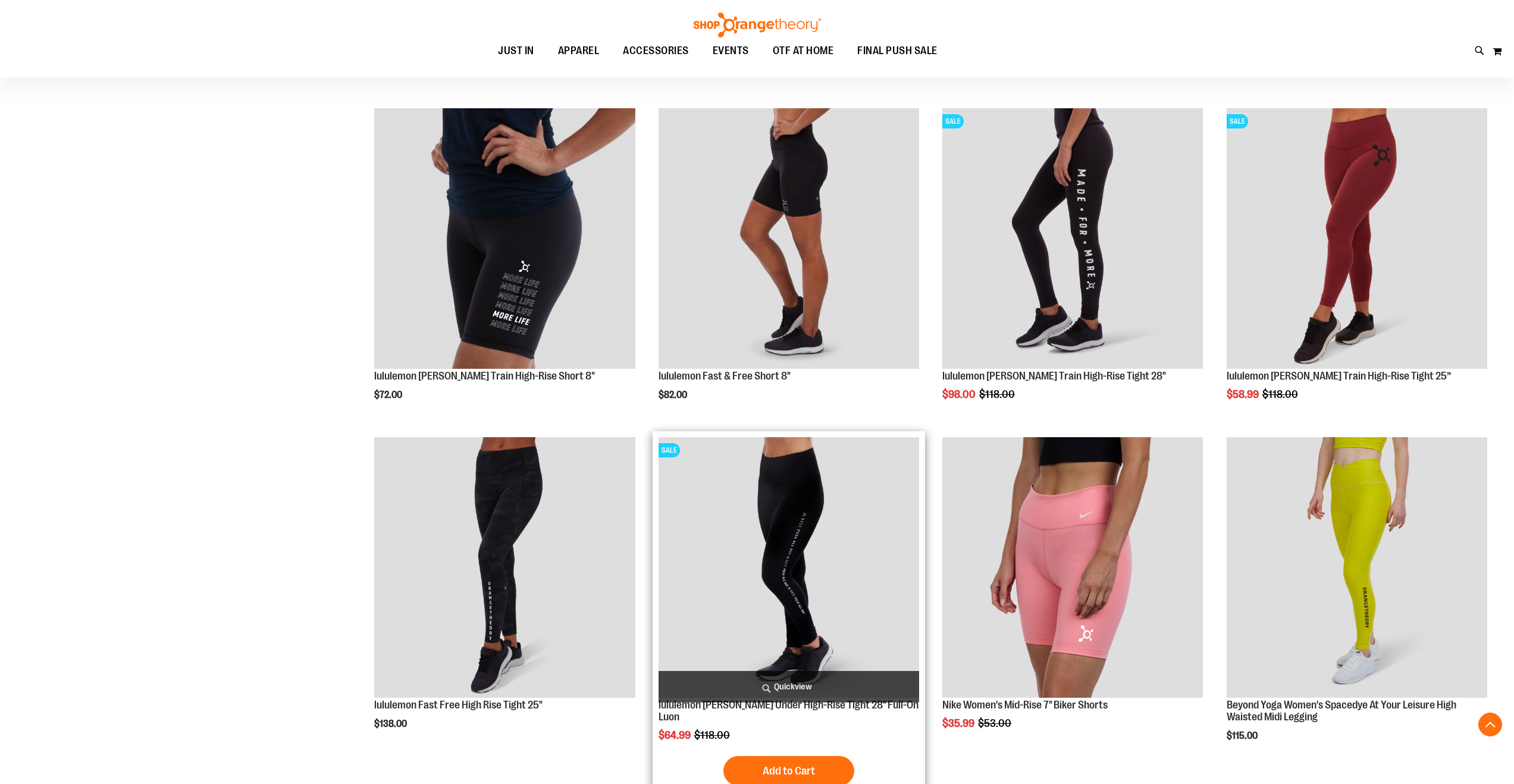
scroll to position [1313, 0]
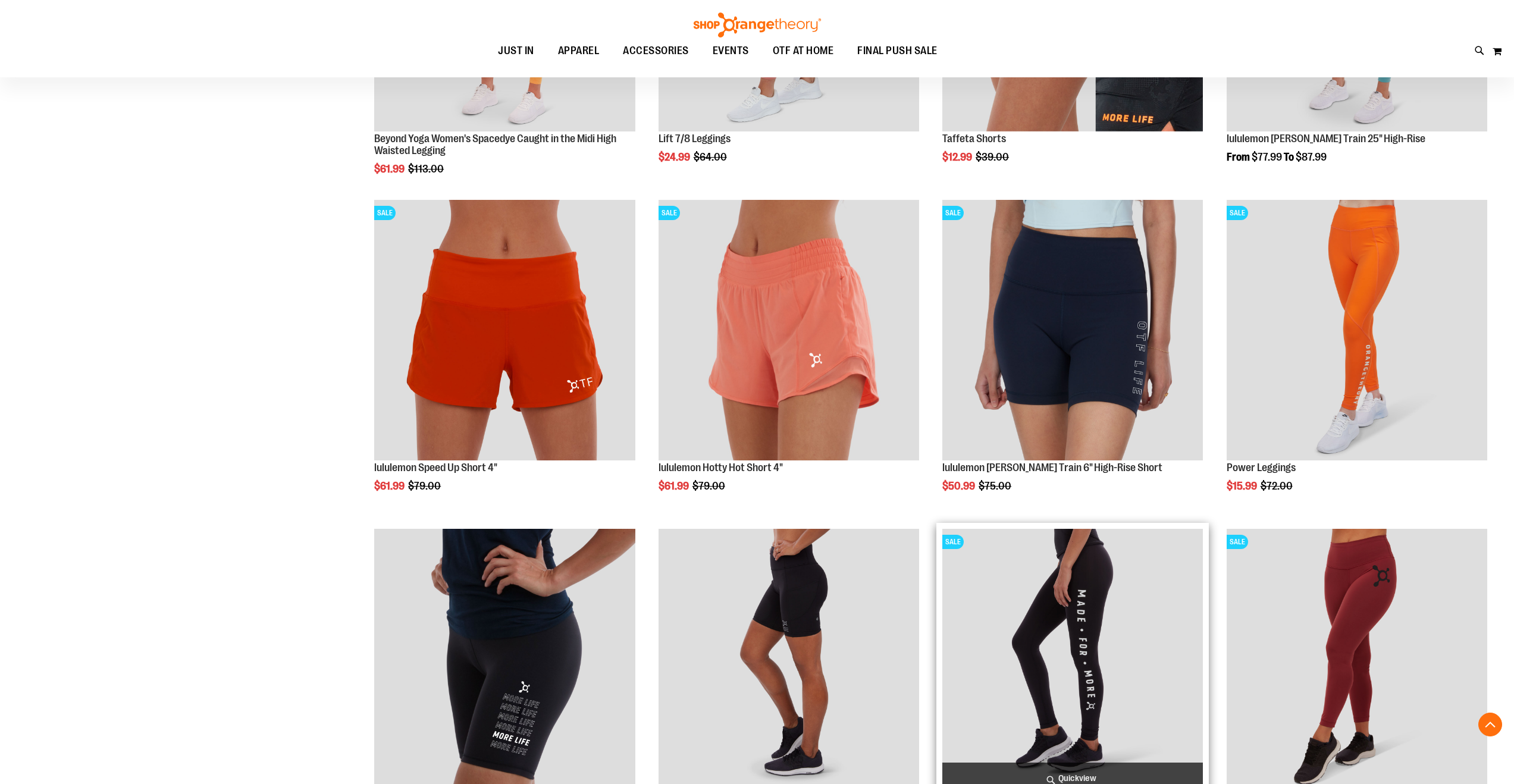
scroll to position [898, 0]
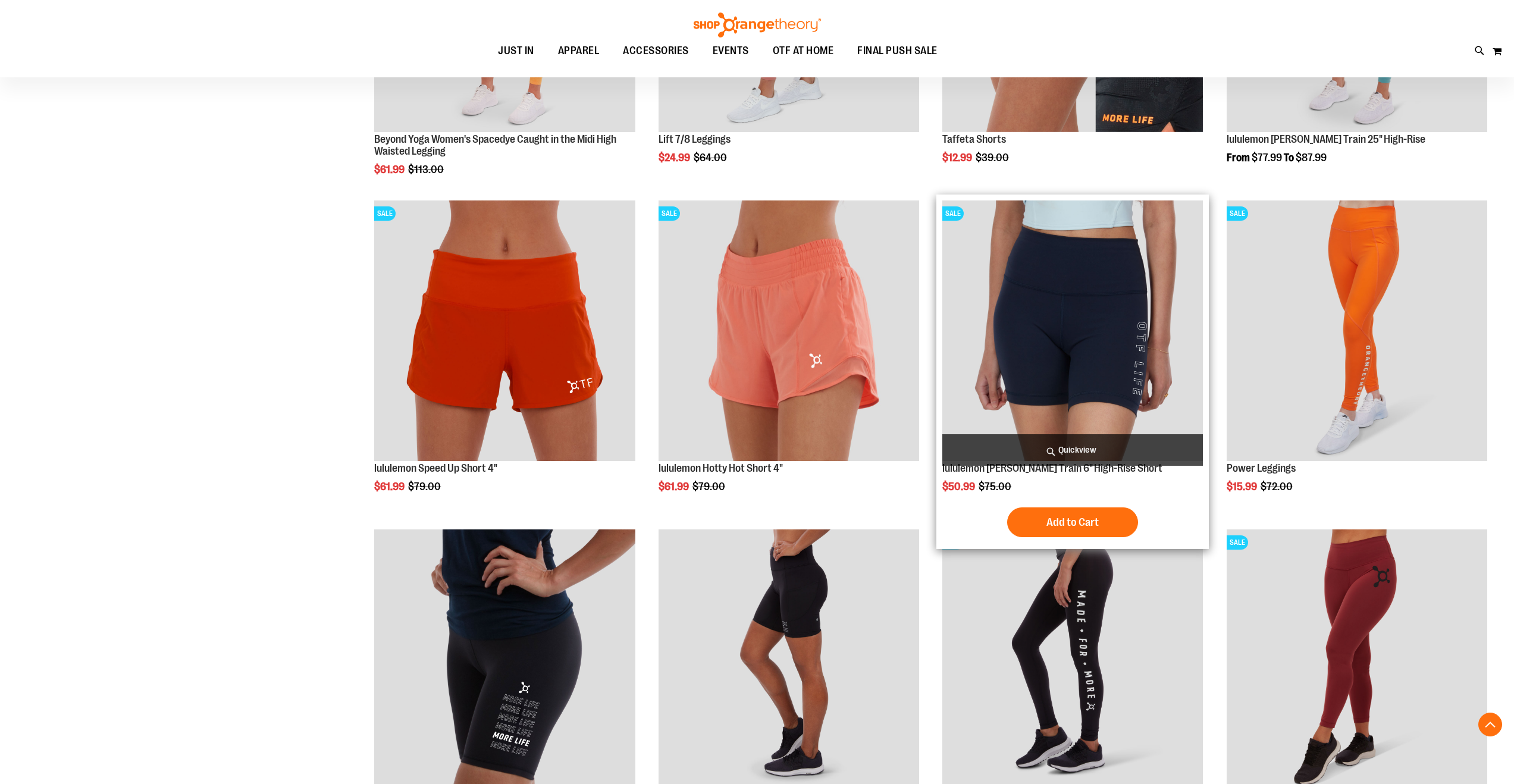
click at [1122, 357] on img "product" at bounding box center [1073, 331] width 261 height 261
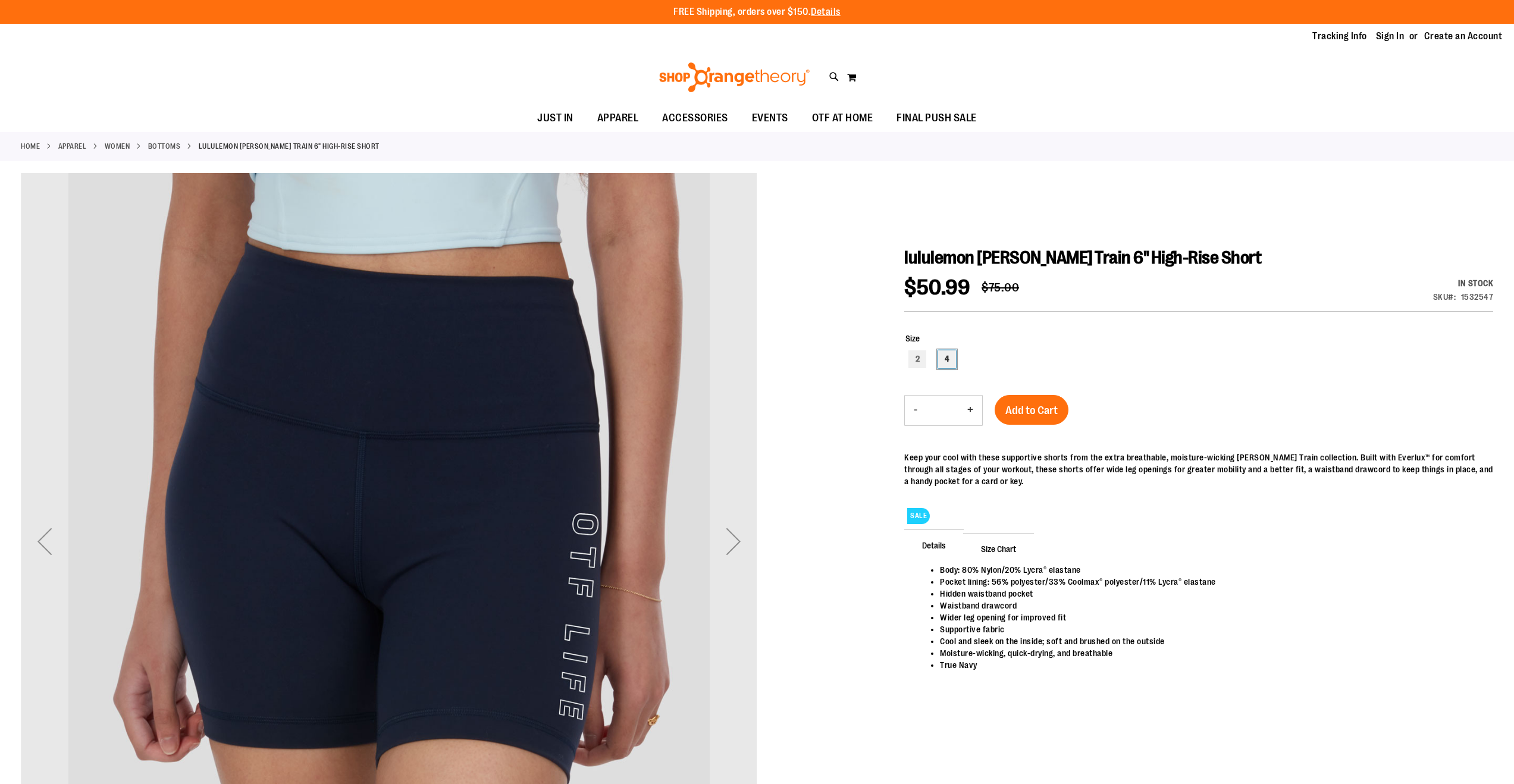
click at [943, 362] on div "4" at bounding box center [947, 359] width 18 height 18
type input "***"
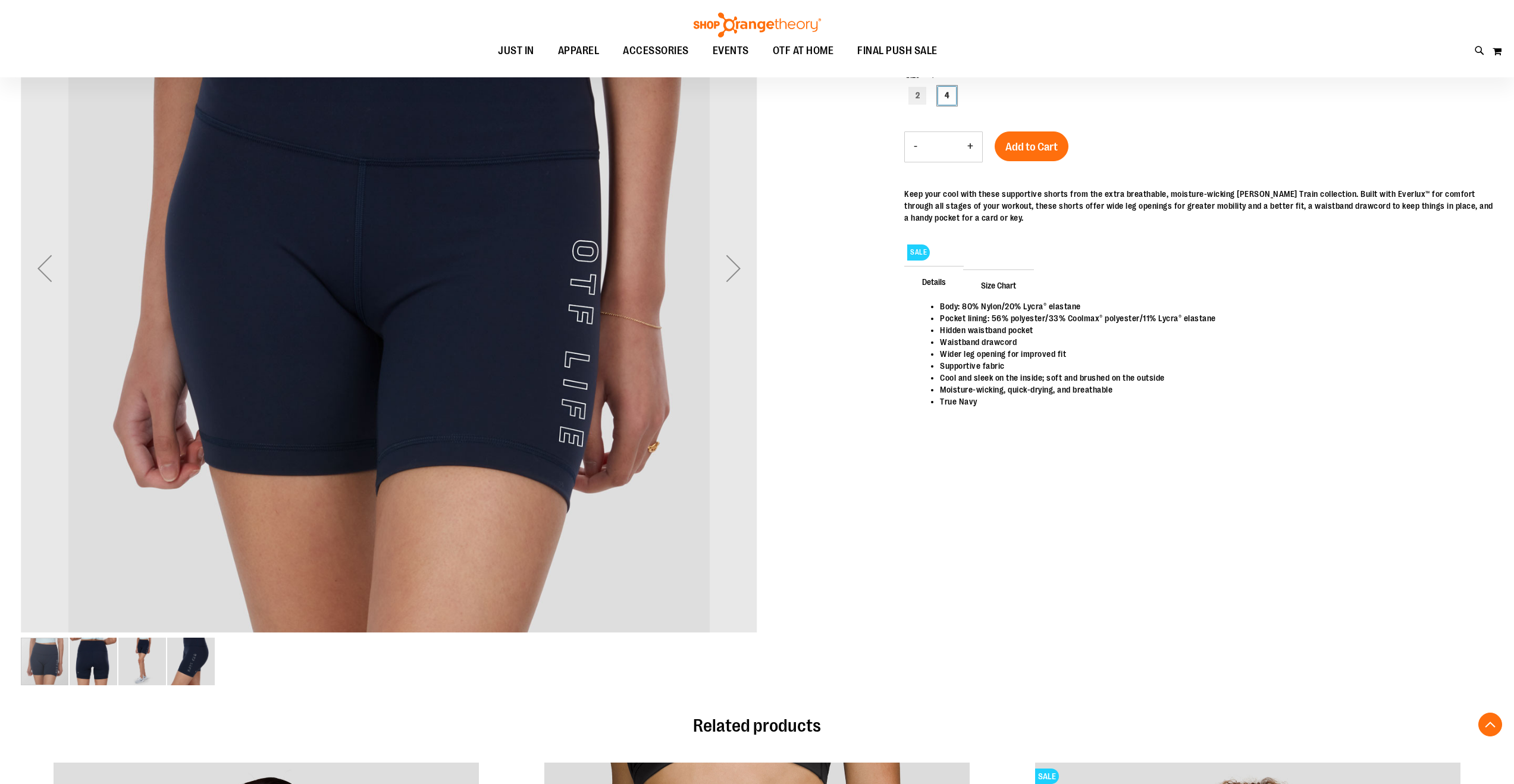
scroll to position [274, 0]
click at [97, 674] on img "image 2 of 4" at bounding box center [94, 661] width 48 height 48
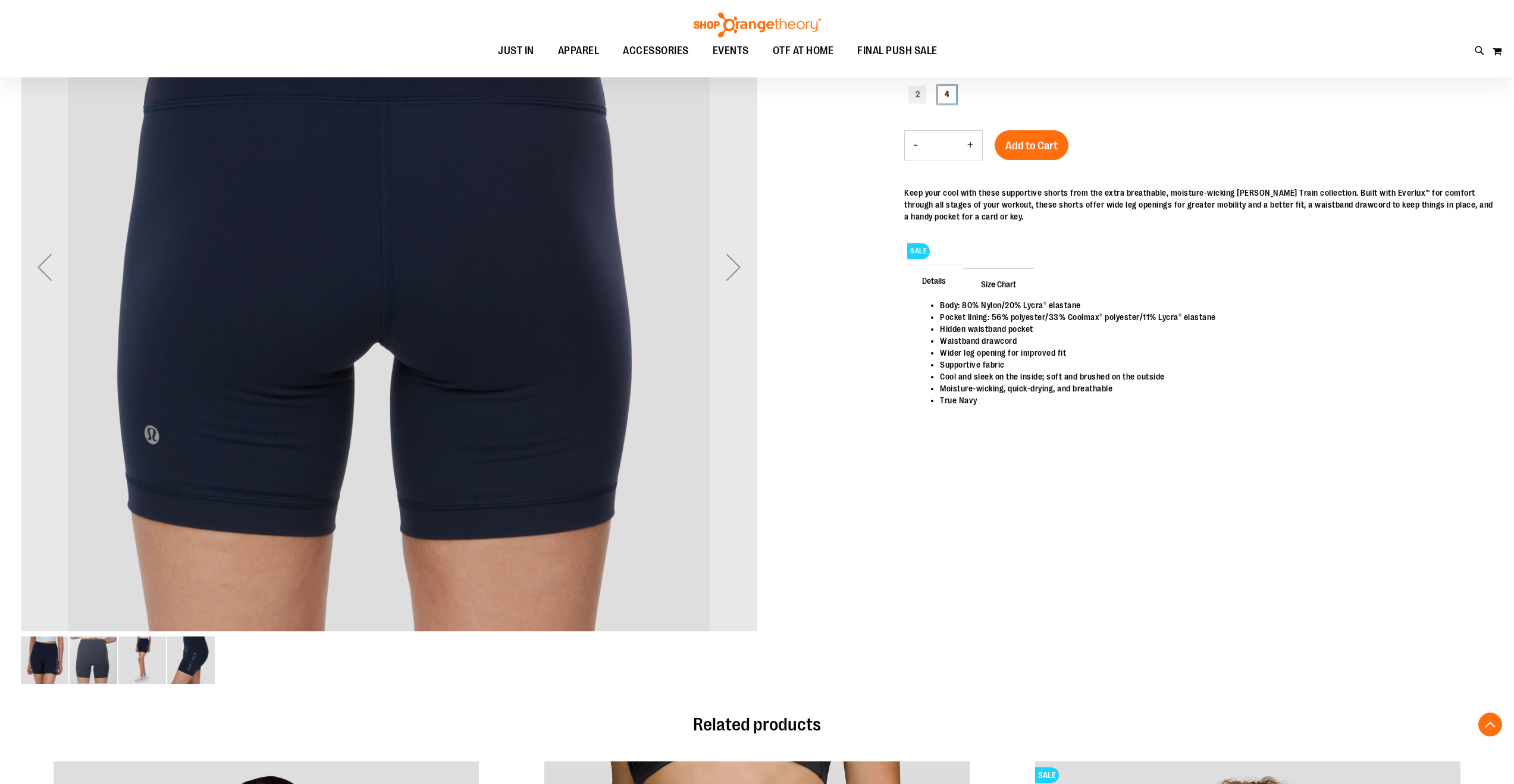
click at [125, 674] on img "image 3 of 4" at bounding box center [142, 661] width 48 height 48
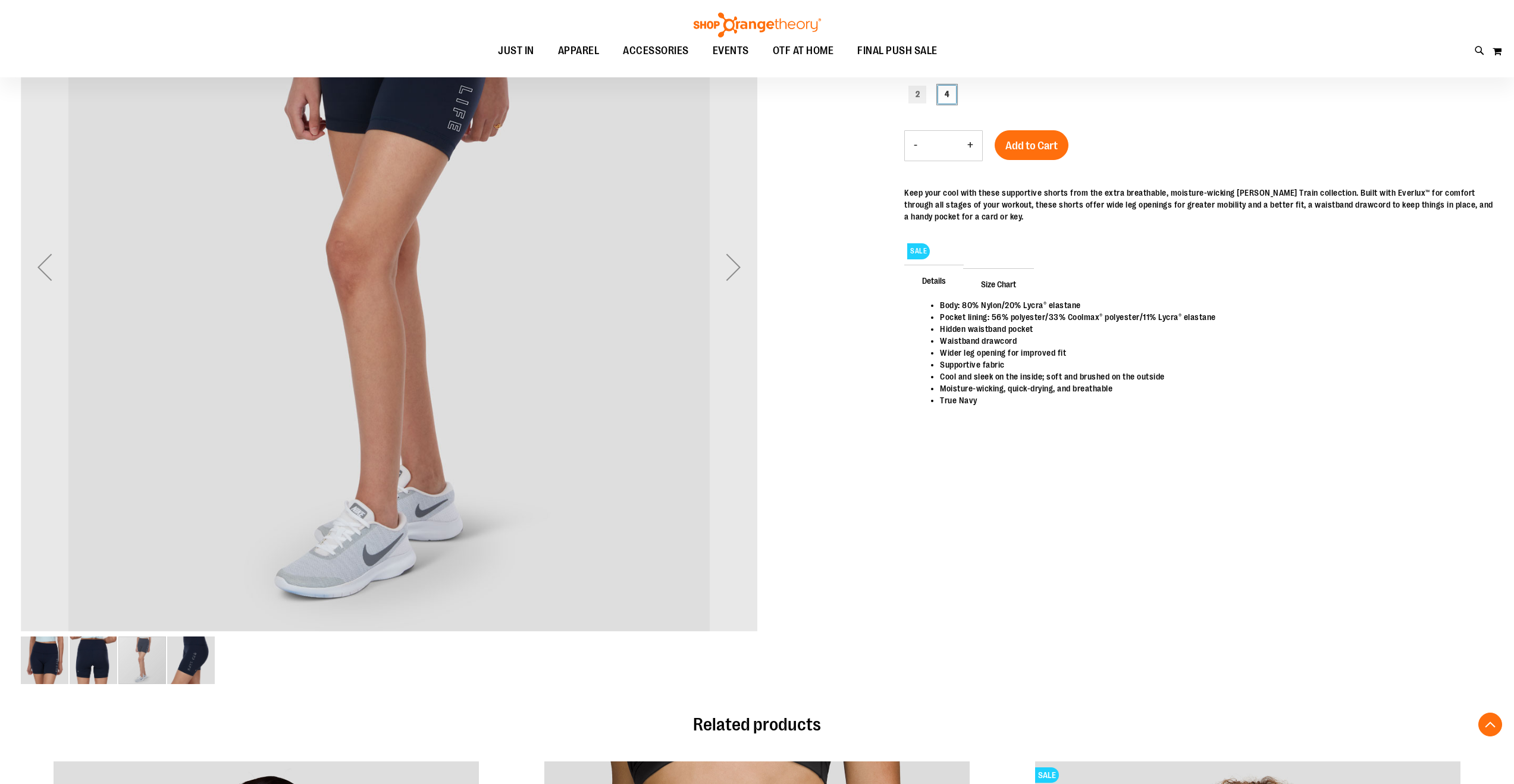
click at [156, 682] on div "carousel" at bounding box center [142, 661] width 48 height 48
click at [186, 665] on img "image 4 of 4" at bounding box center [191, 661] width 48 height 48
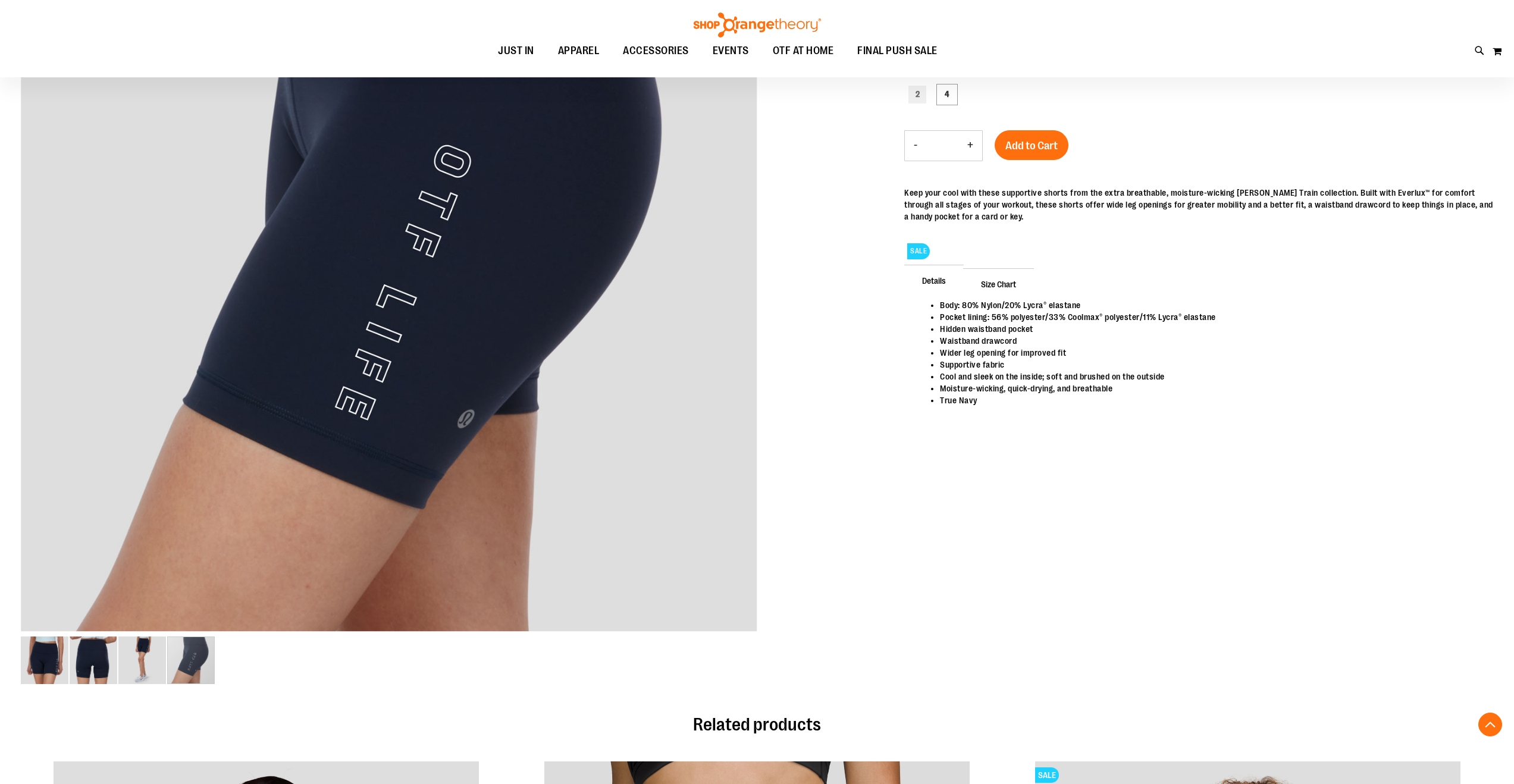
click at [1003, 284] on span "Size Chart" at bounding box center [999, 283] width 71 height 31
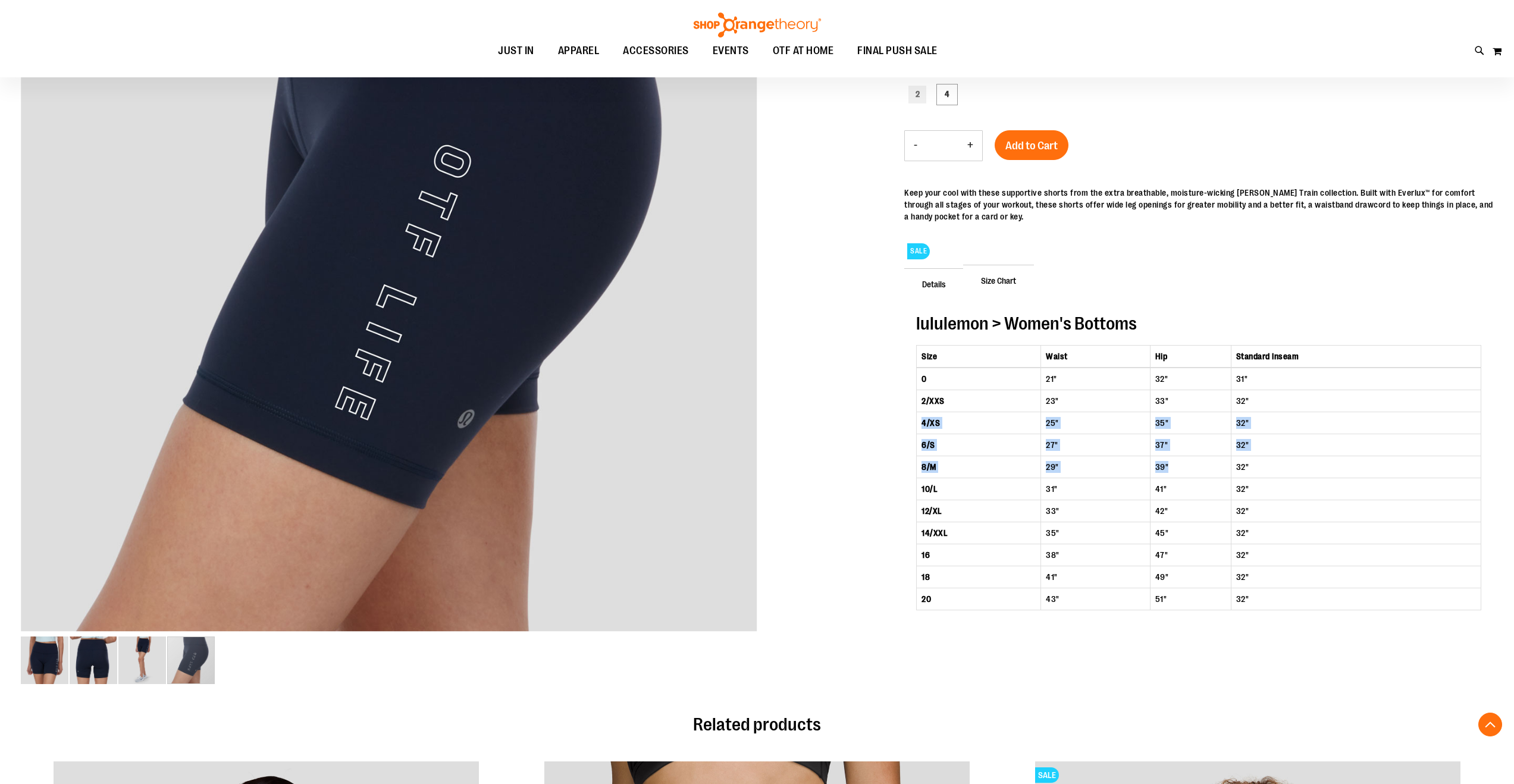
drag, startPoint x: 922, startPoint y: 423, endPoint x: 1182, endPoint y: 461, distance: 262.8
click at [1185, 461] on tbody "0 21" 32" 31" 2/XXS 23" 33" 32" 4/XS 25" 35" 32" 6/S 27" 37" 32" 8/M 29" 39" 32…" at bounding box center [1199, 489] width 565 height 243
click at [1180, 463] on td "39"" at bounding box center [1190, 467] width 81 height 22
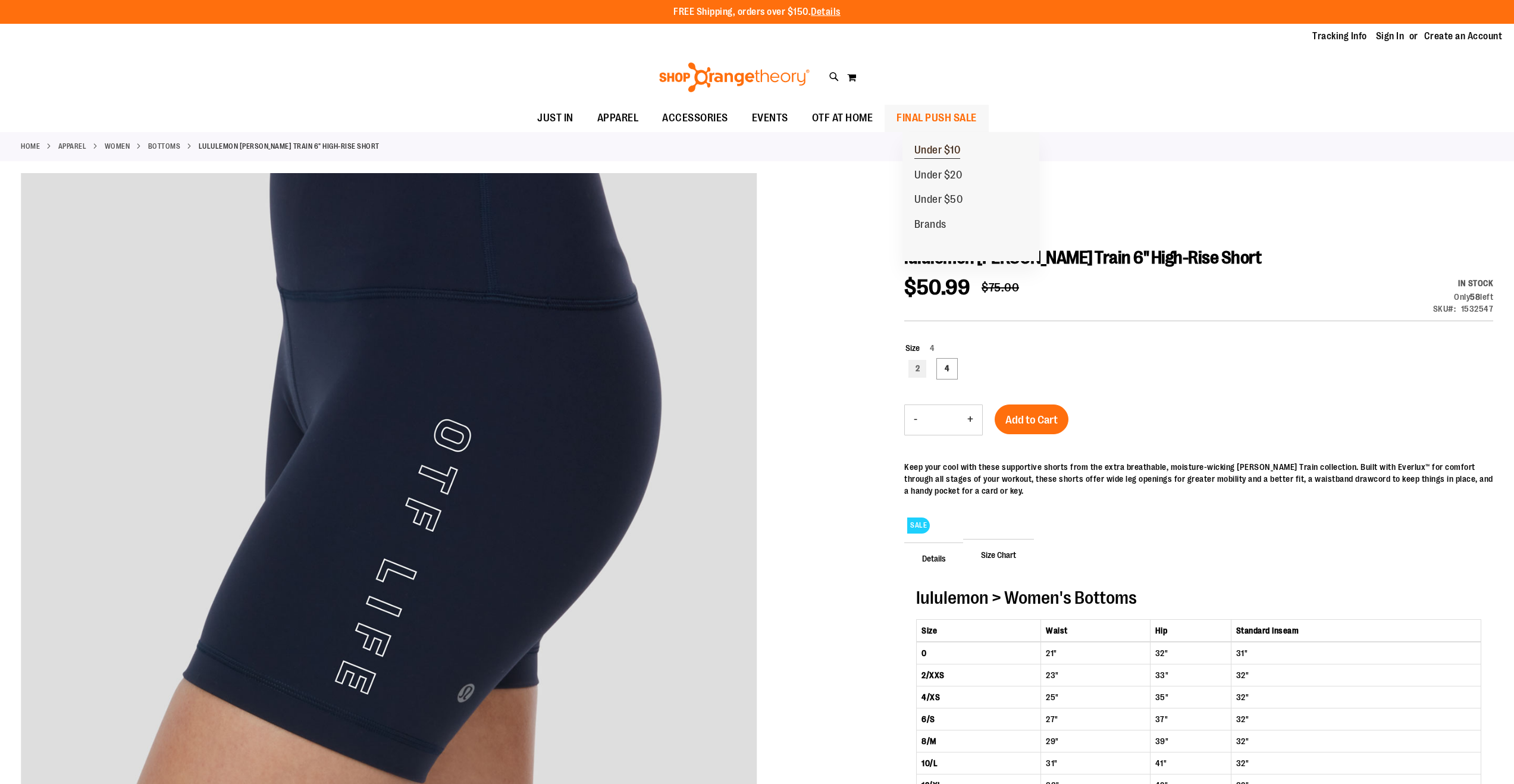
click at [938, 149] on span "Under $10" at bounding box center [938, 151] width 46 height 15
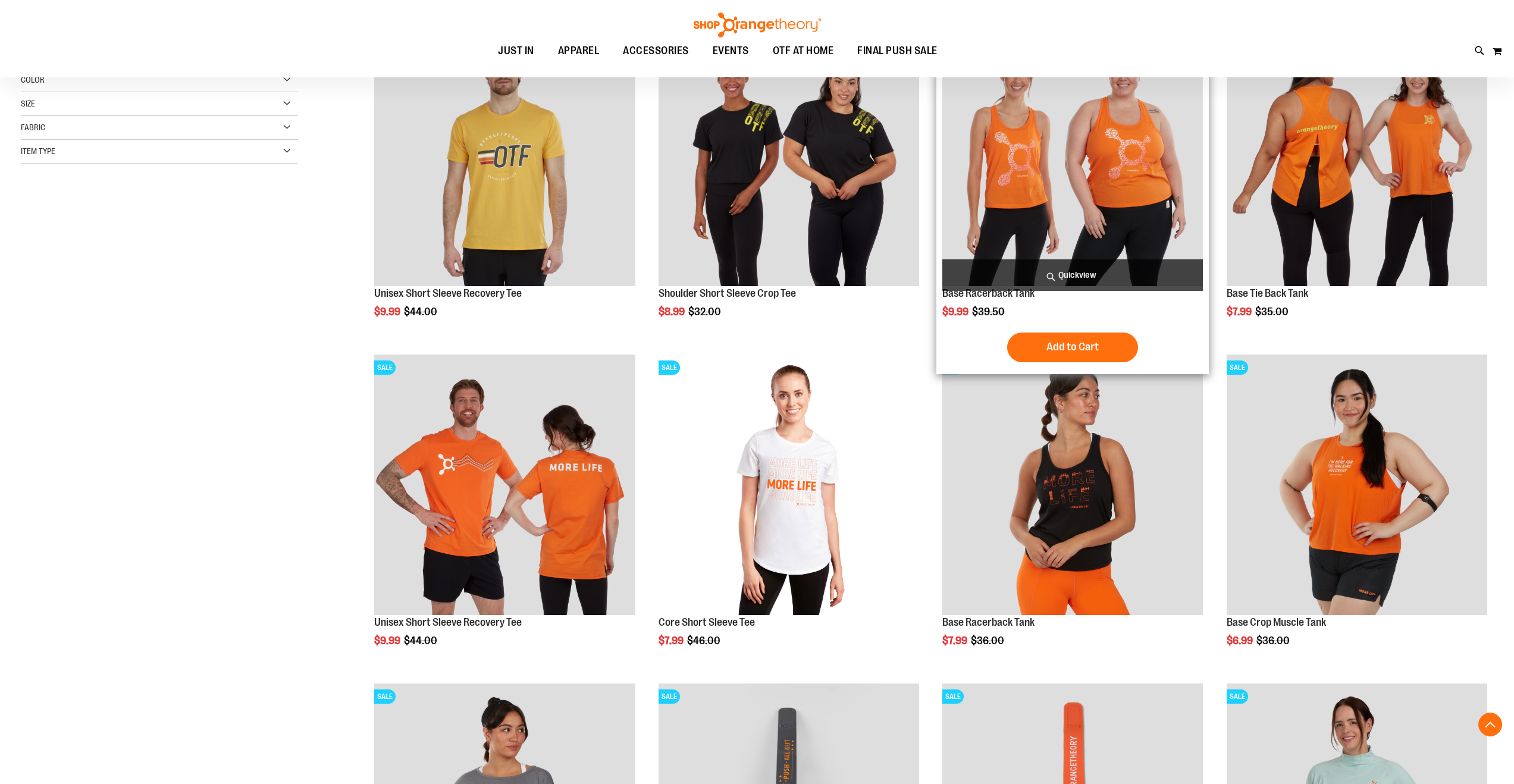
scroll to position [220, 0]
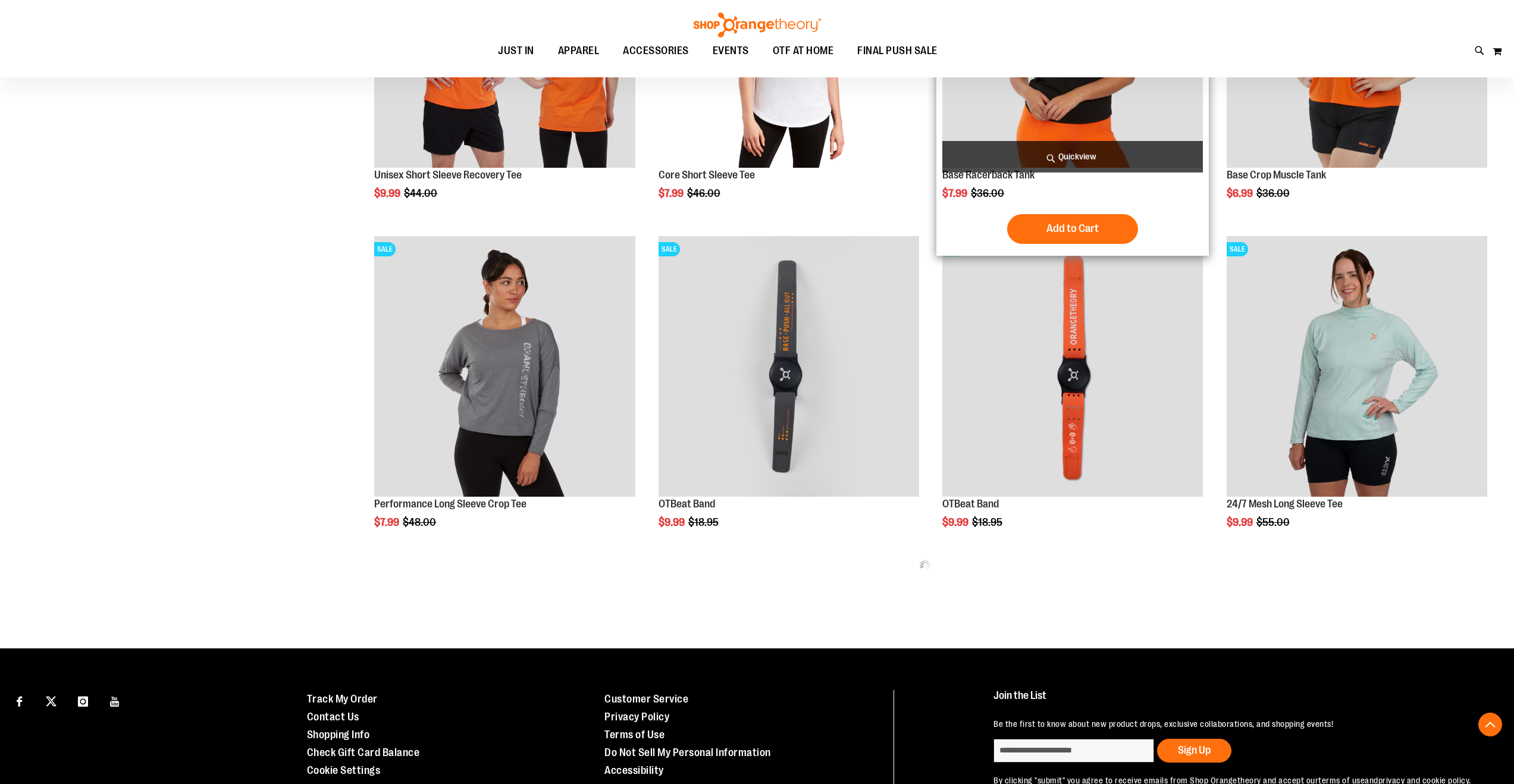
scroll to position [670, 0]
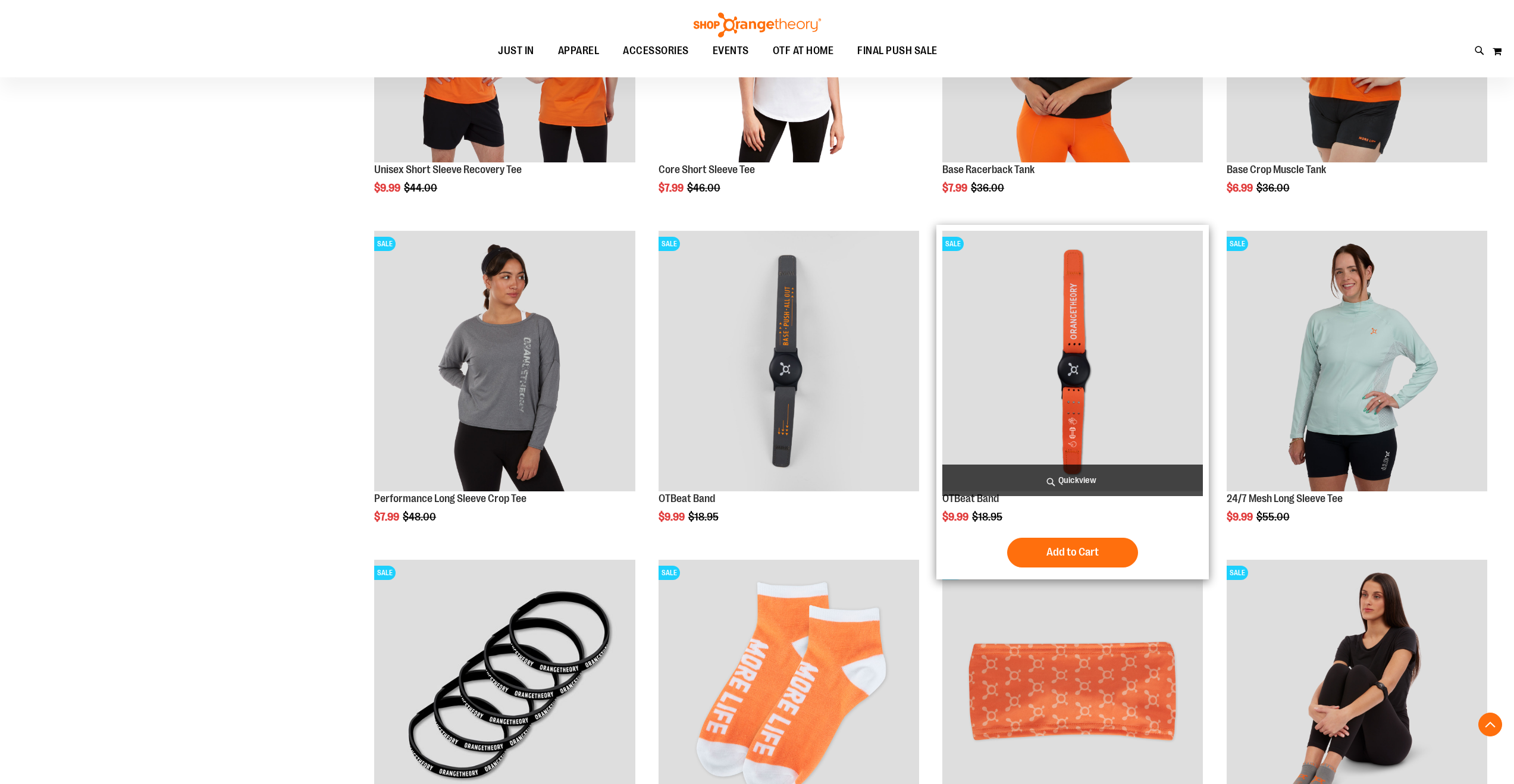
click at [1096, 370] on img "product" at bounding box center [1073, 361] width 261 height 261
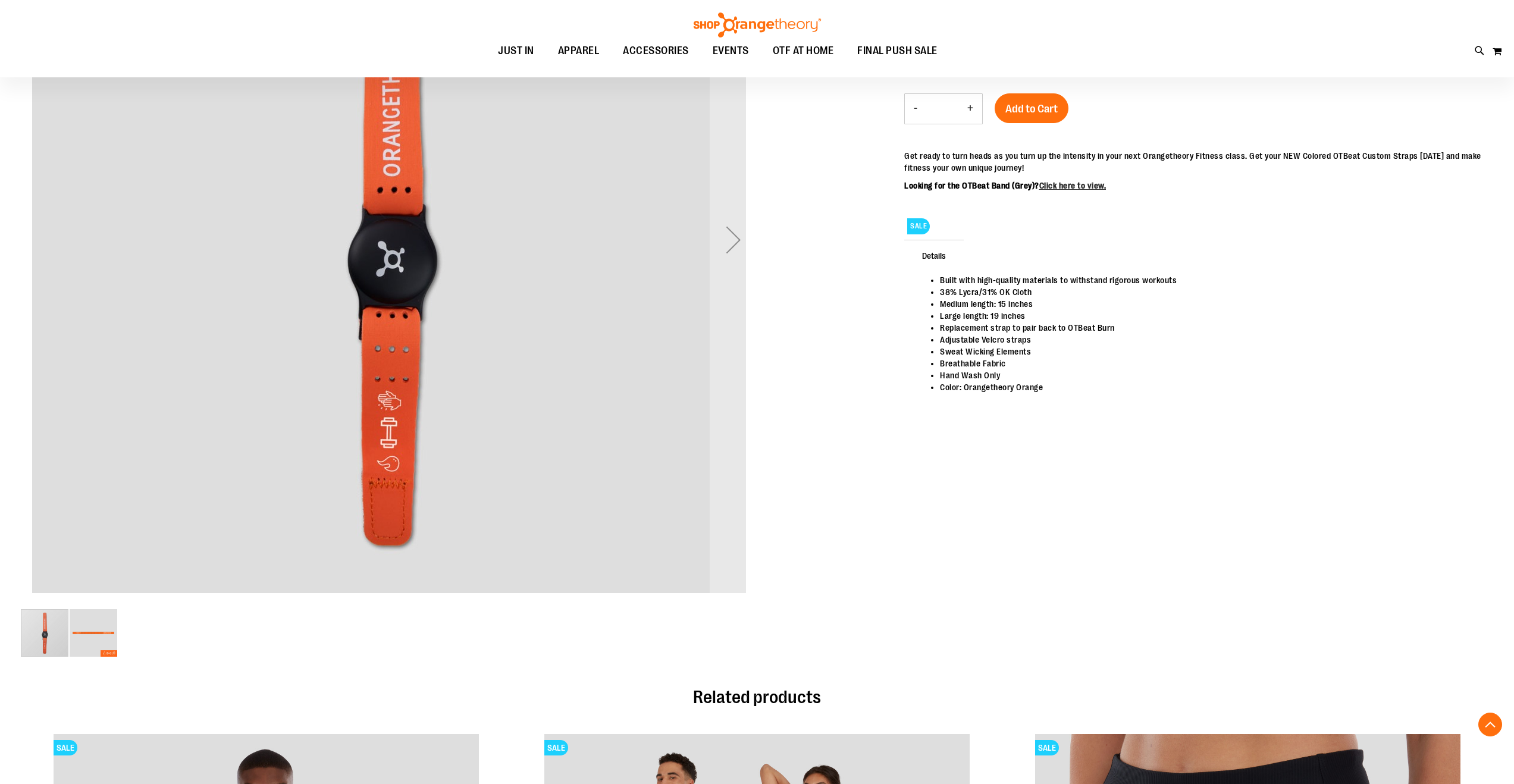
scroll to position [367, 0]
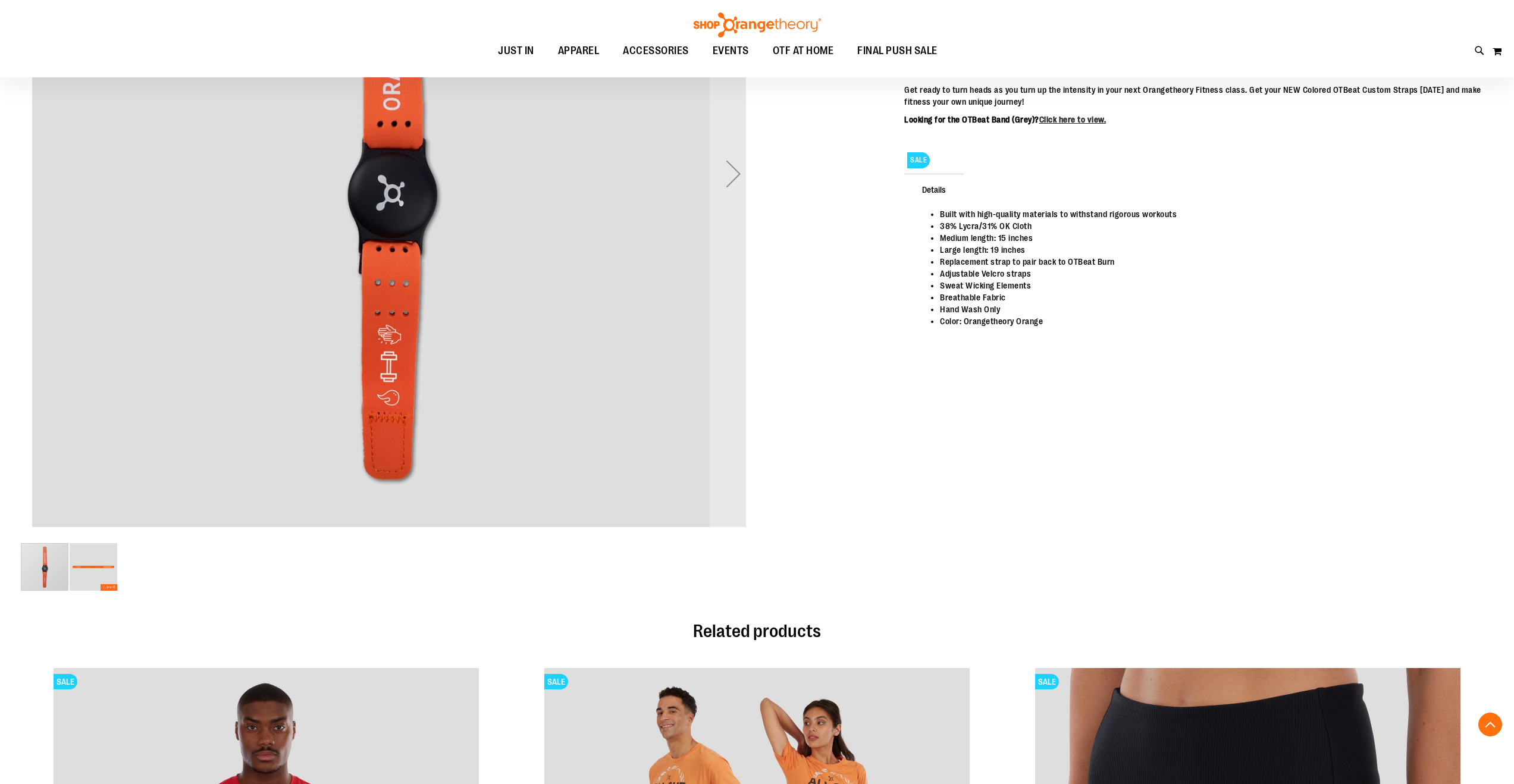
click at [66, 566] on div "carousel" at bounding box center [45, 567] width 48 height 48
click at [97, 572] on img "image 2 of 2" at bounding box center [94, 567] width 48 height 48
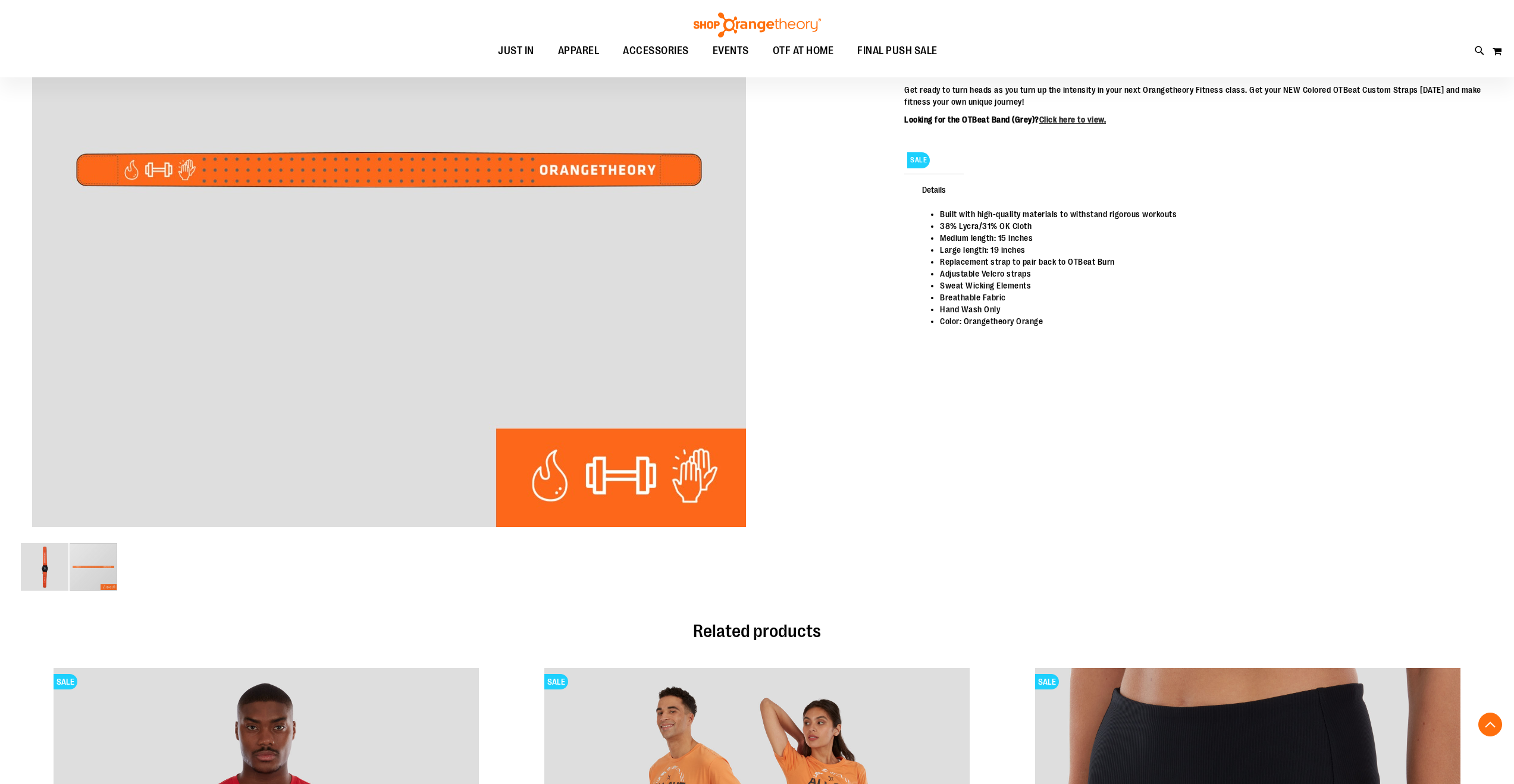
click at [15, 576] on main "OTBeat Band $9.99 Regular Price $18.95 In stock Only %1 left SKU 1544243 Size M…" at bounding box center [757, 489] width 1514 height 1378
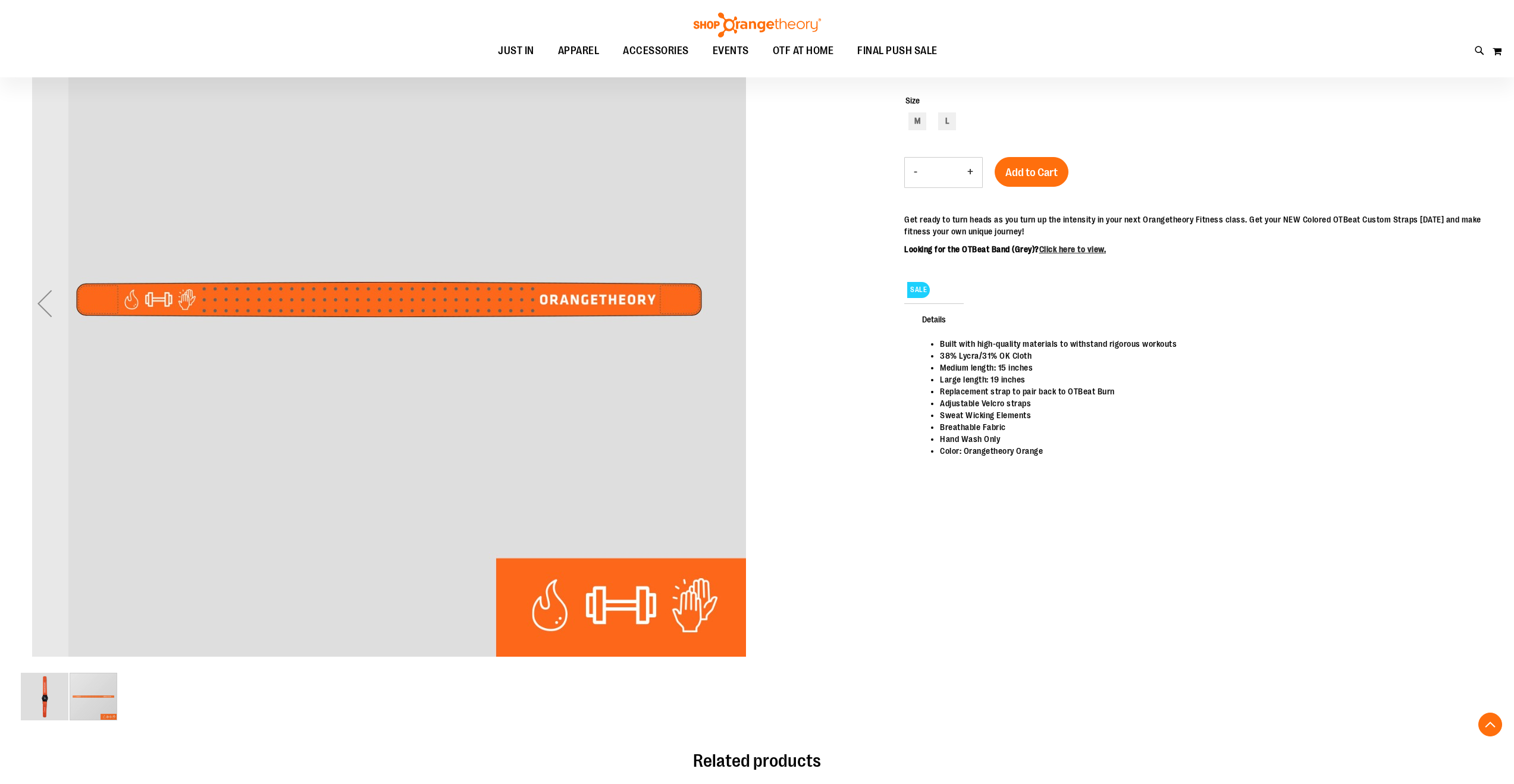
scroll to position [231, 0]
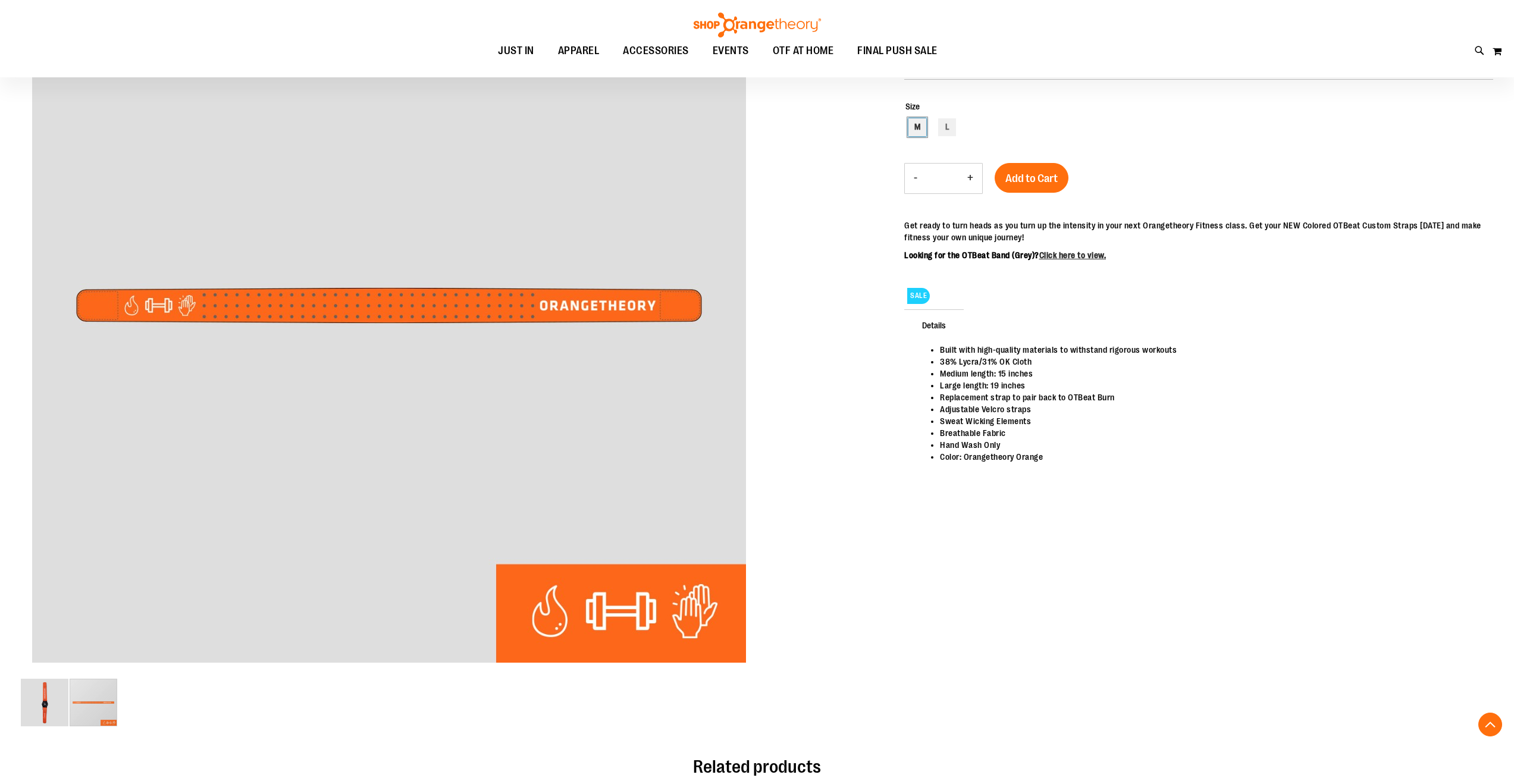
click at [915, 128] on div "M" at bounding box center [917, 127] width 18 height 18
type input "***"
click at [1032, 188] on button "Add to Cart" at bounding box center [1032, 177] width 74 height 30
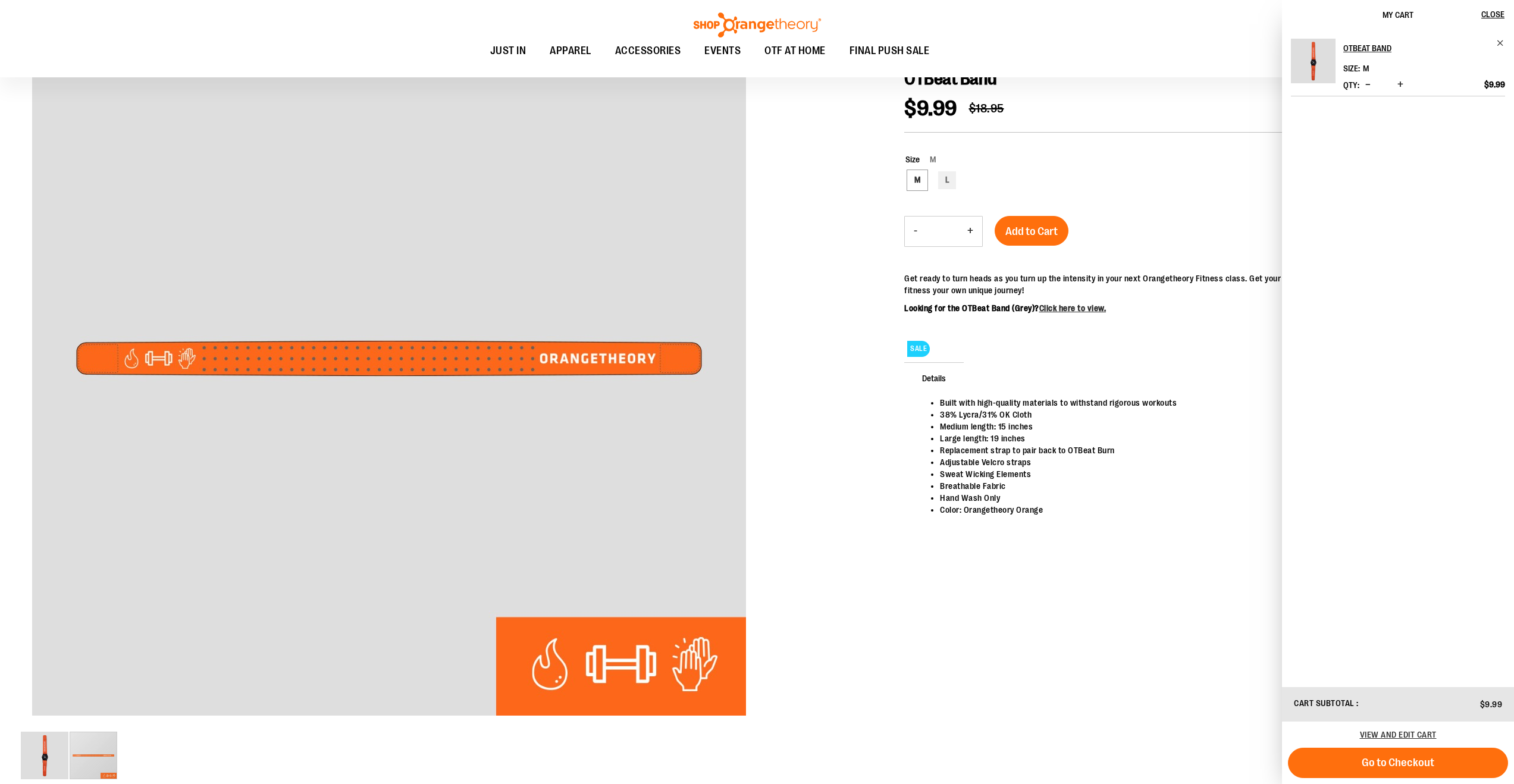
scroll to position [0, 0]
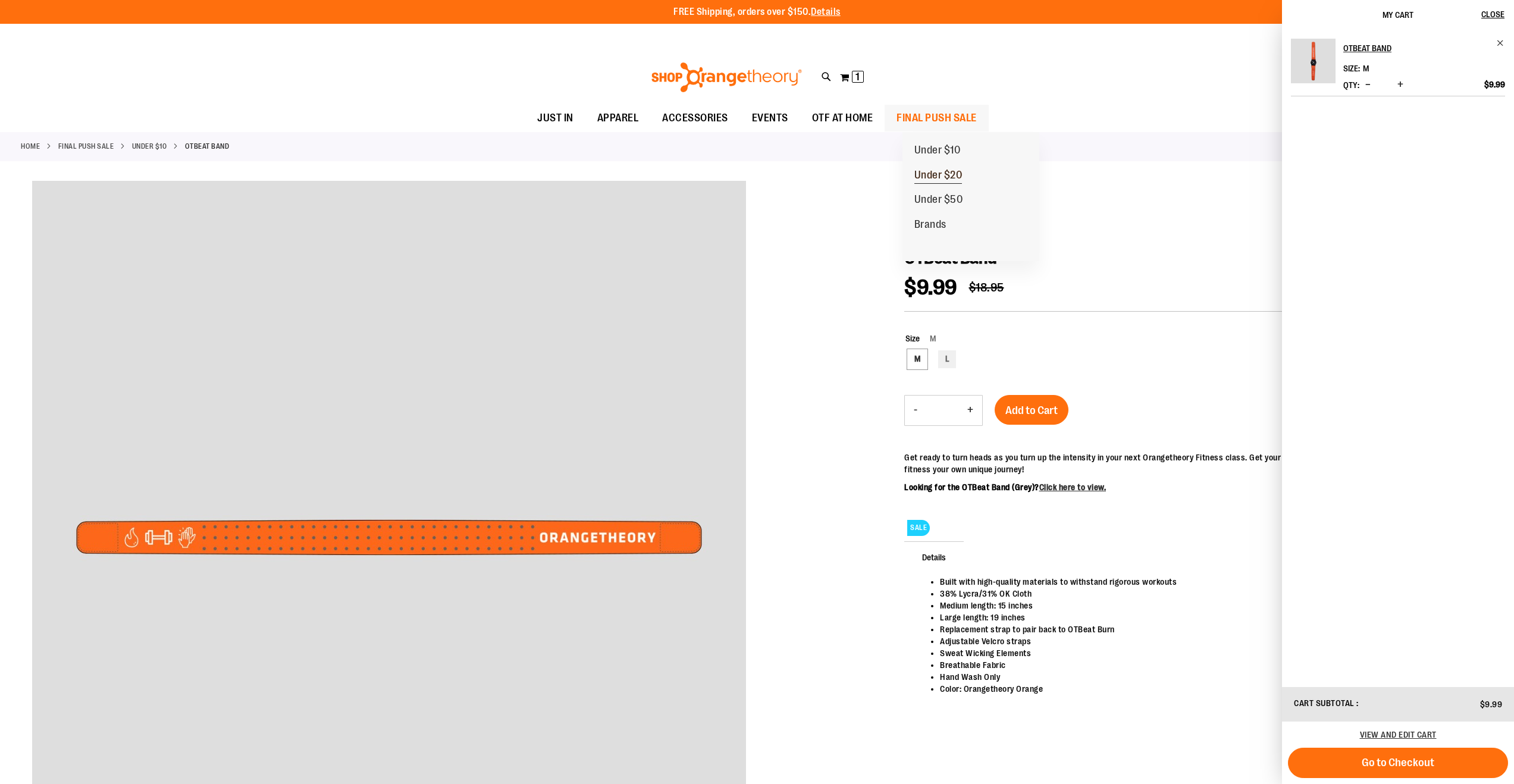
click at [944, 175] on span "Under $20" at bounding box center [938, 177] width 48 height 15
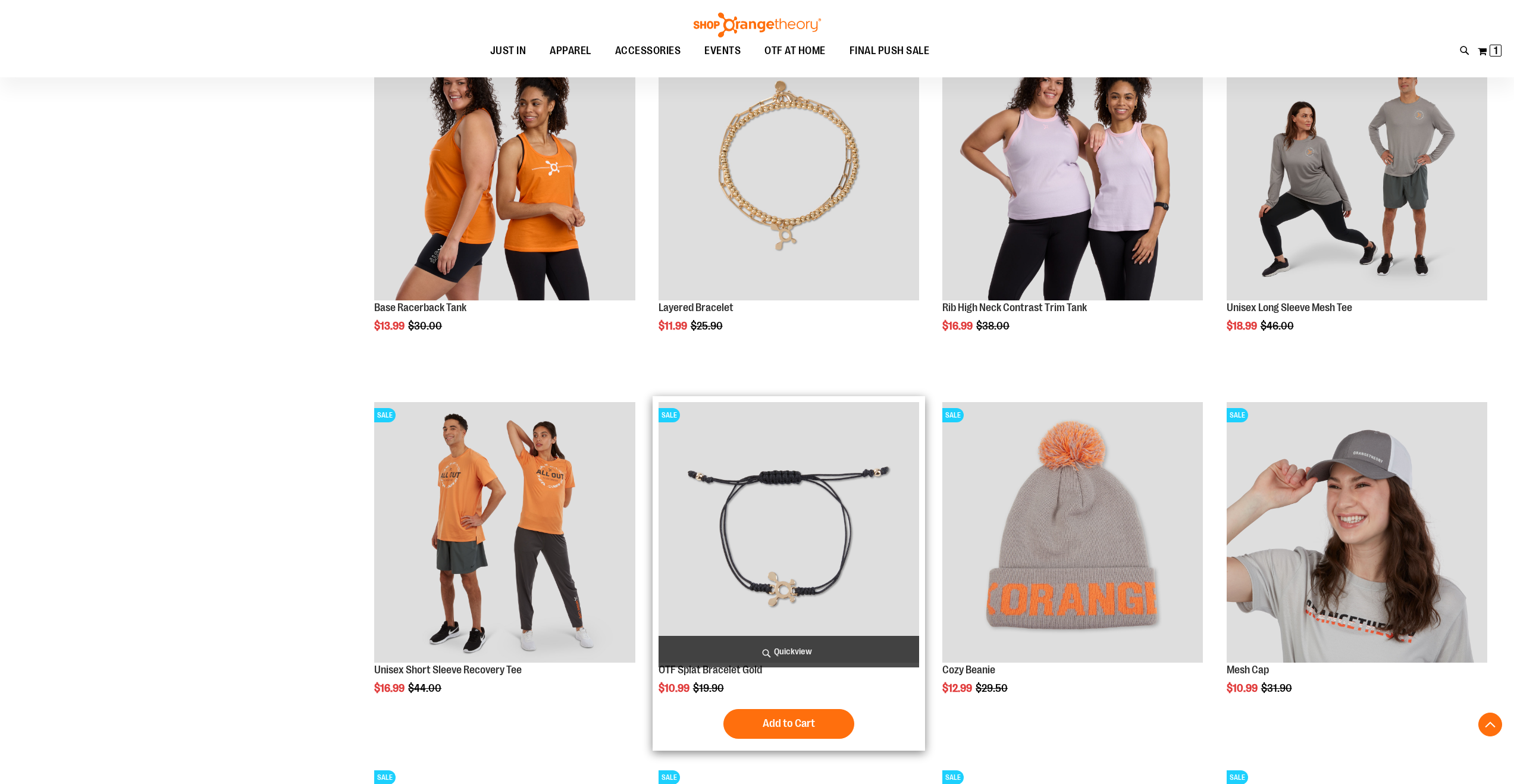
scroll to position [1414, 0]
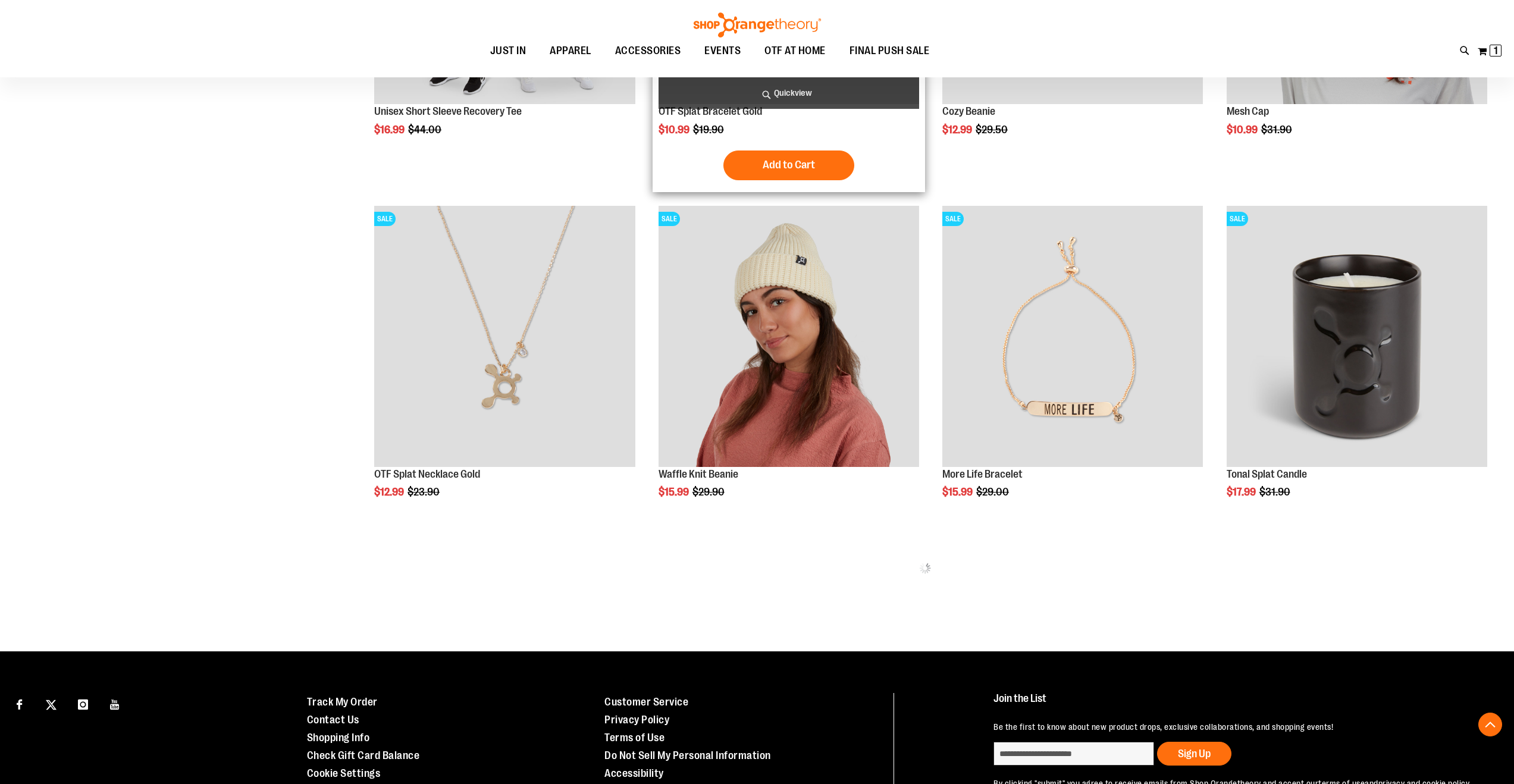
scroll to position [1939, 0]
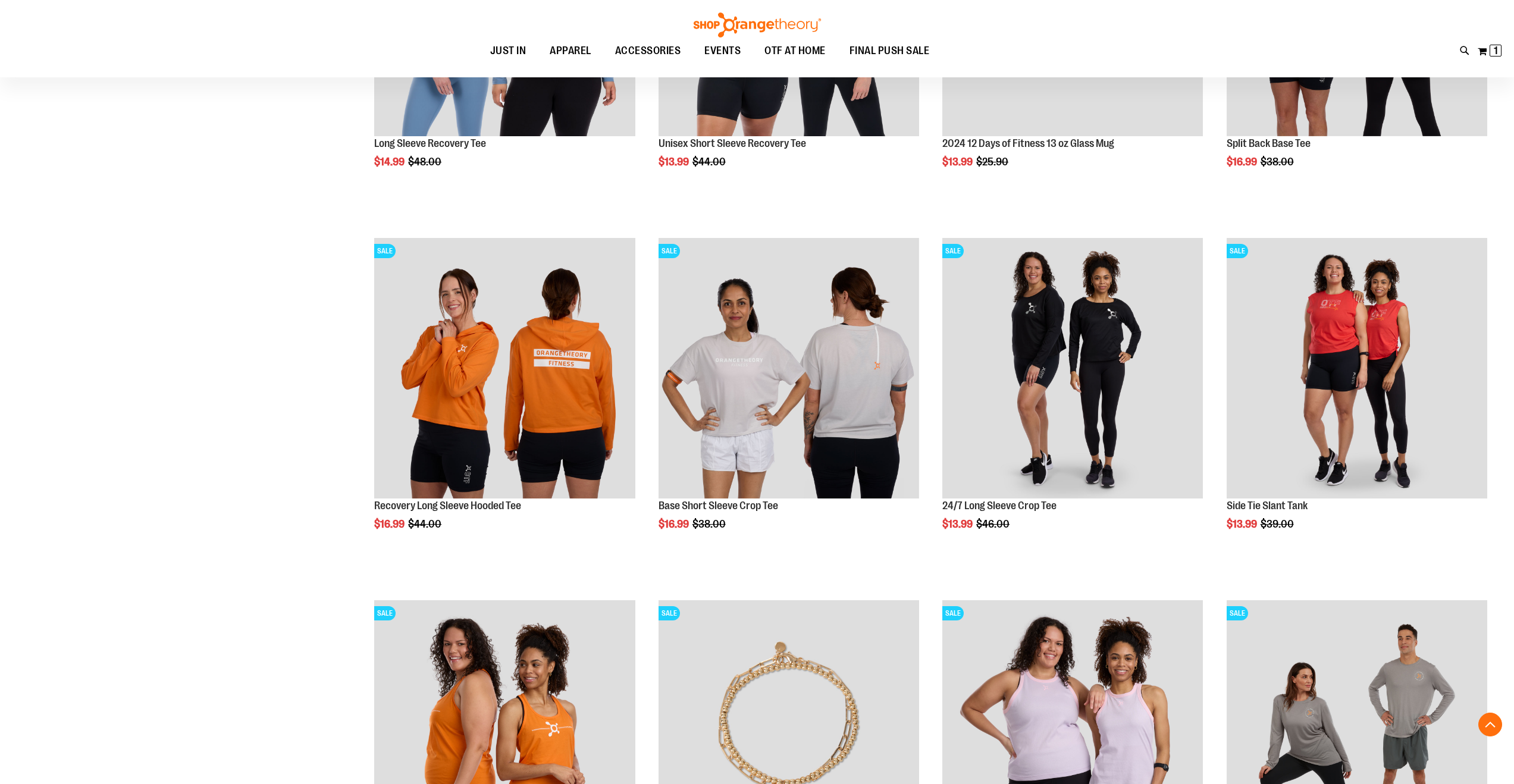
scroll to position [720, 0]
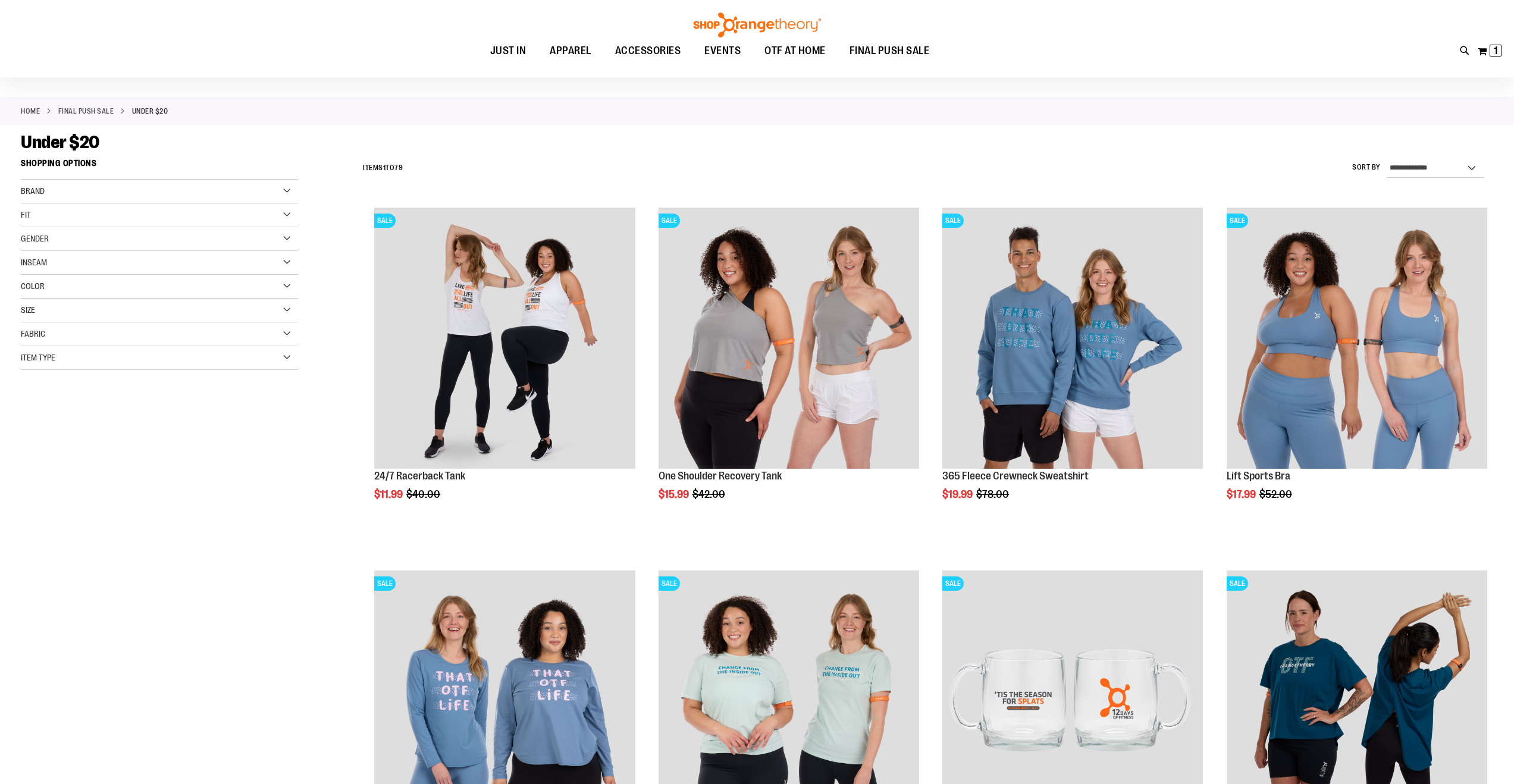
scroll to position [4, 0]
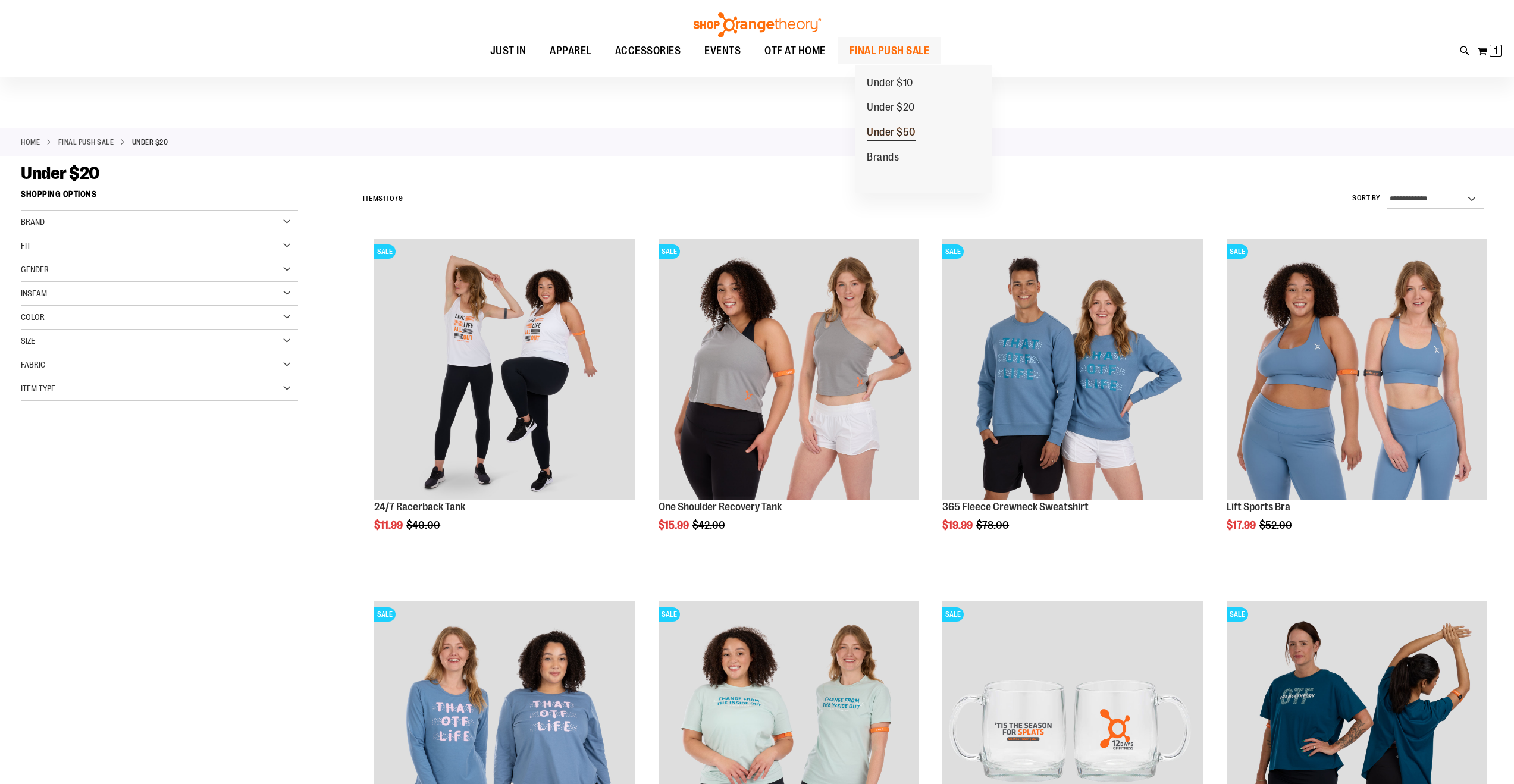
click at [901, 133] on span "Under $50" at bounding box center [891, 133] width 49 height 15
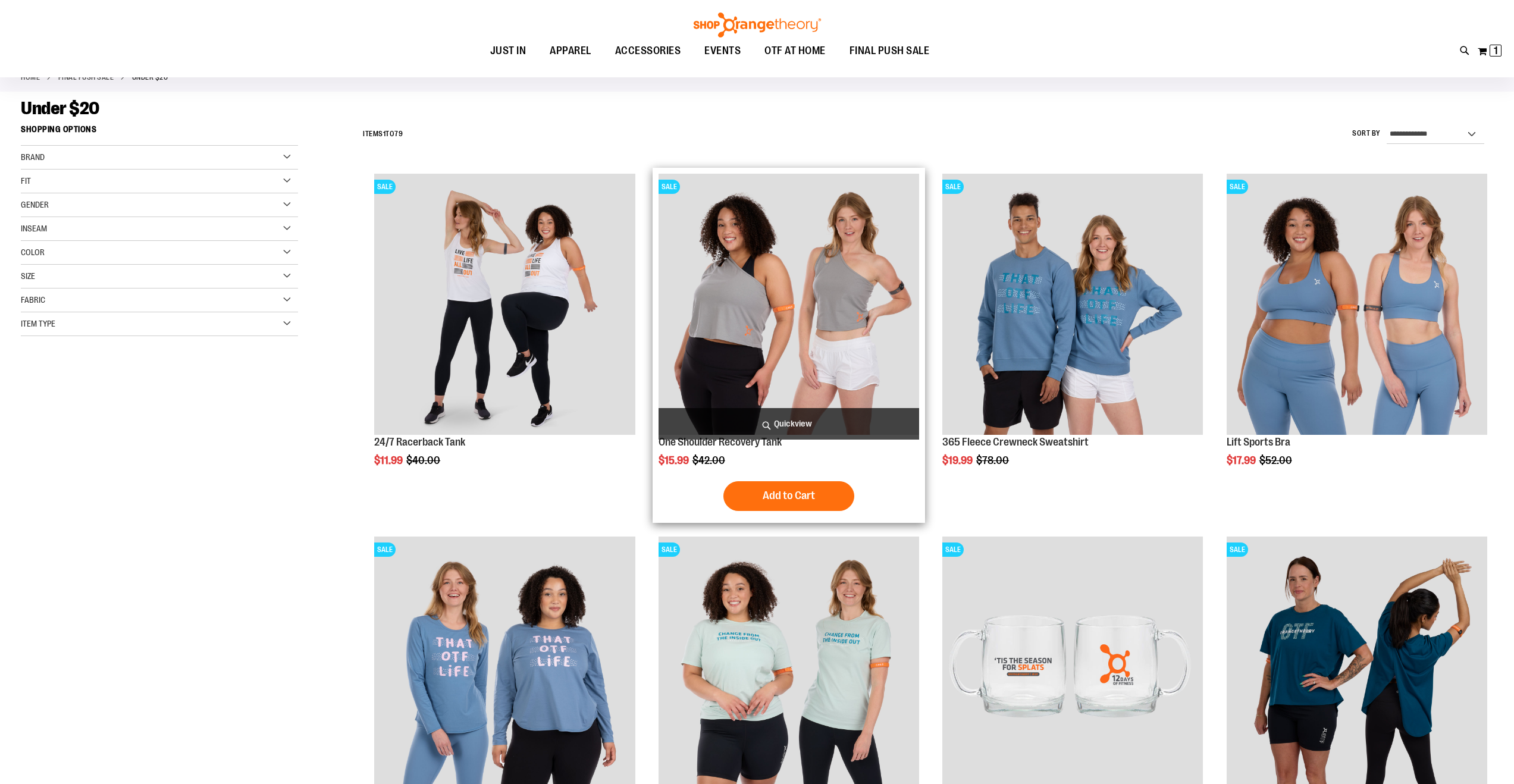
scroll to position [94, 0]
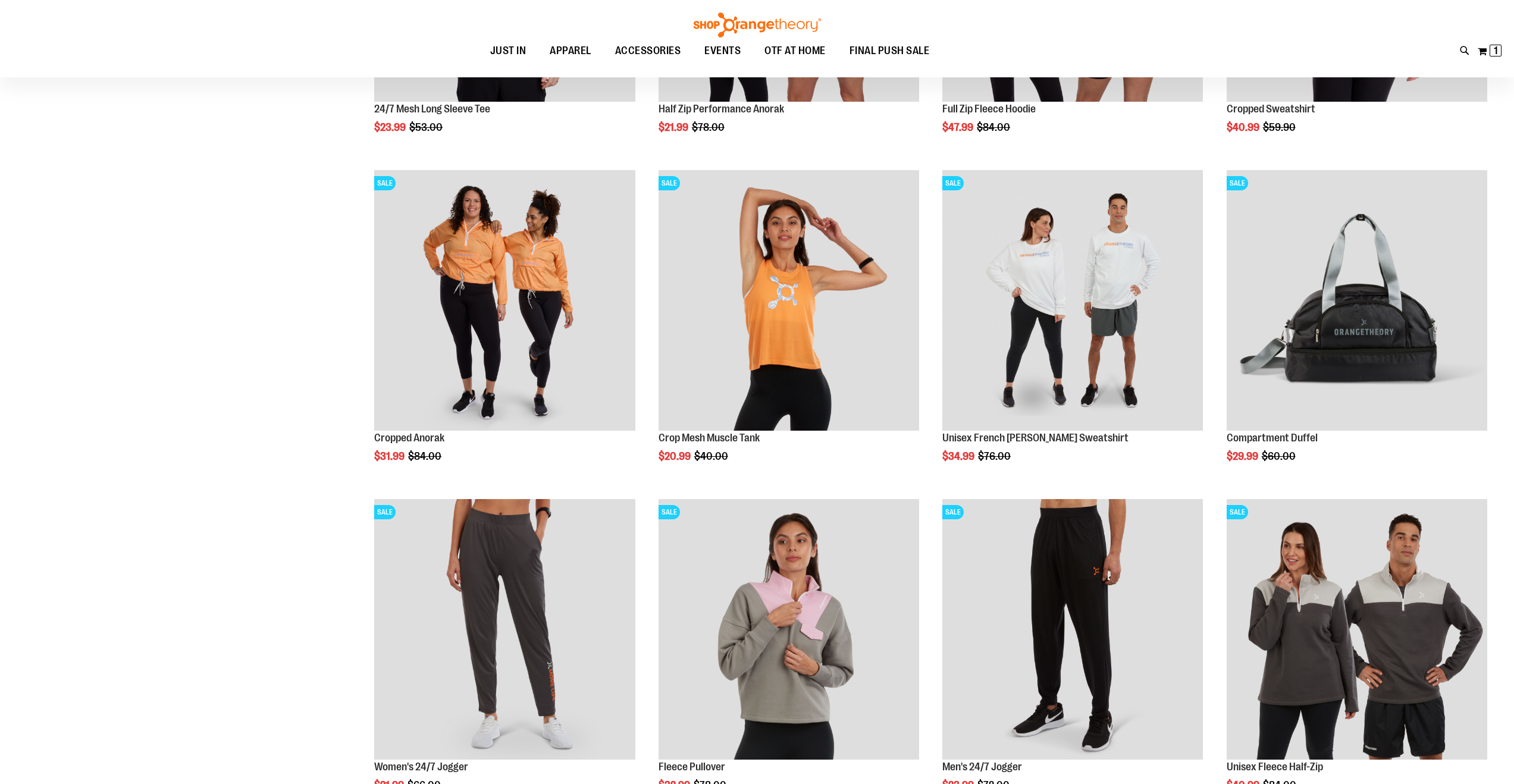
scroll to position [51, 0]
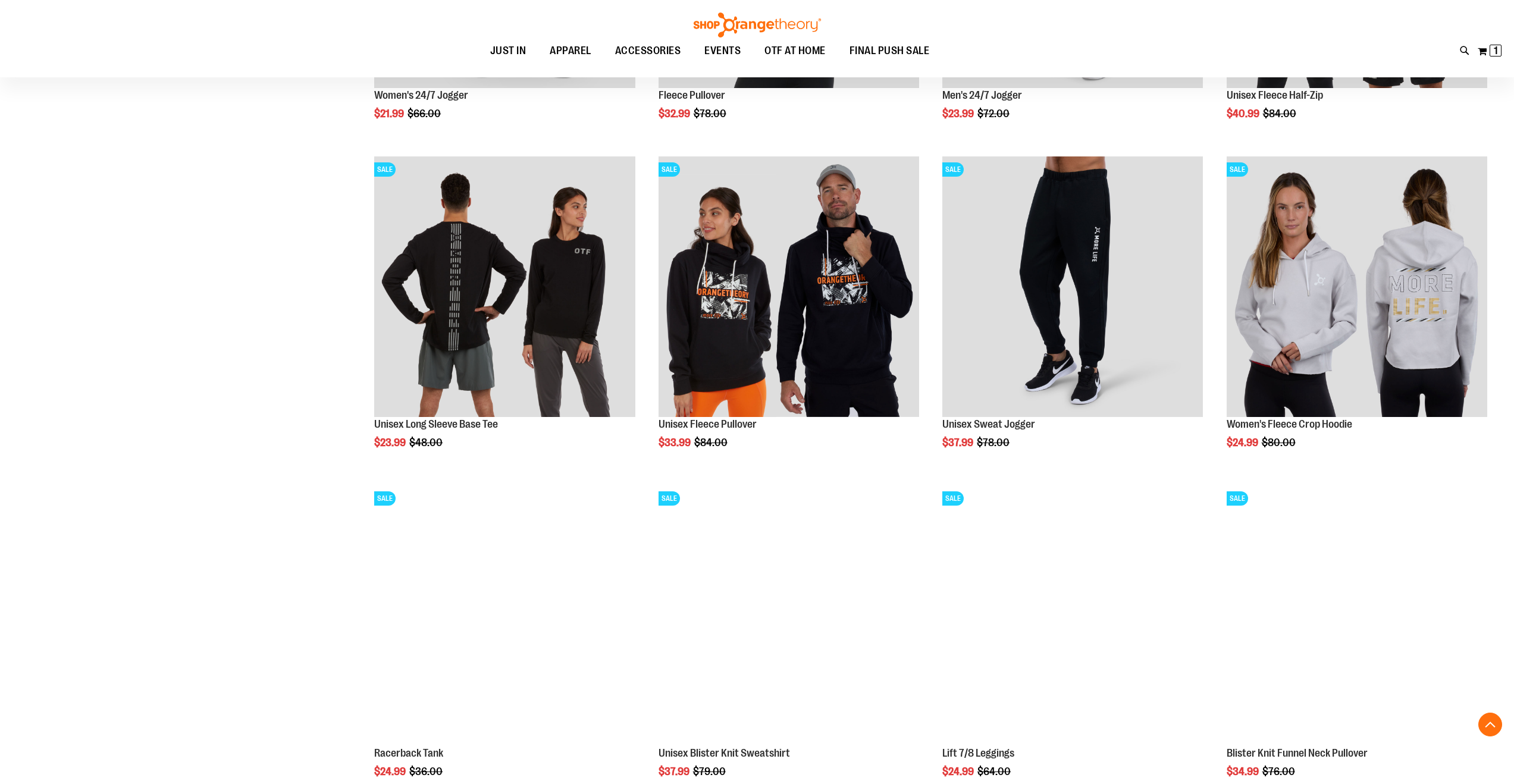
scroll to position [947, 0]
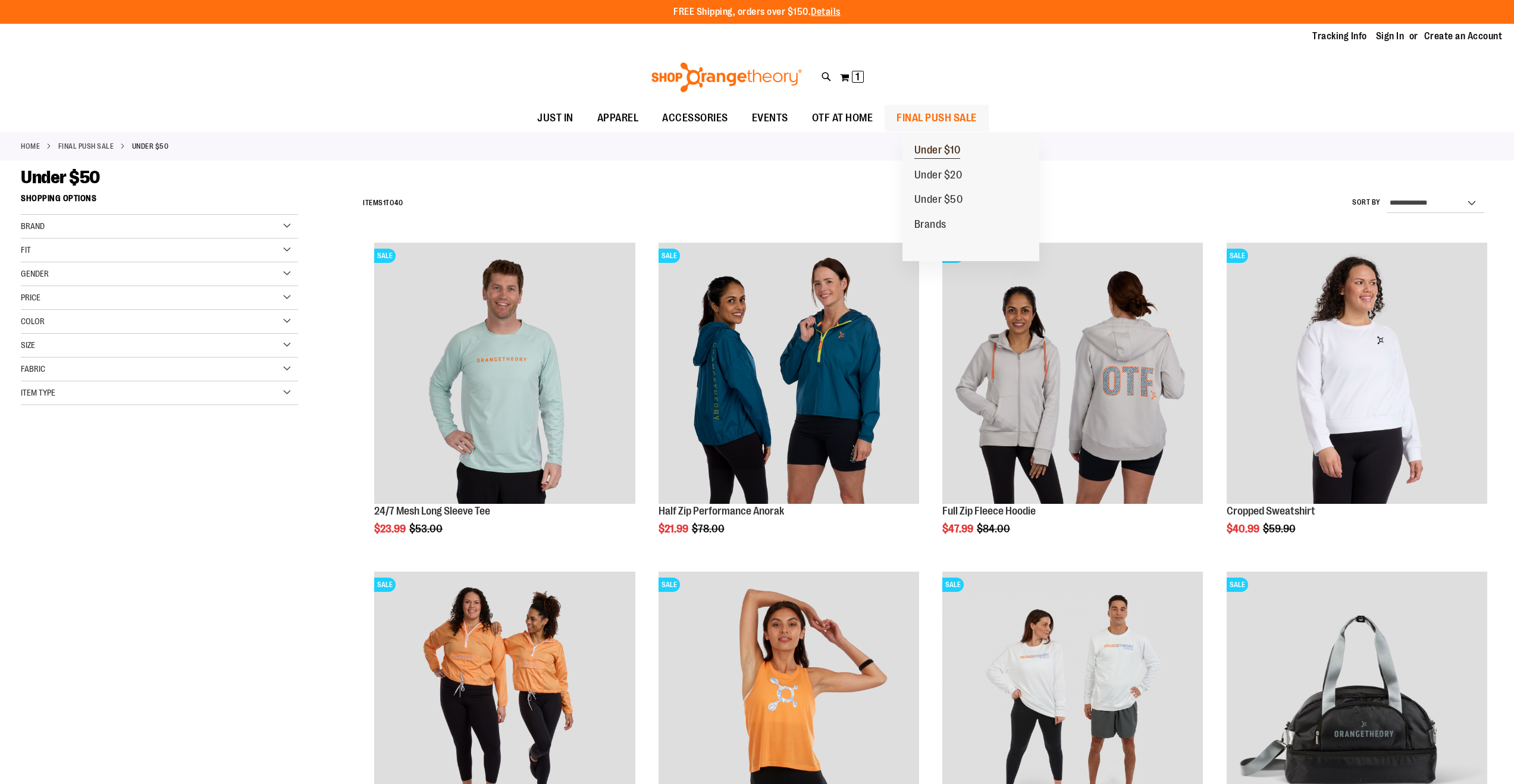
click at [940, 148] on span "Under $10" at bounding box center [938, 151] width 46 height 15
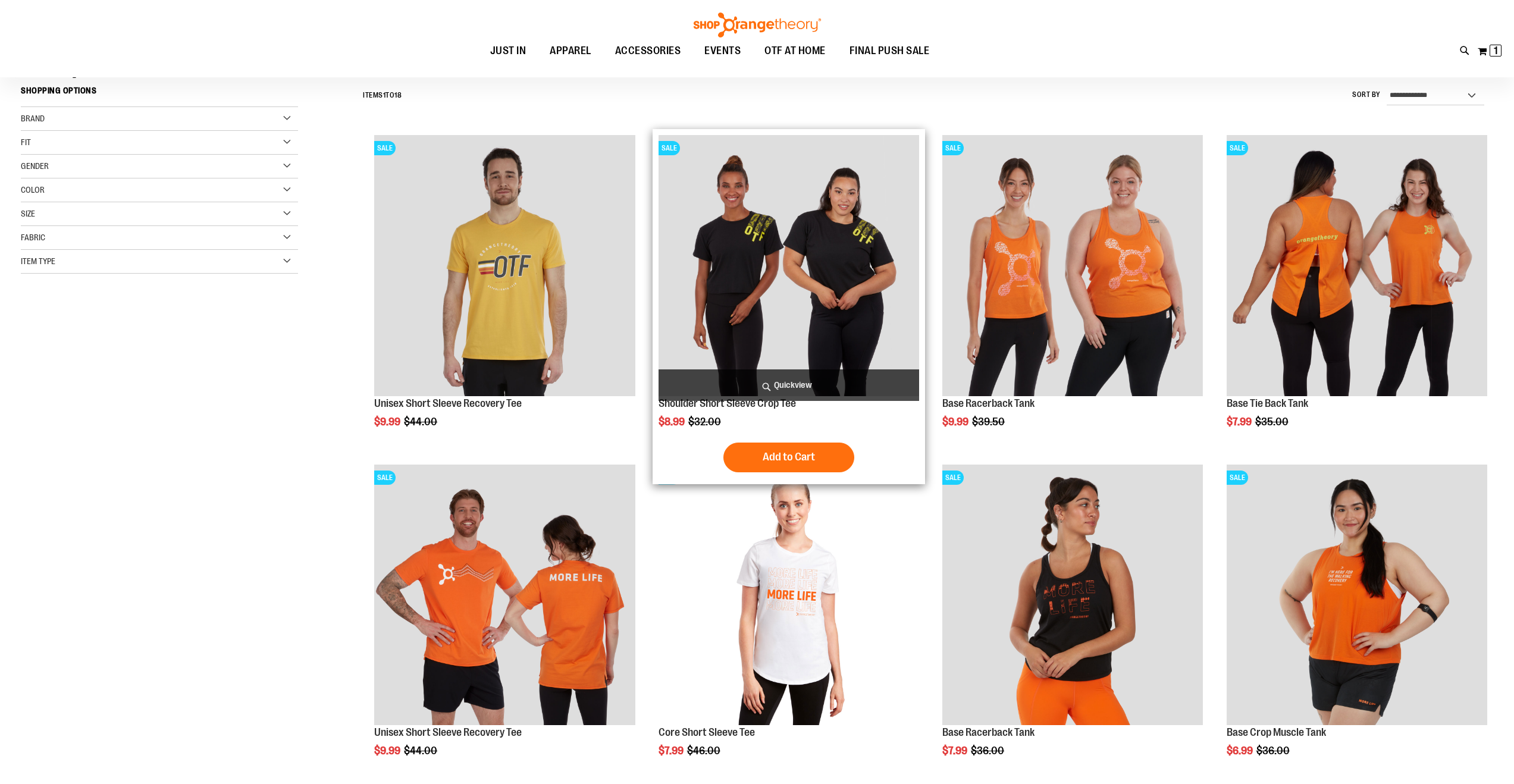
scroll to position [112, 0]
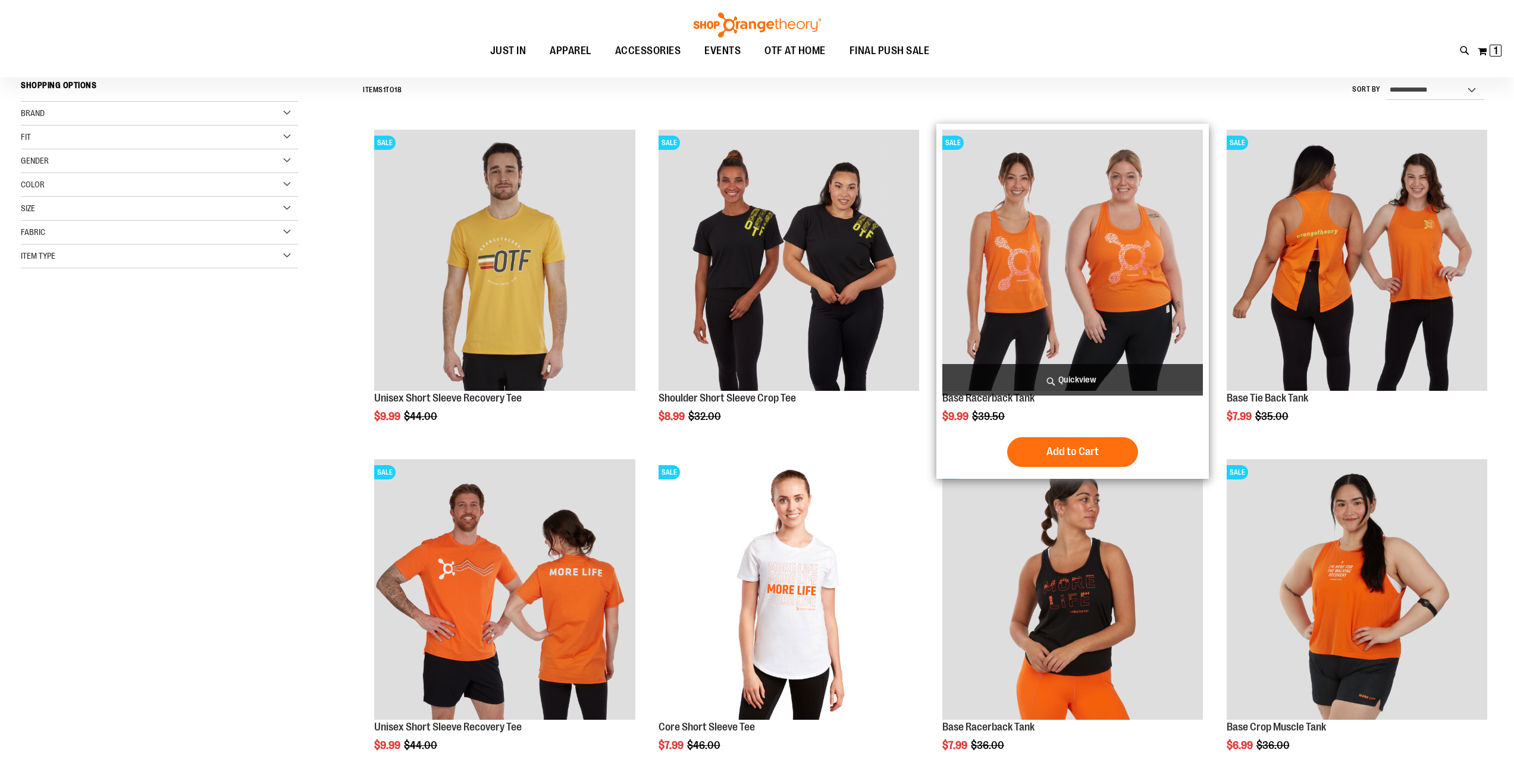
click at [1027, 241] on img "product" at bounding box center [1073, 260] width 261 height 261
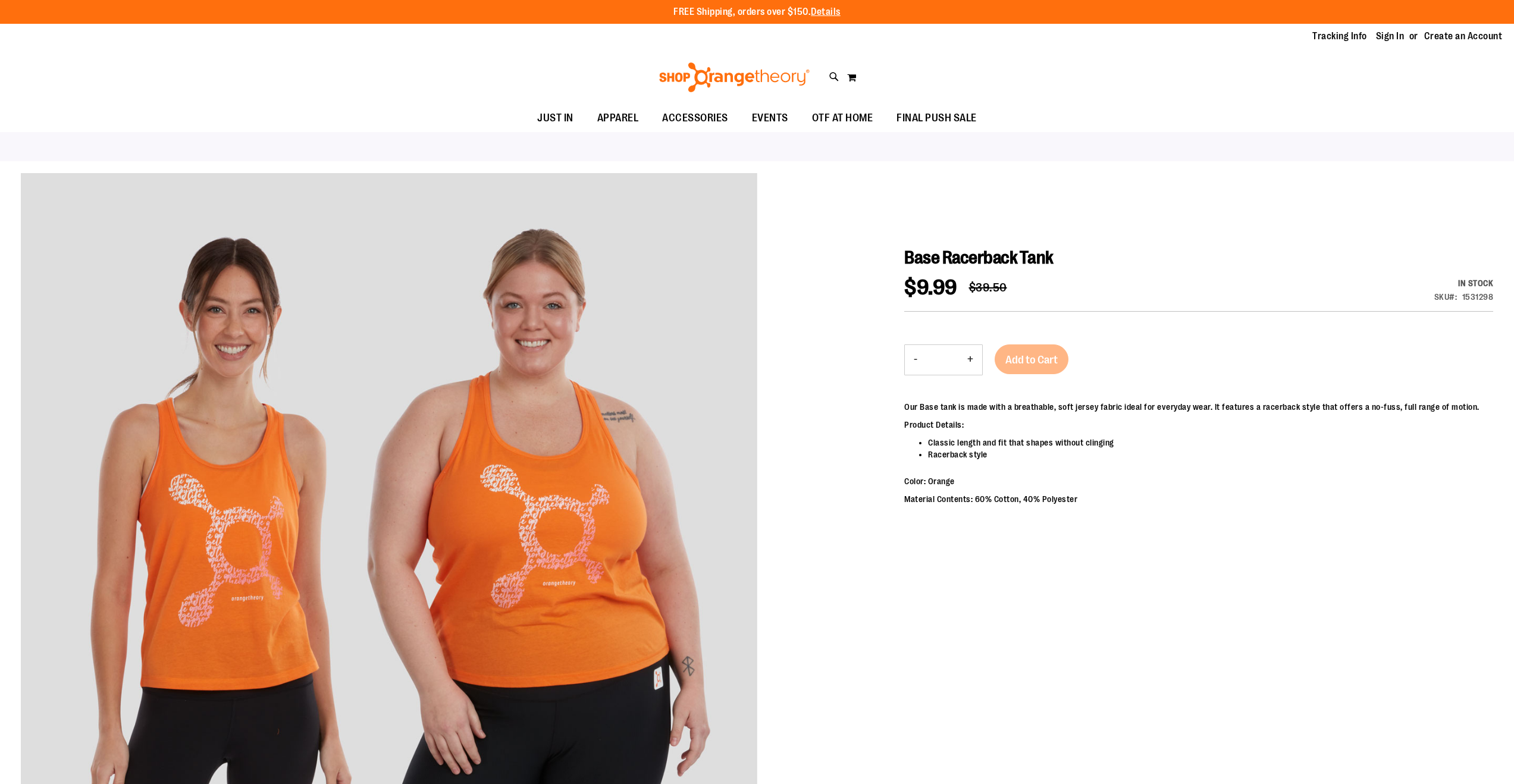
click at [1036, 309] on div "$9.99 Regular Price $39.50 In stock Only %1 left SKU 1531298" at bounding box center [1198, 295] width 589 height 35
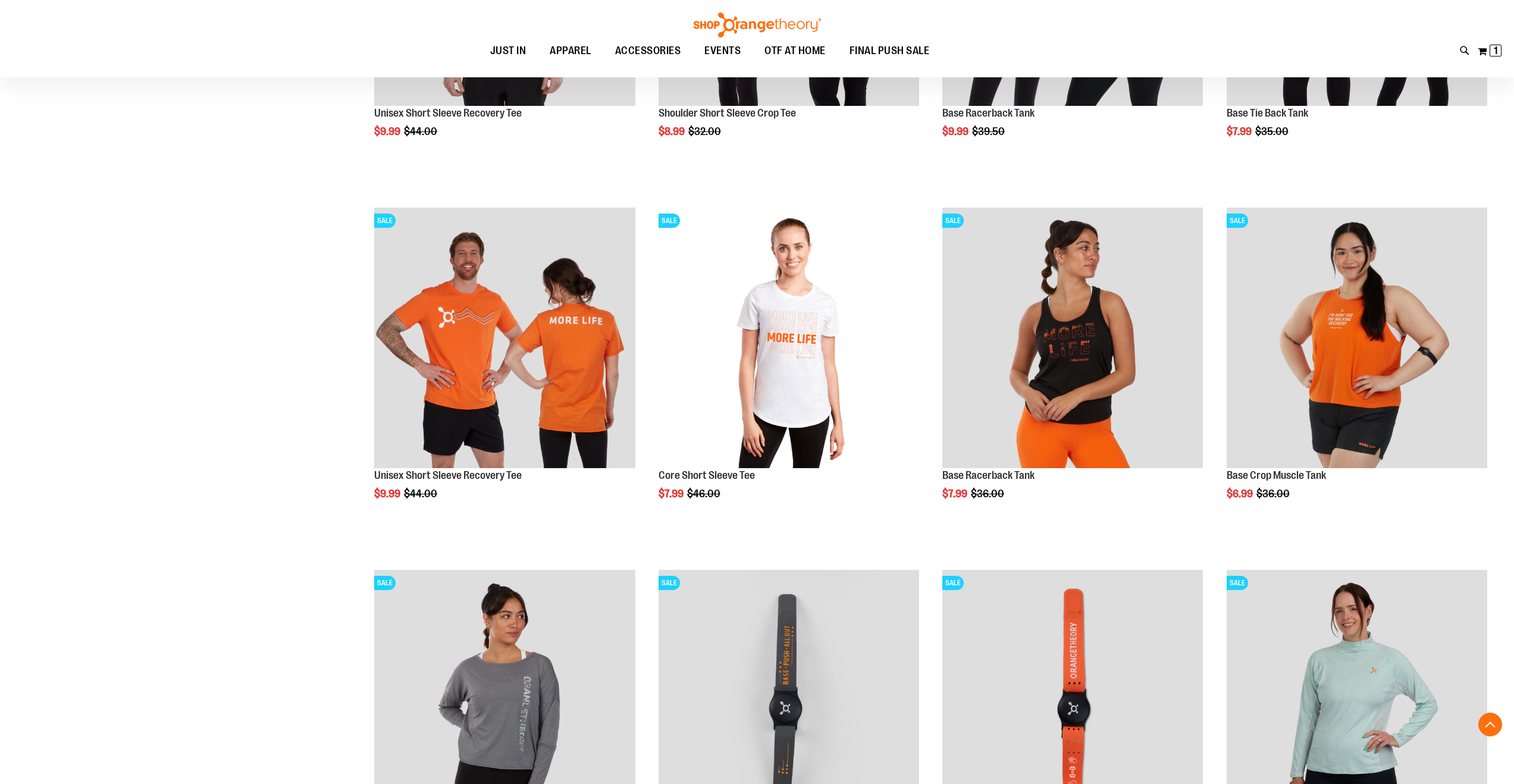
scroll to position [398, 0]
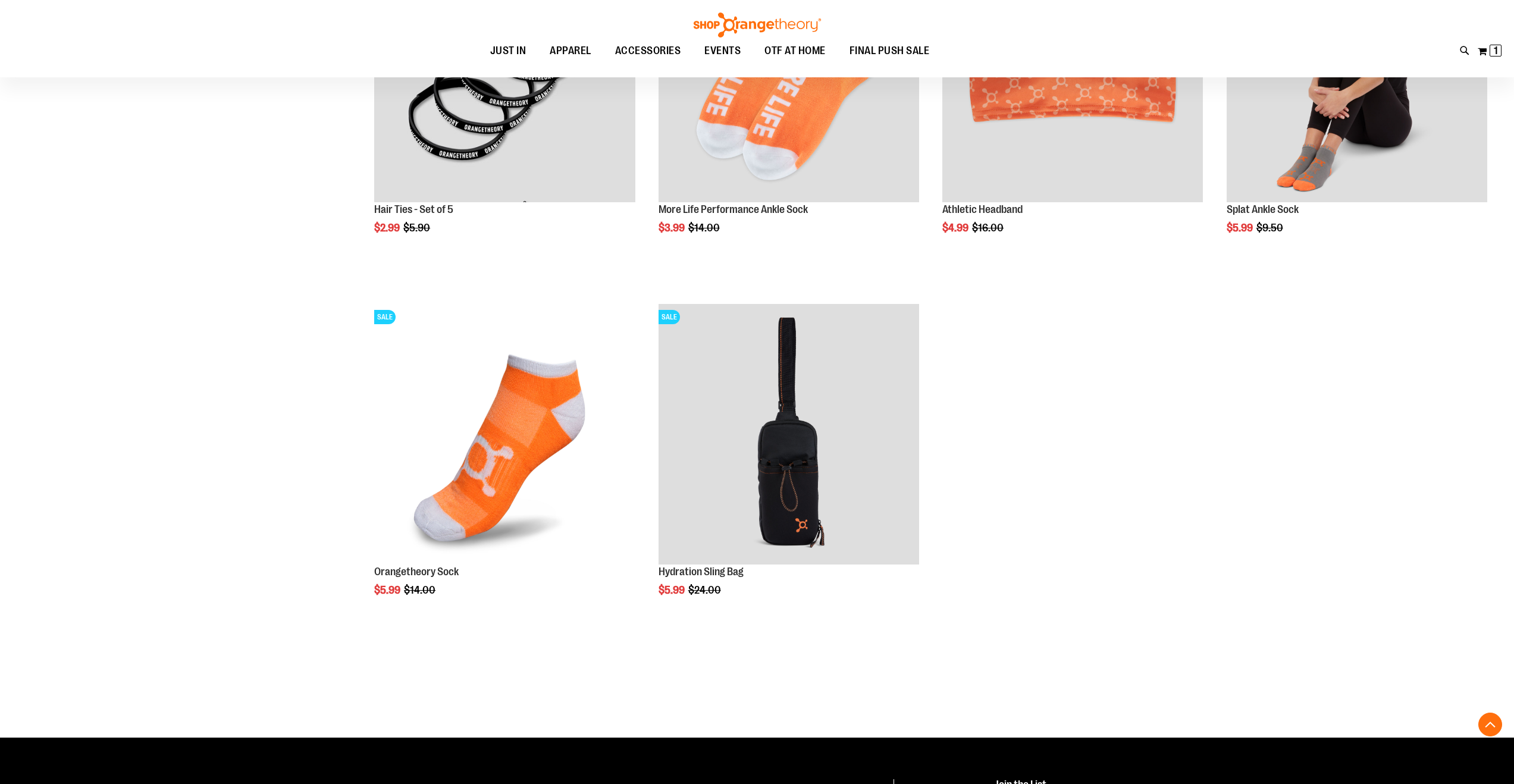
scroll to position [1389, 0]
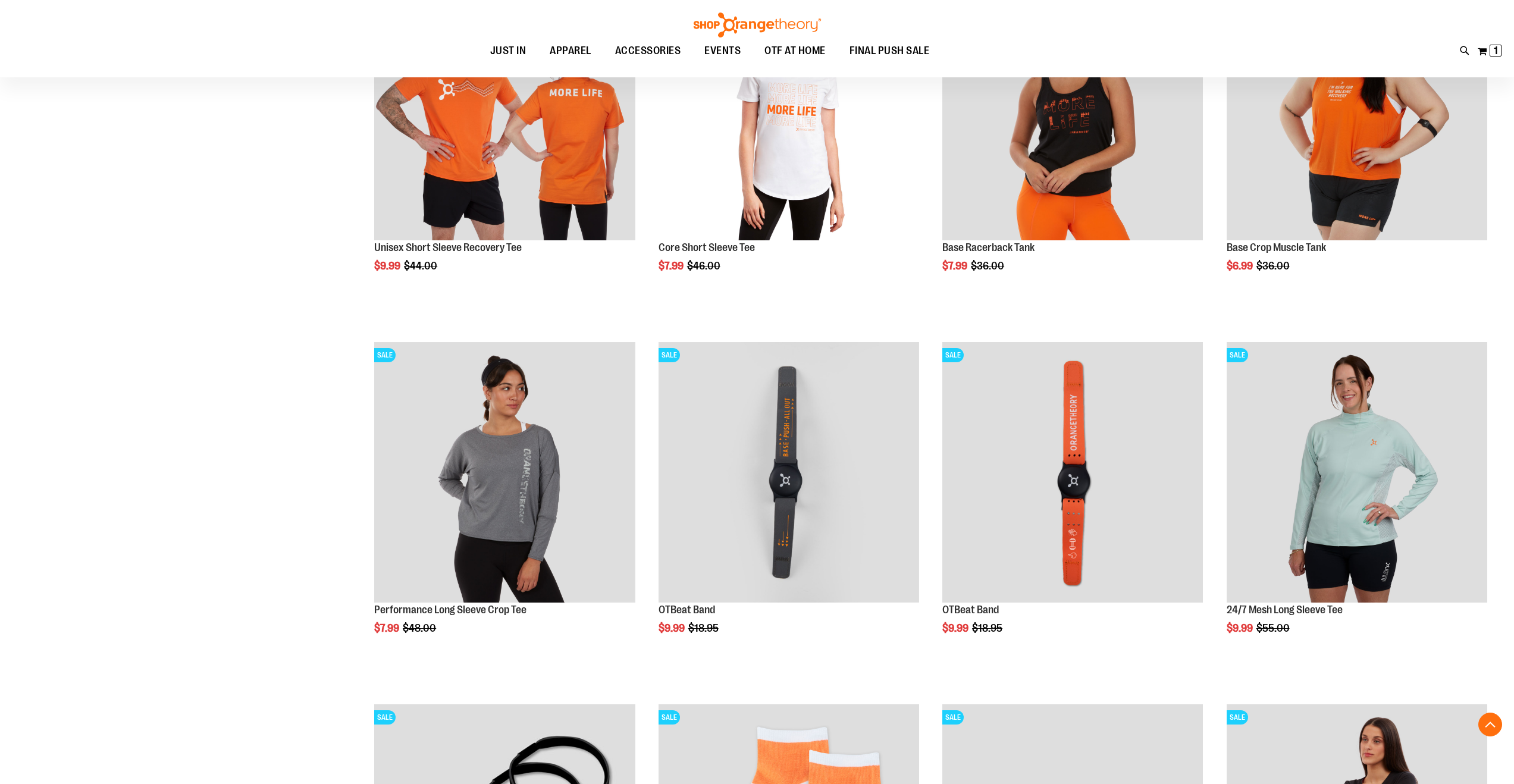
scroll to position [514, 0]
